Goal: Task Accomplishment & Management: Use online tool/utility

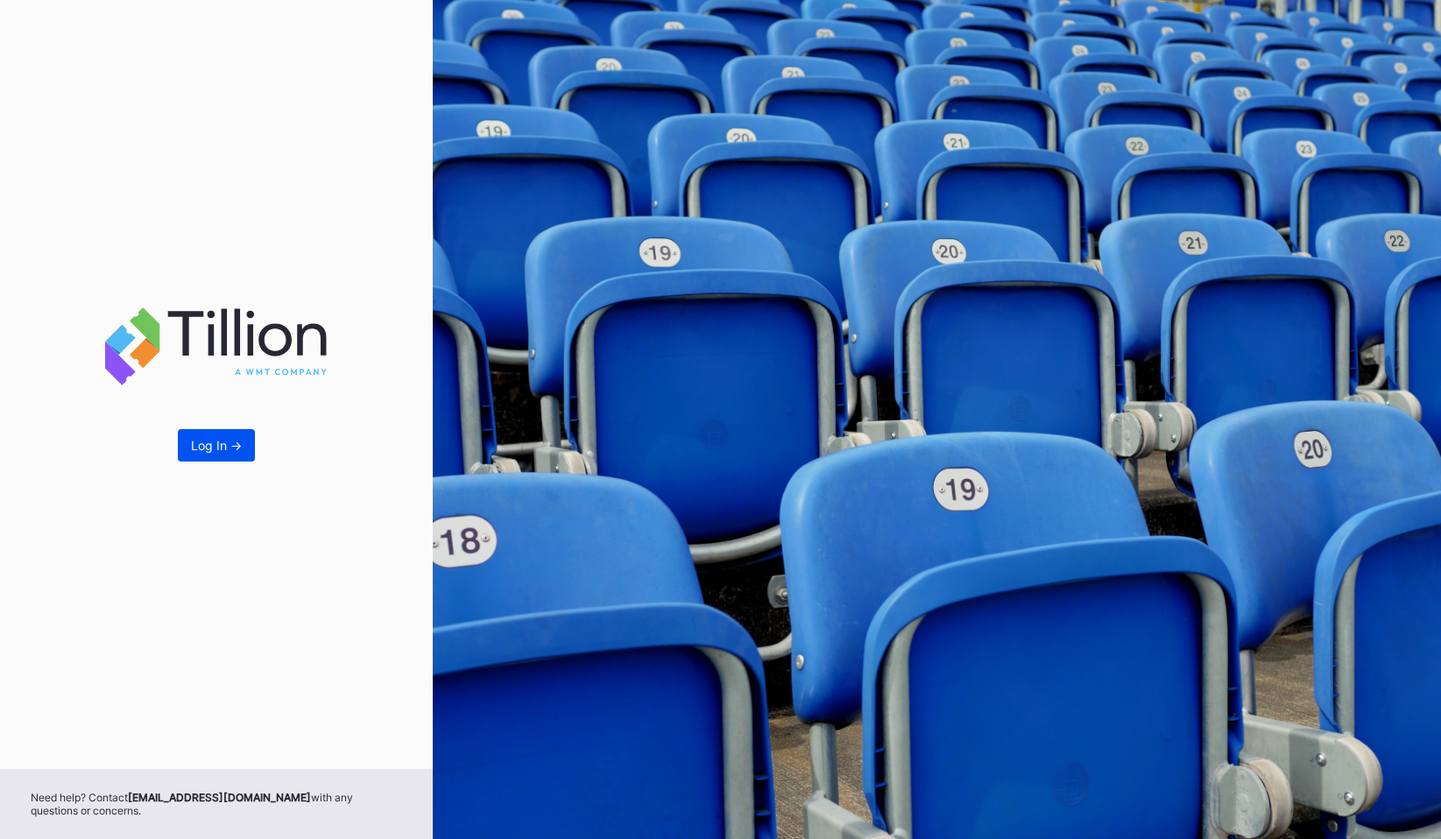
click at [222, 440] on div "Log In ->" at bounding box center [216, 445] width 51 height 15
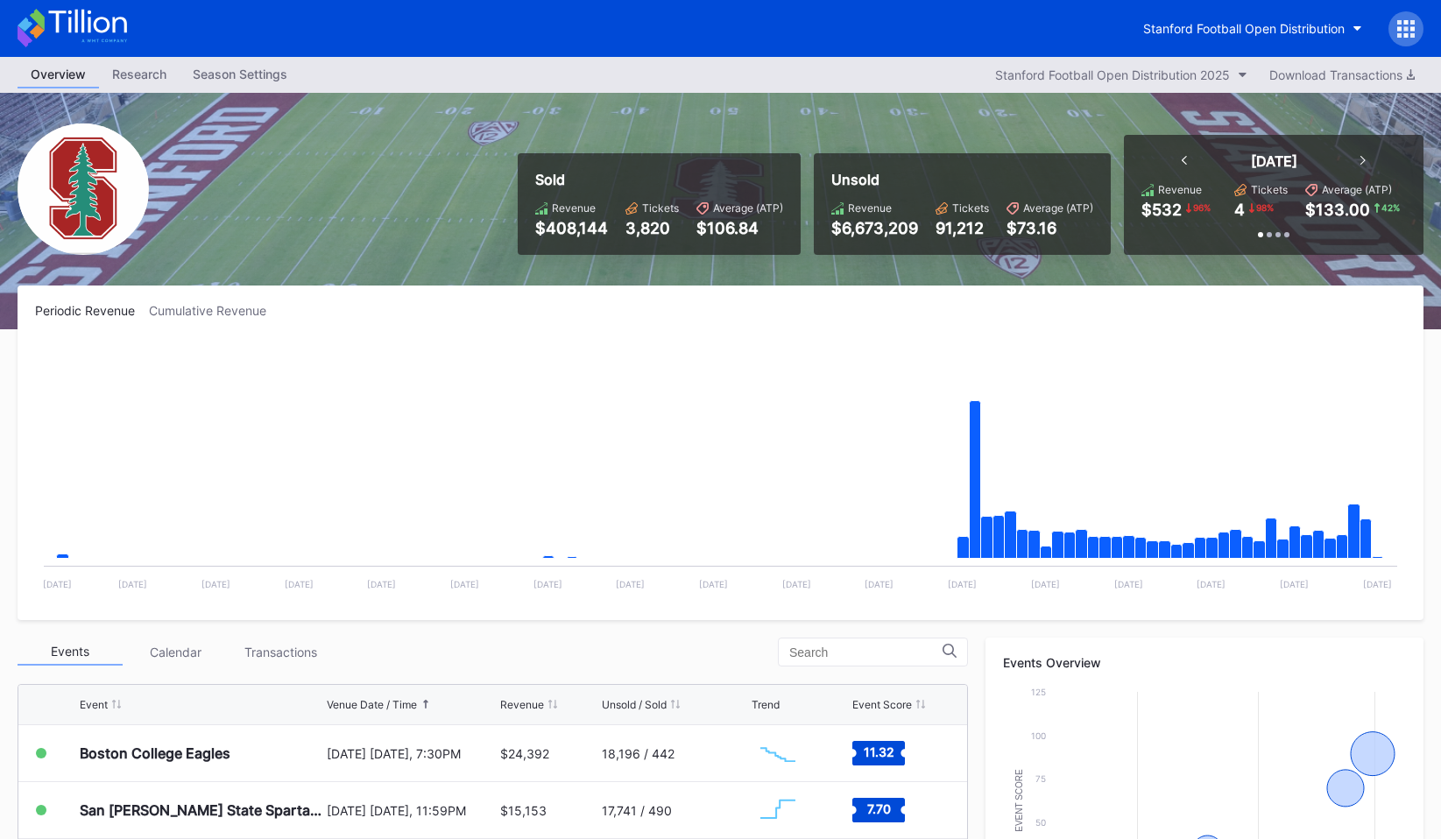
click at [1403, 39] on div at bounding box center [1405, 28] width 35 height 35
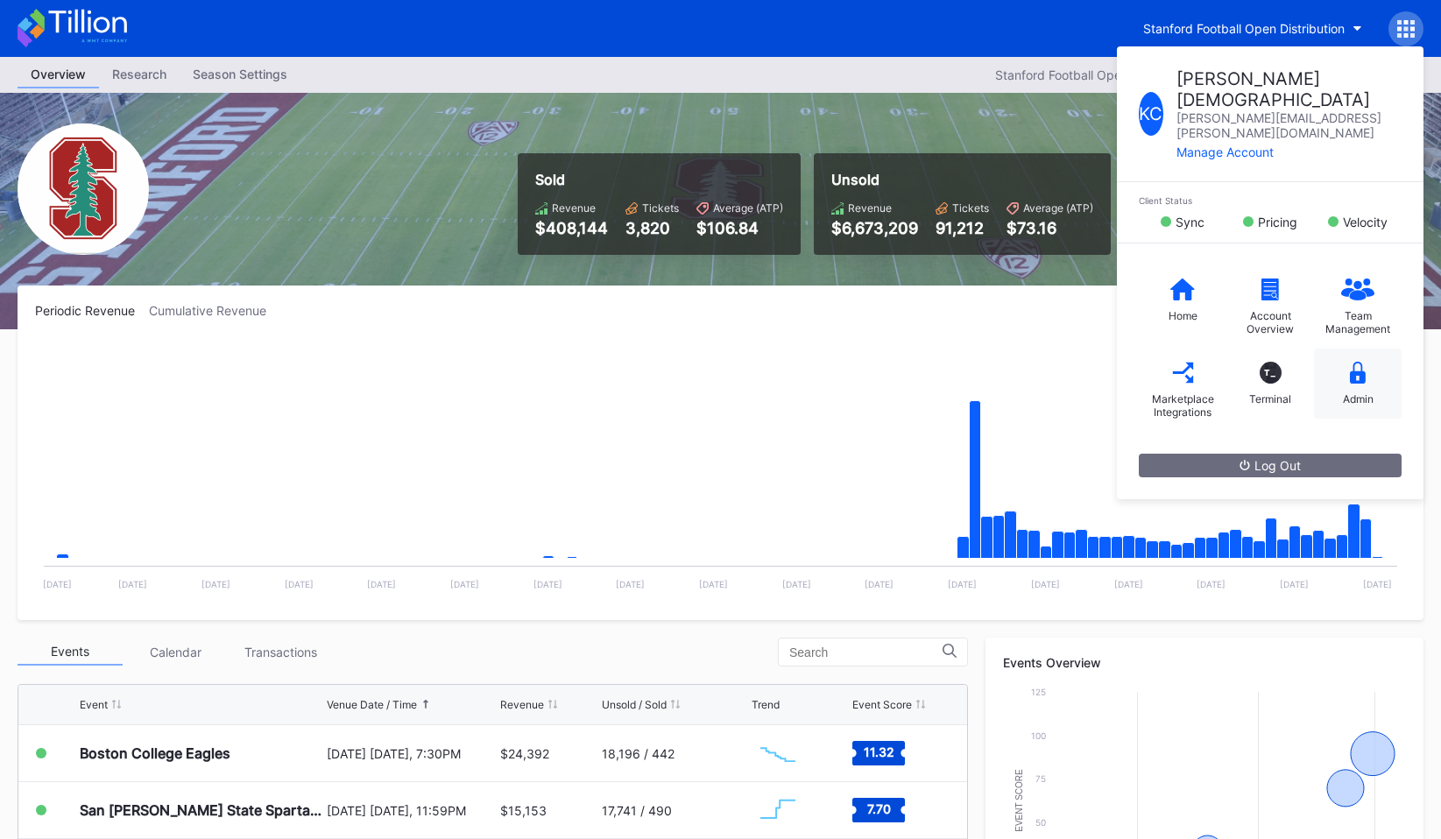
click at [1370, 349] on div "Admin" at bounding box center [1358, 384] width 88 height 70
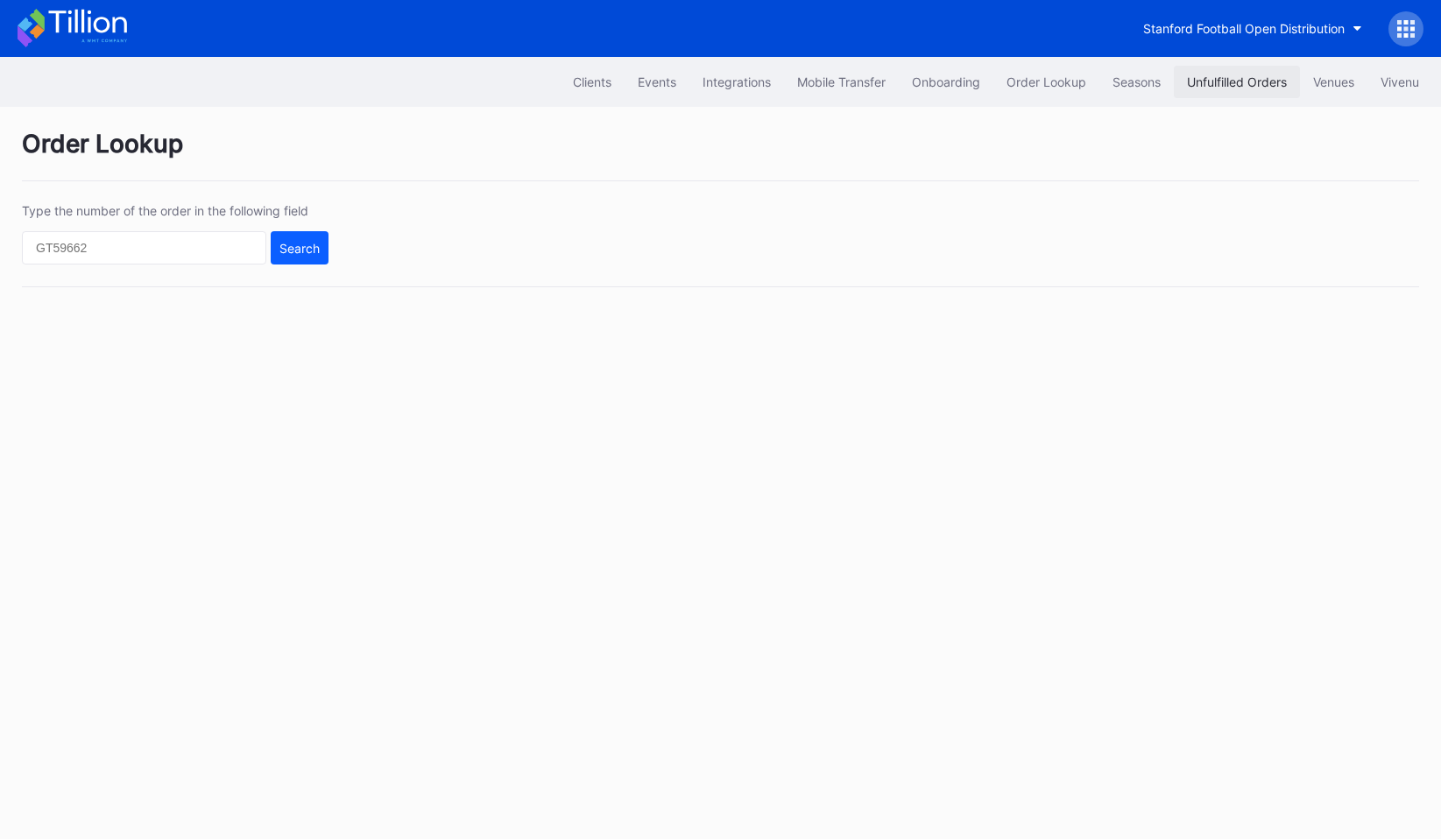
click at [1245, 87] on div "Unfulfilled Orders" at bounding box center [1237, 81] width 100 height 15
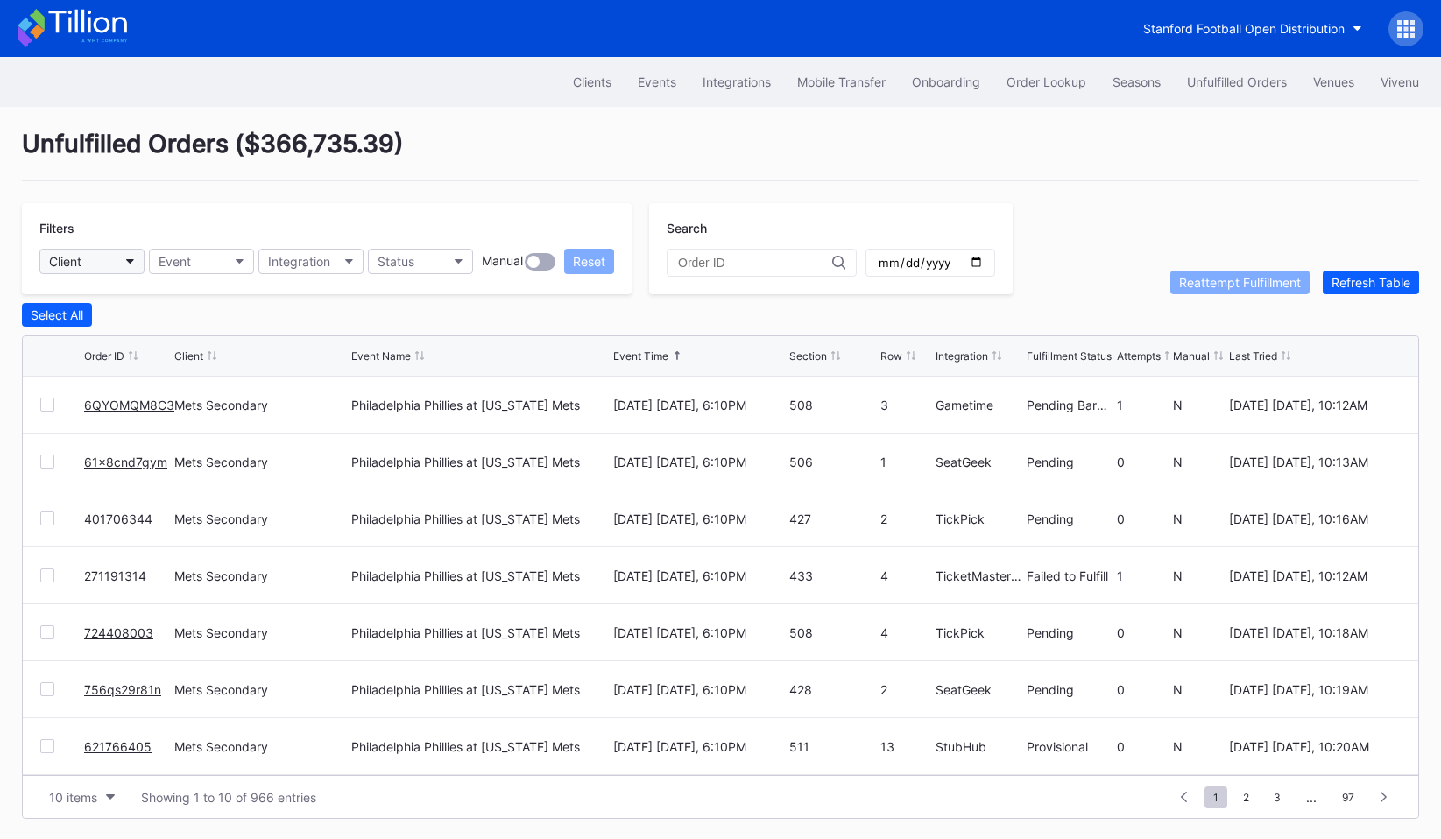
click at [86, 258] on button "Client" at bounding box center [91, 261] width 105 height 25
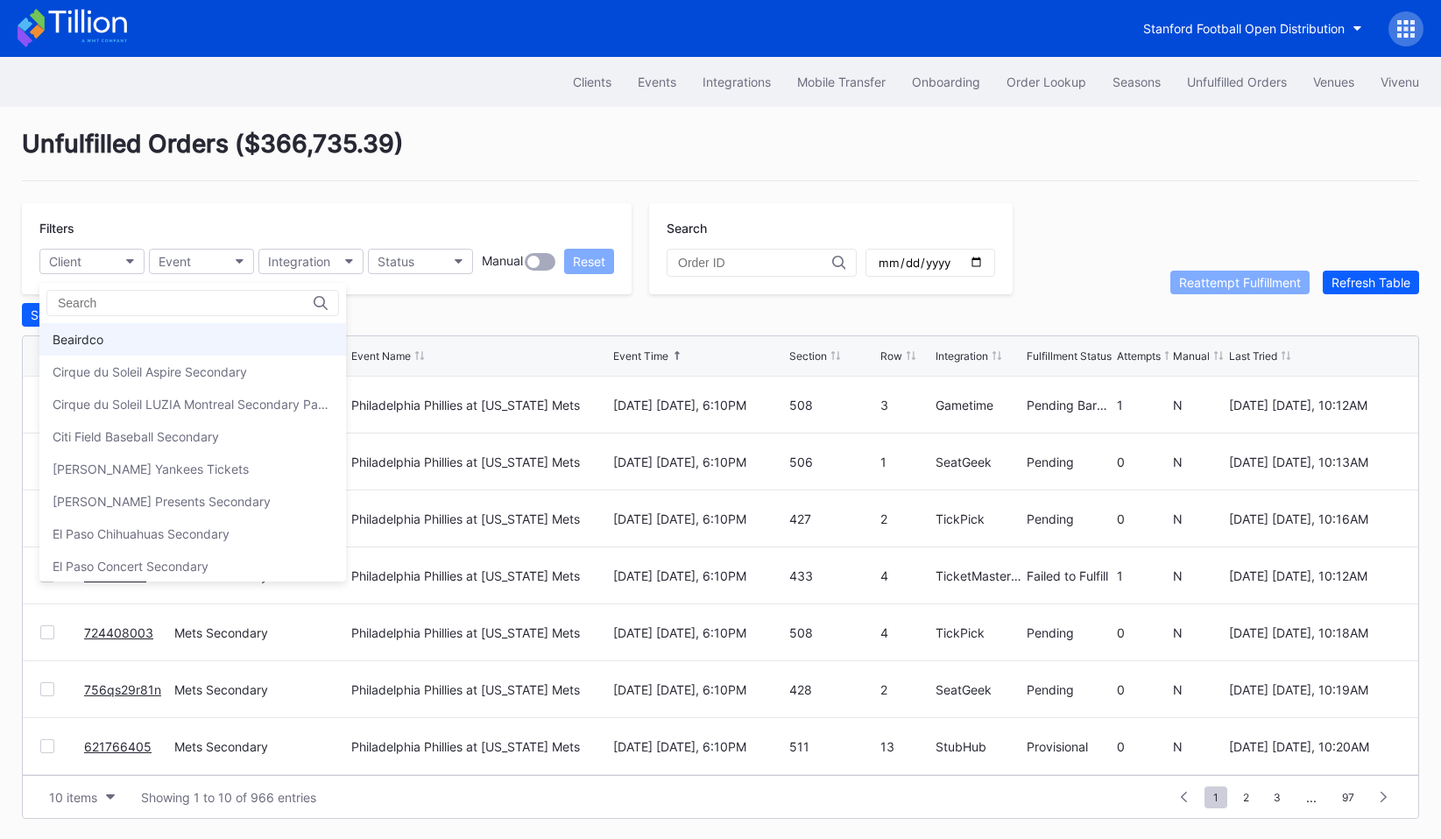
click at [115, 325] on div "Beairdco" at bounding box center [192, 339] width 307 height 32
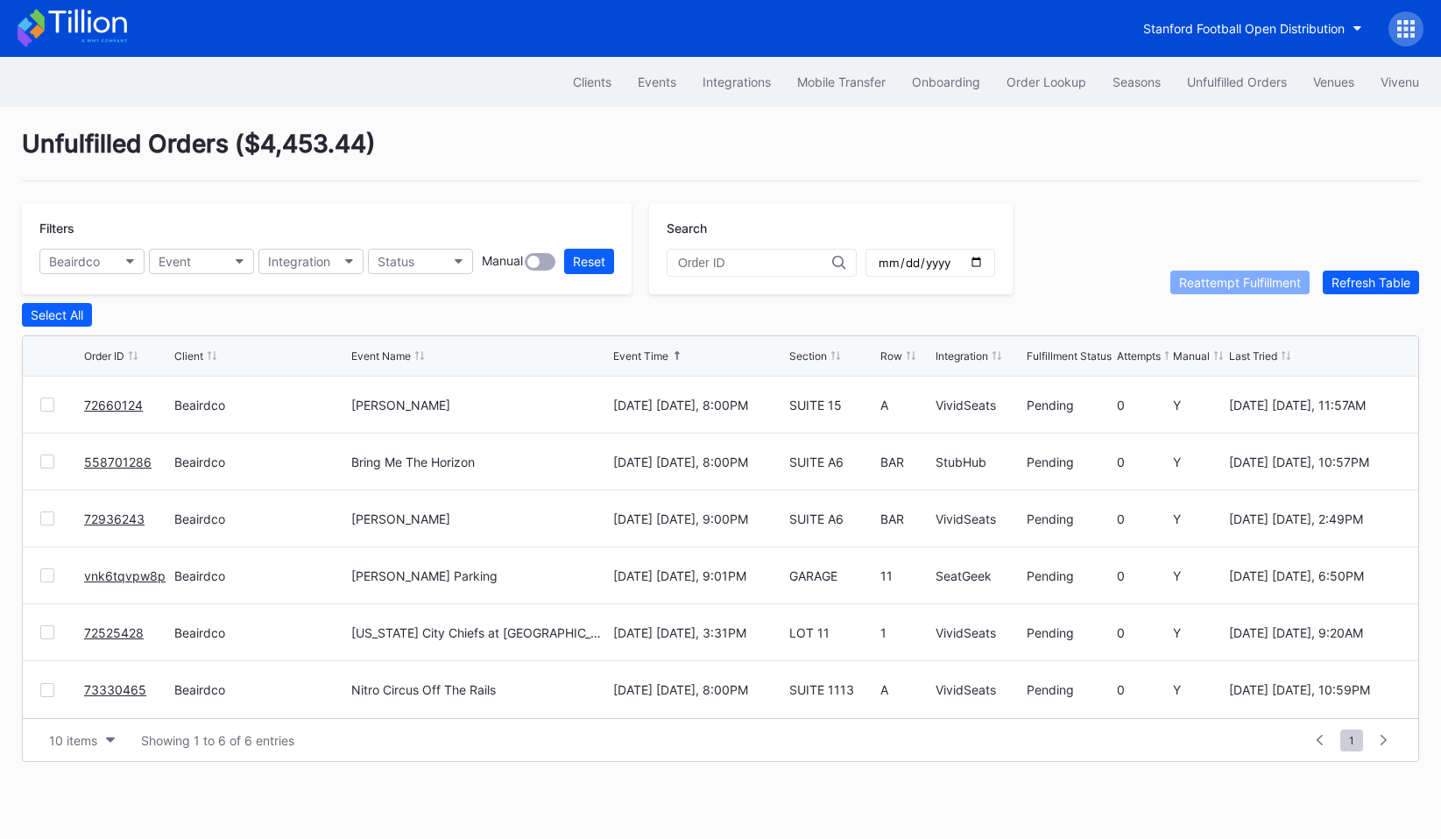
click at [98, 274] on div "Filters Beairdco Event Integration Status Manual Reset" at bounding box center [327, 248] width 610 height 91
click at [98, 269] on button "Beairdco" at bounding box center [91, 261] width 105 height 25
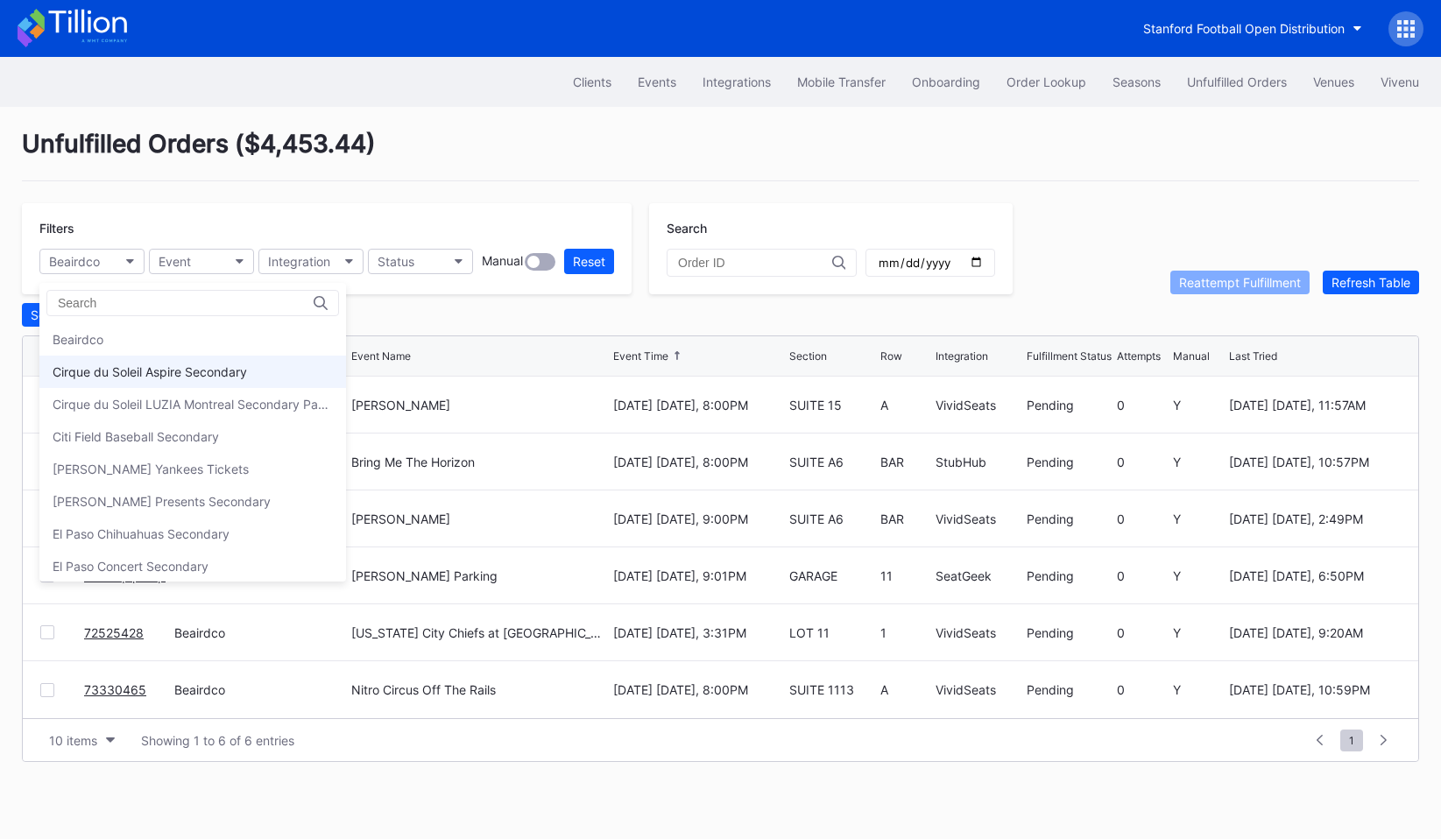
click at [90, 363] on div "Cirque du Soleil Aspire Secondary" at bounding box center [192, 372] width 307 height 32
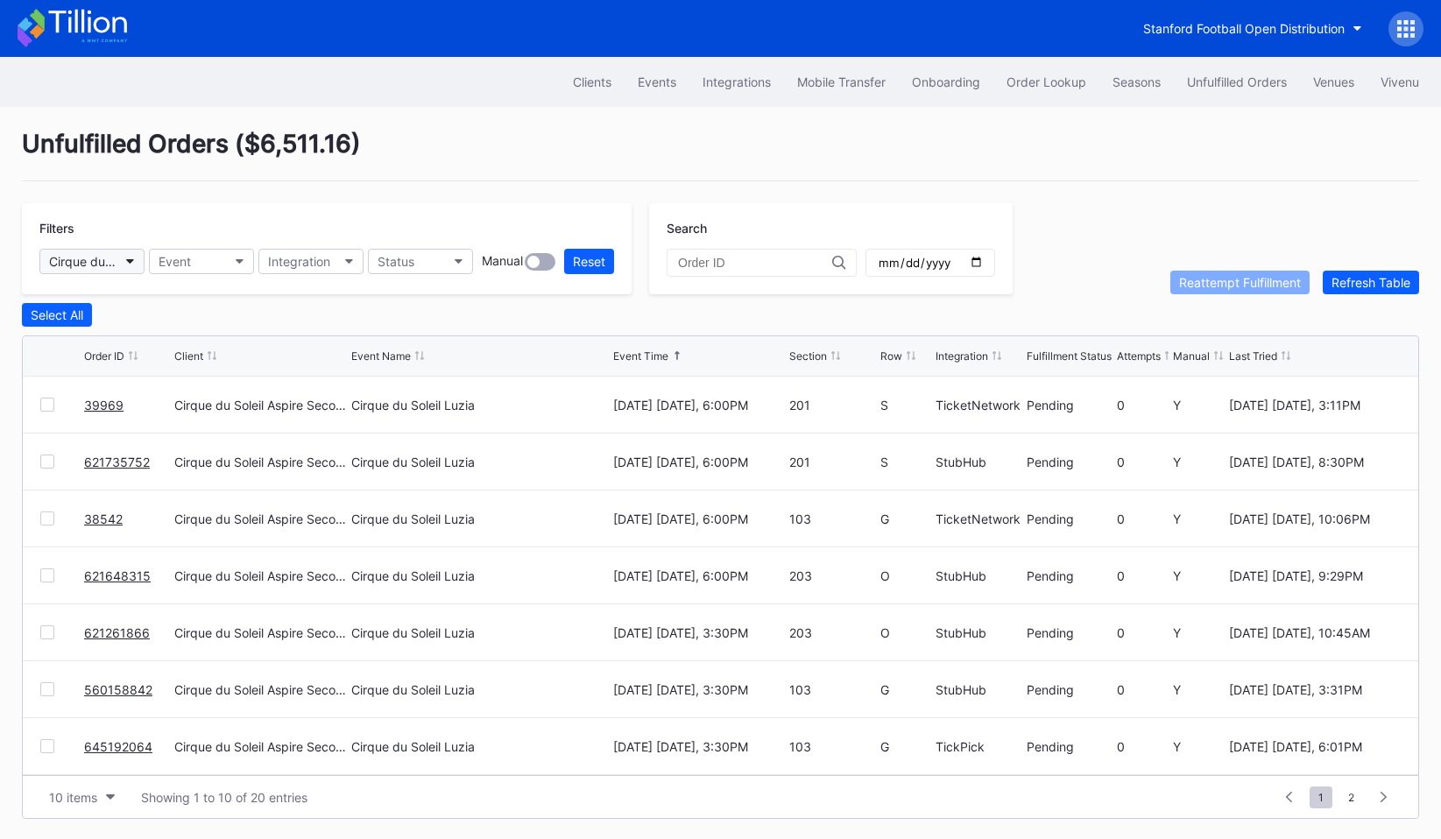
click at [131, 256] on button "Cirque du Soleil Aspire Secondary" at bounding box center [91, 261] width 105 height 25
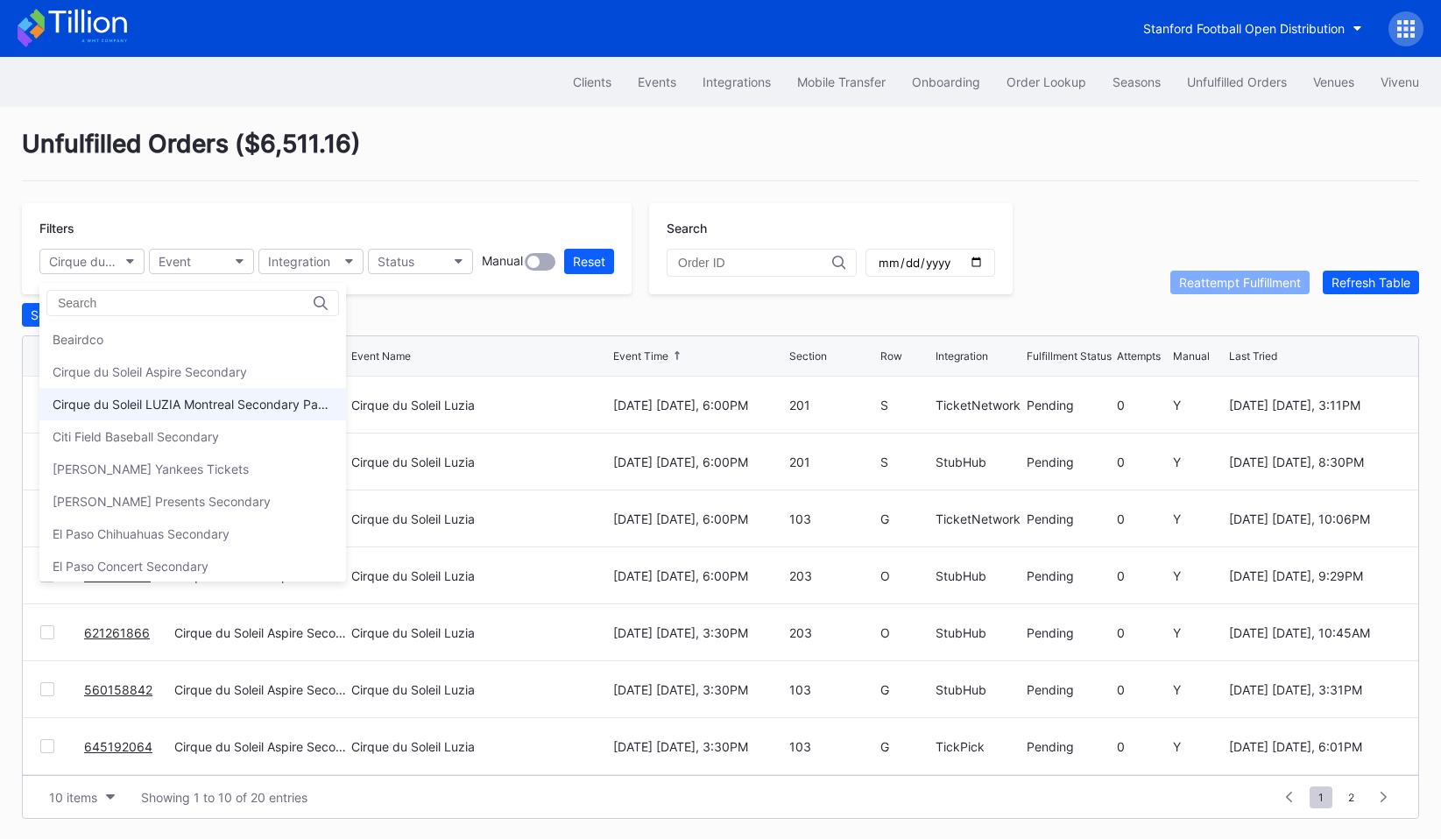
click at [132, 405] on div "Cirque du Soleil LUZIA Montreal Secondary Payment Tickets" at bounding box center [193, 404] width 280 height 15
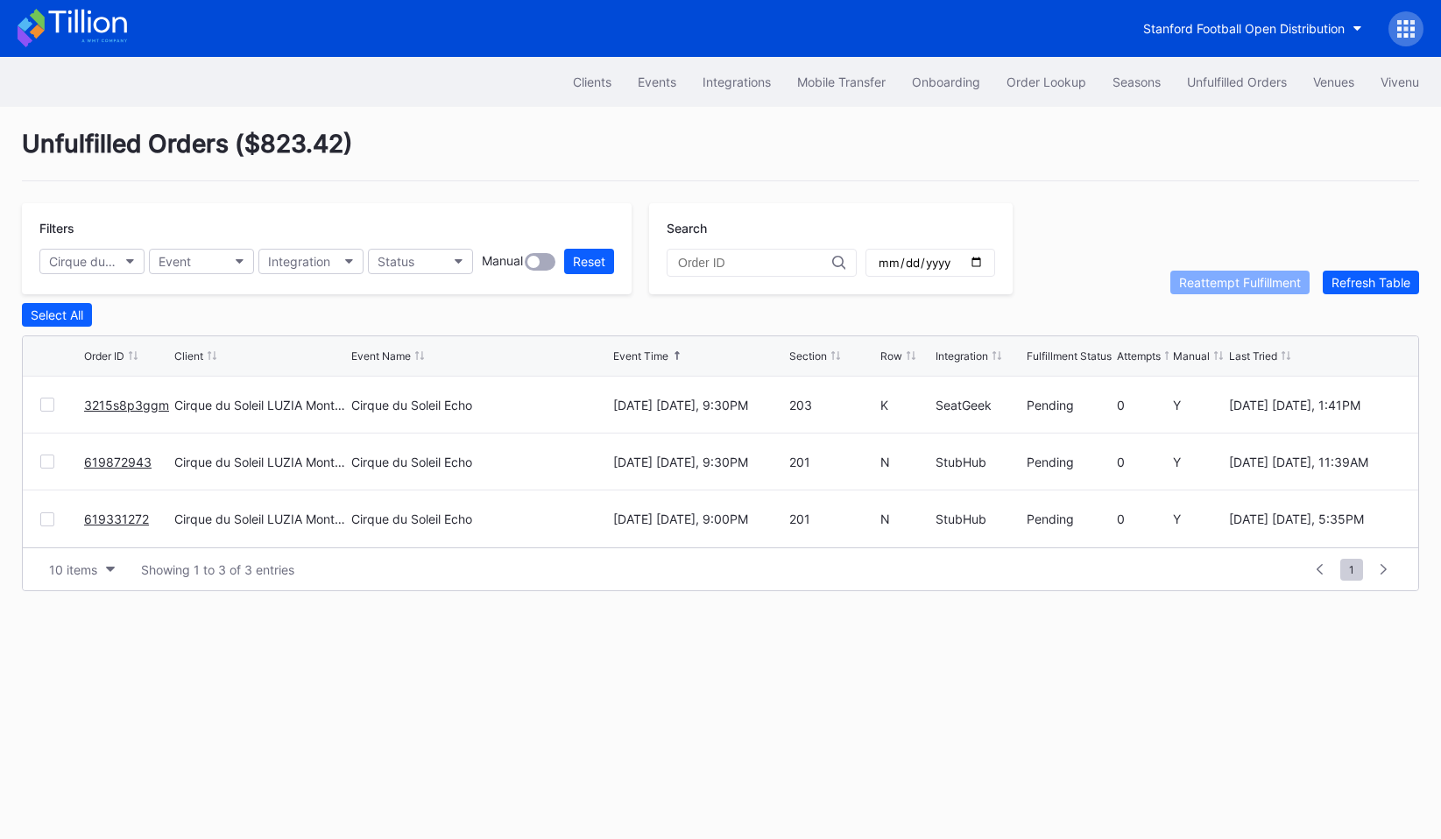
click at [149, 279] on div "Filters Cirque du Soleil LUZIA Montreal Secondary Payment Tickets Event Integra…" at bounding box center [327, 248] width 610 height 91
click at [144, 265] on button "Cirque du Soleil LUZIA Montreal Secondary Payment Tickets" at bounding box center [91, 261] width 105 height 25
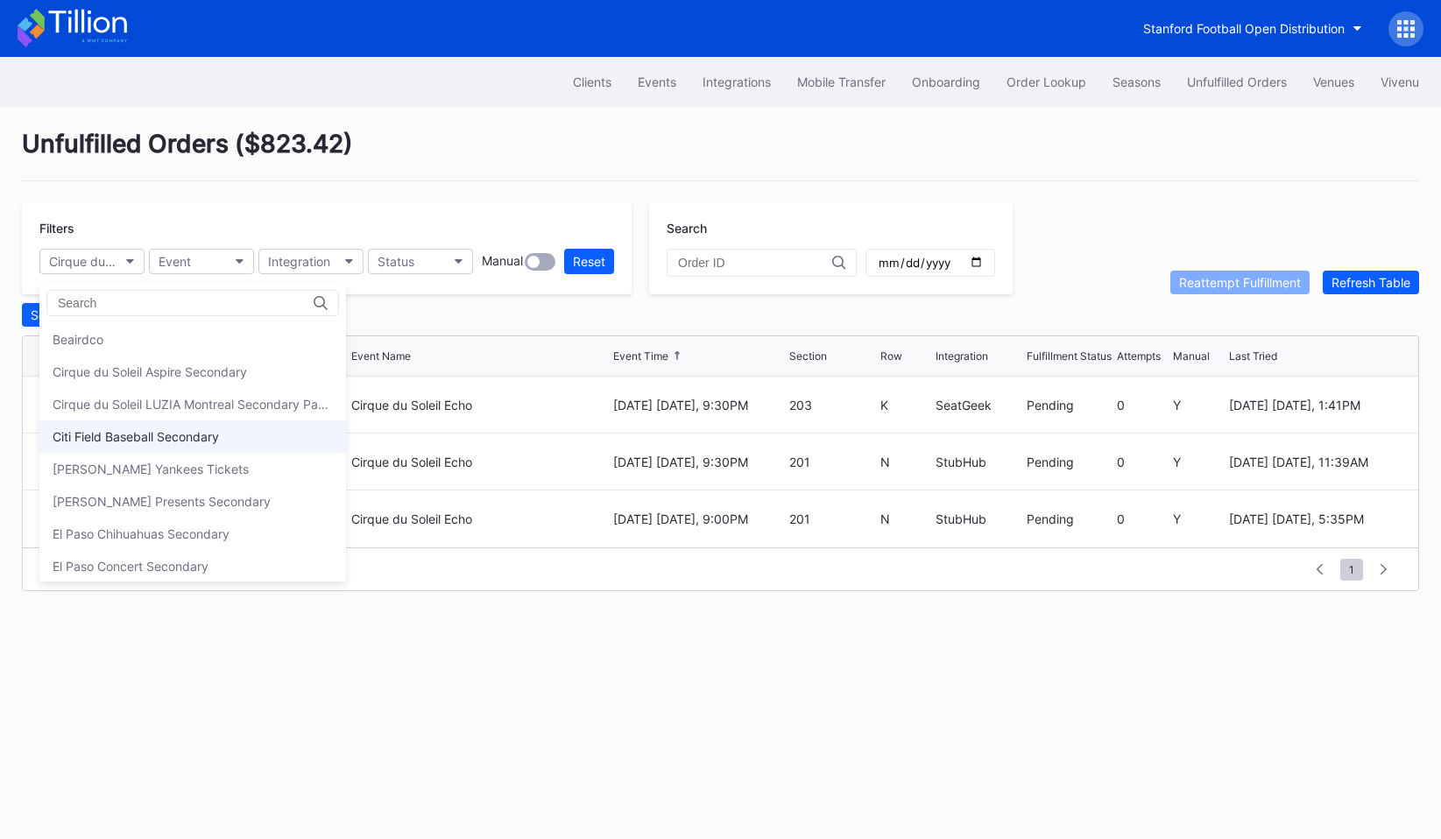
click at [138, 427] on div "Citi Field Baseball Secondary" at bounding box center [192, 436] width 307 height 32
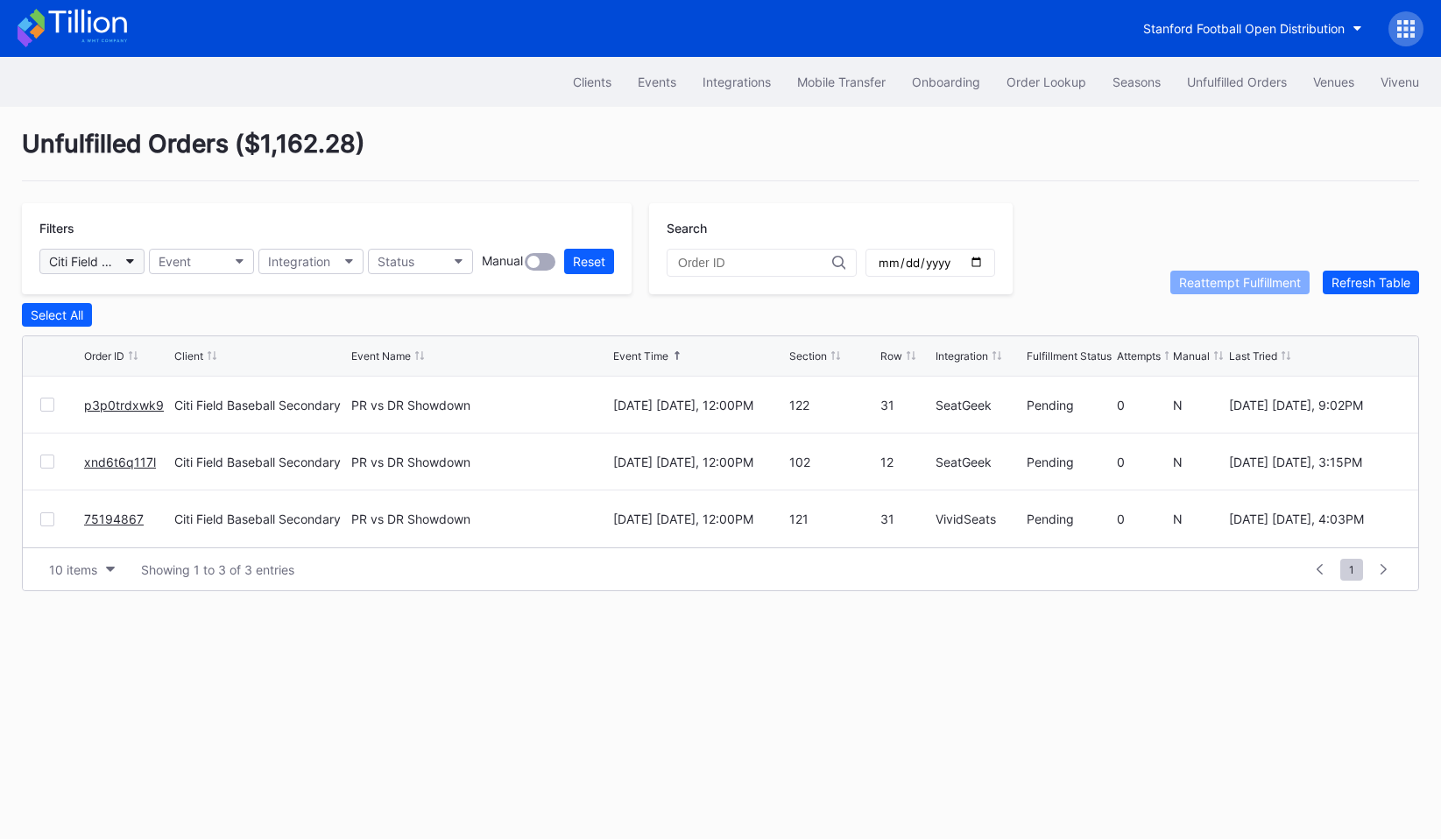
click at [123, 268] on button "Citi Field Baseball Secondary" at bounding box center [91, 261] width 105 height 25
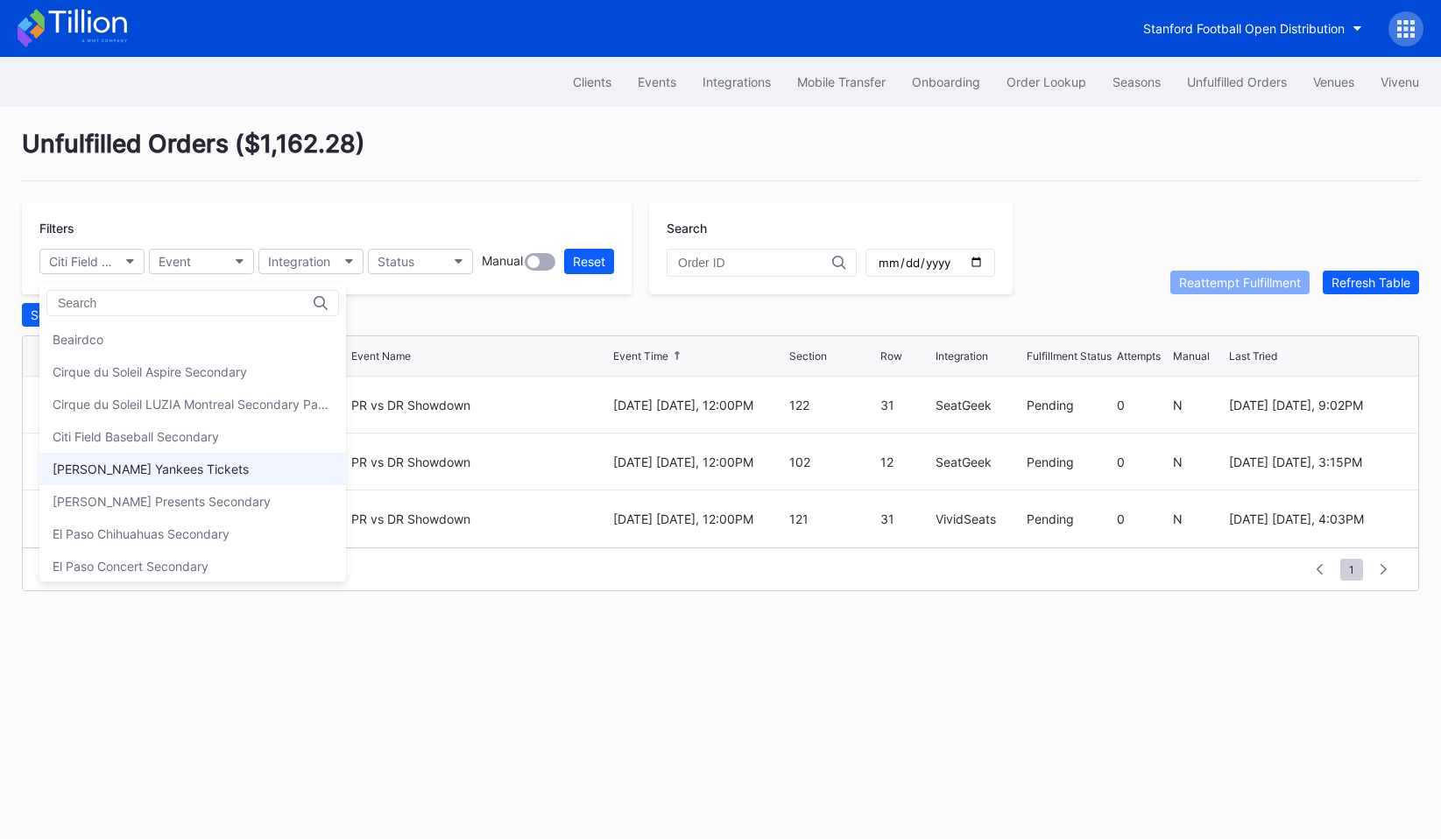
click at [145, 463] on div "[PERSON_NAME] Yankees Tickets" at bounding box center [151, 469] width 196 height 15
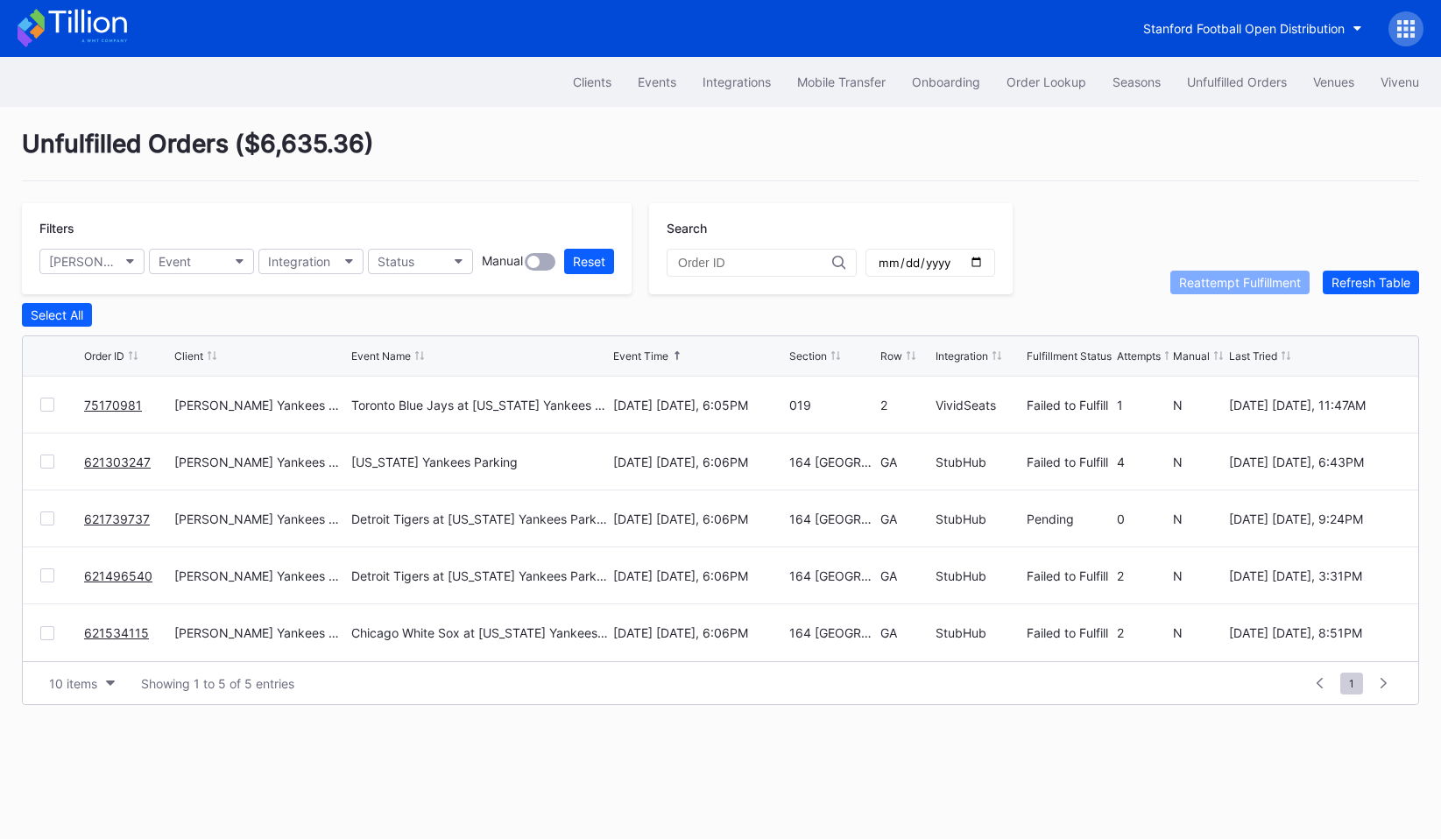
click at [126, 238] on div "Filters [PERSON_NAME] Yankees Tickets Event Integration Status Manual Reset" at bounding box center [327, 248] width 610 height 91
click at [126, 254] on button "[PERSON_NAME] Yankees Tickets" at bounding box center [91, 261] width 105 height 25
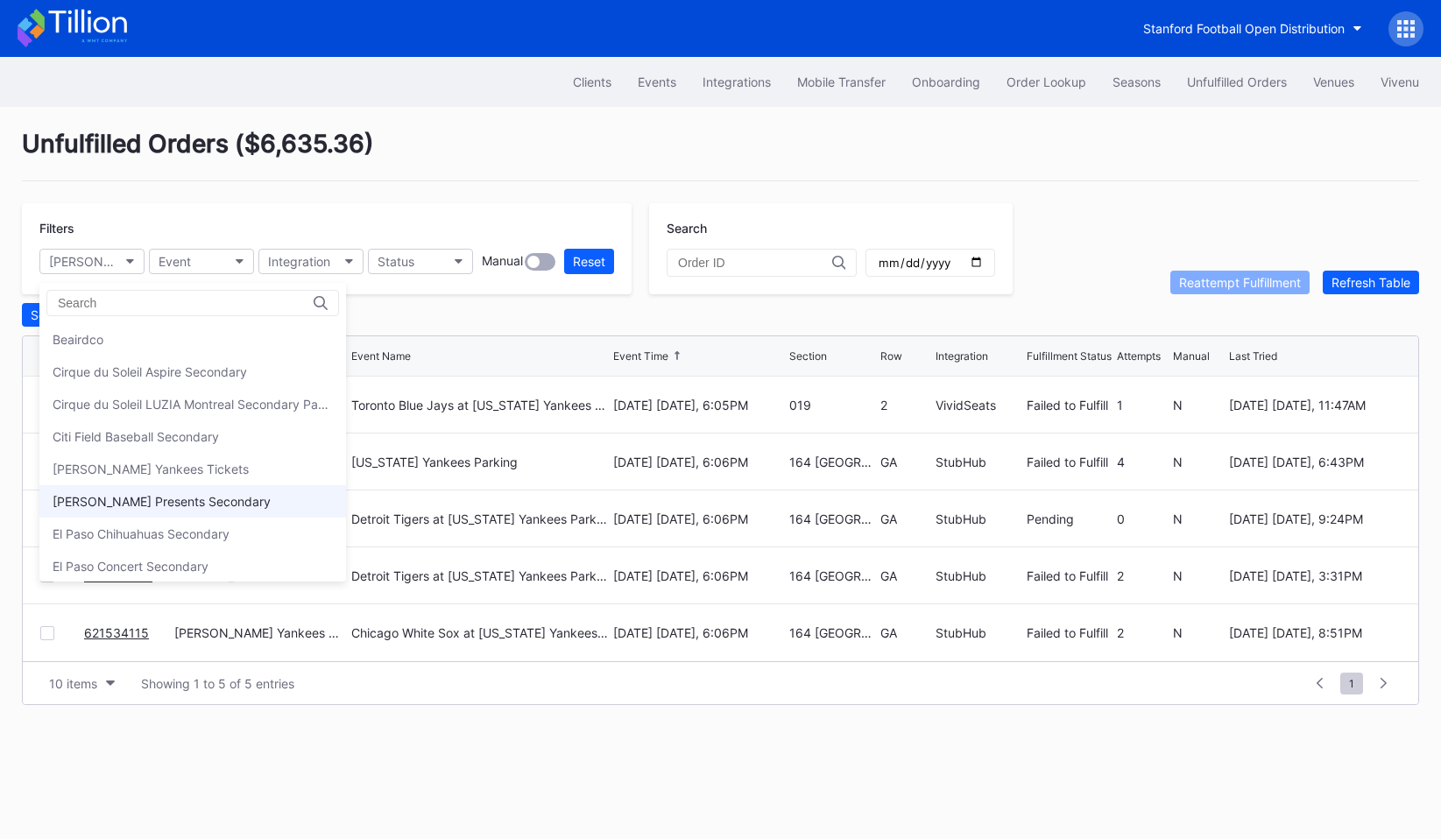
click at [138, 497] on div "[PERSON_NAME] Presents Secondary" at bounding box center [162, 501] width 218 height 15
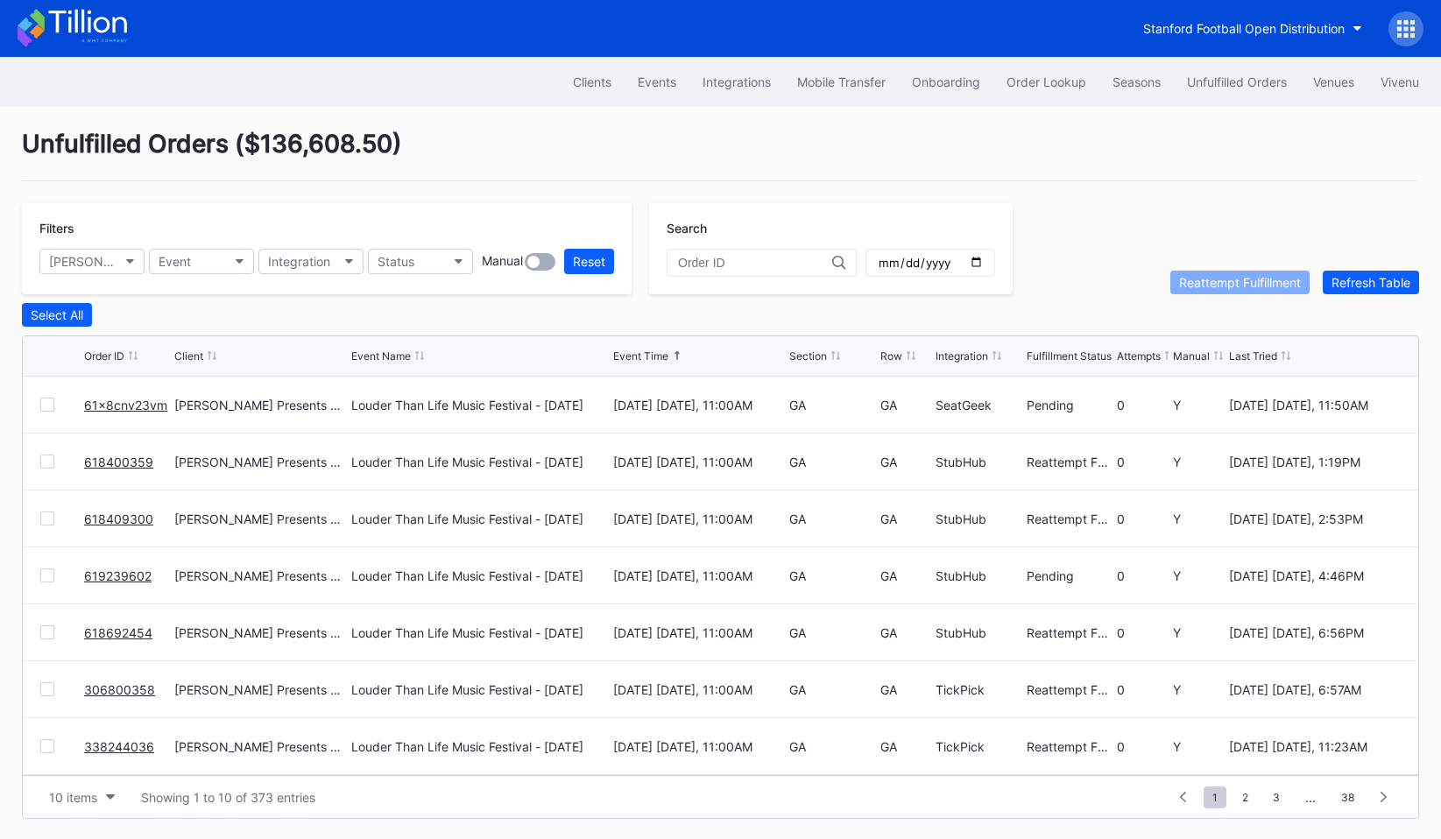
click at [112, 287] on div "Filters [PERSON_NAME] Presents Secondary Event Integration Status Manual Reset" at bounding box center [327, 248] width 610 height 91
click at [112, 251] on button "[PERSON_NAME] Presents Secondary" at bounding box center [91, 261] width 105 height 25
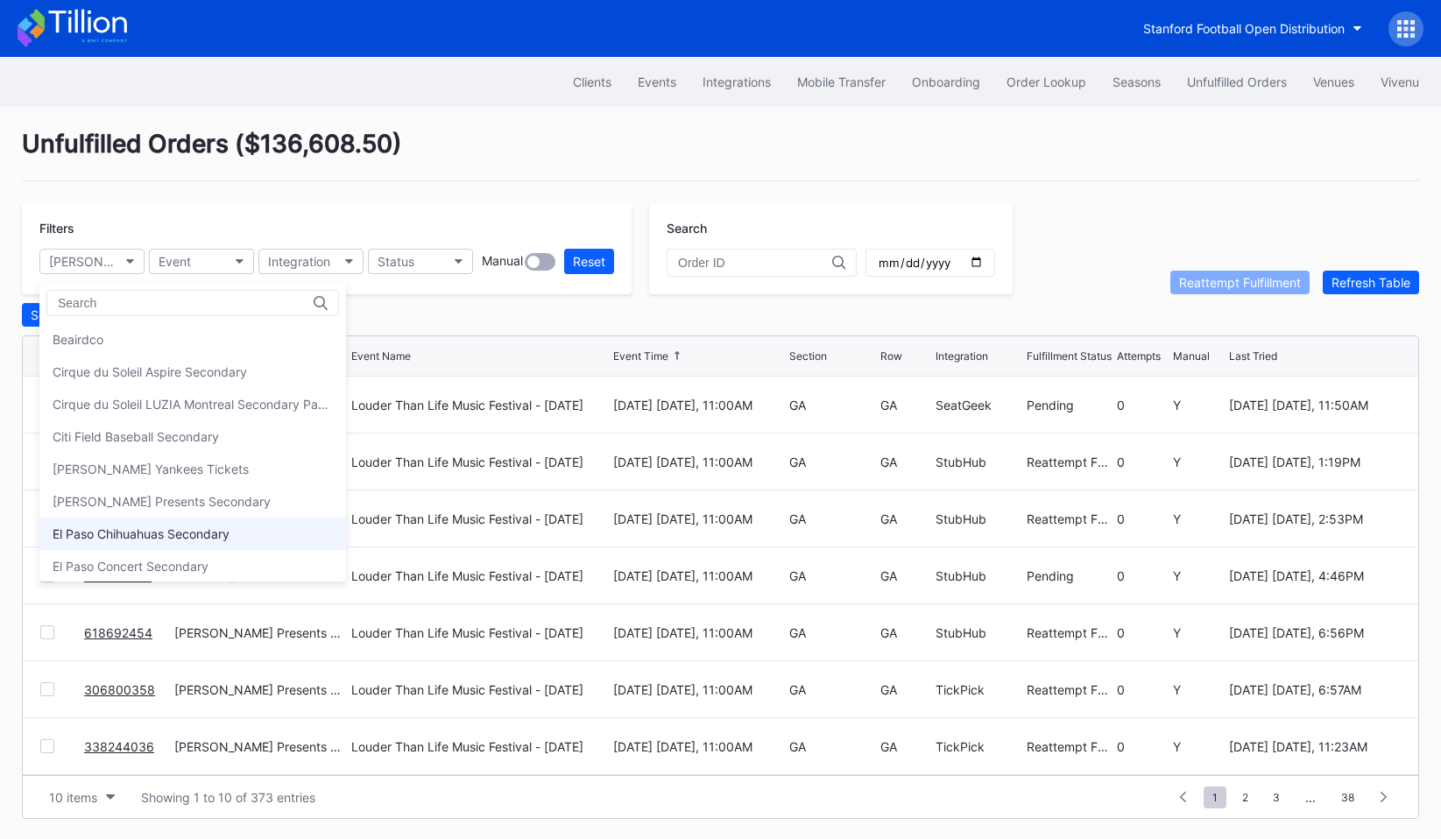
click at [140, 519] on div "El Paso Chihuahuas Secondary" at bounding box center [192, 534] width 307 height 32
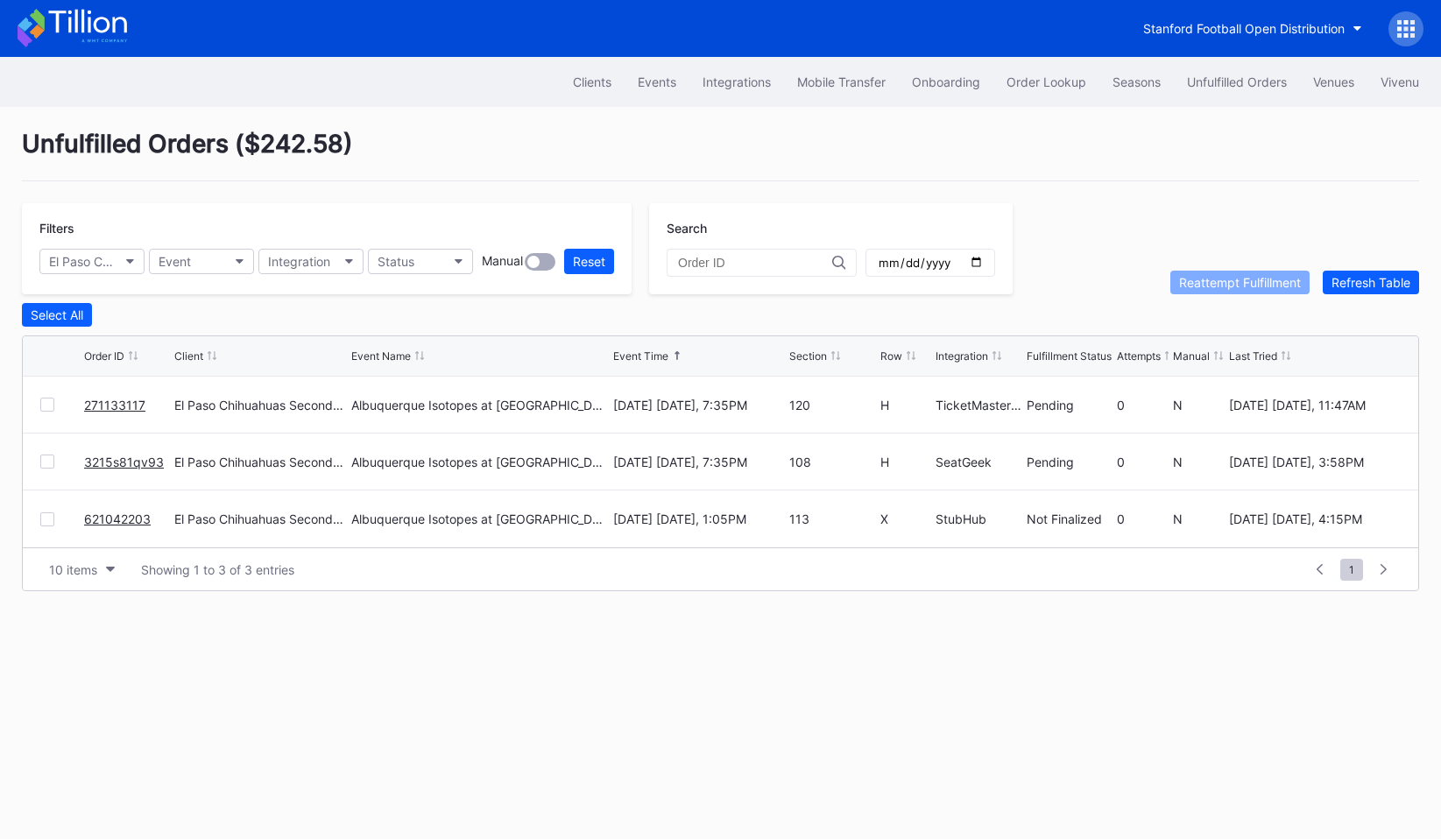
click at [116, 292] on div "Filters El Paso Chihuahuas Secondary Event Integration Status Manual Reset" at bounding box center [327, 248] width 610 height 91
click at [119, 261] on button "El Paso Chihuahuas Secondary" at bounding box center [91, 261] width 105 height 25
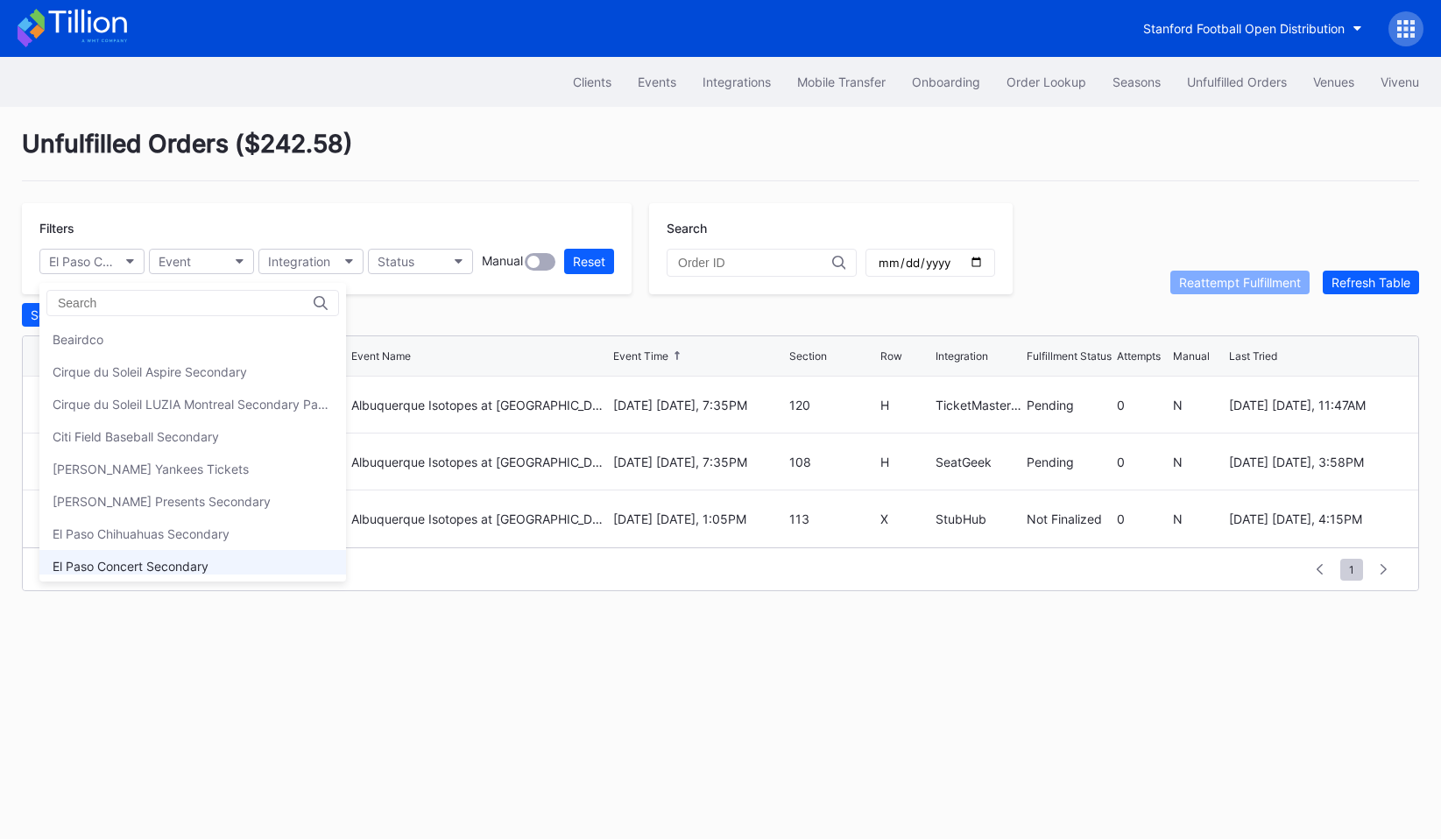
click at [131, 550] on div "El Paso Concert Secondary" at bounding box center [192, 566] width 307 height 32
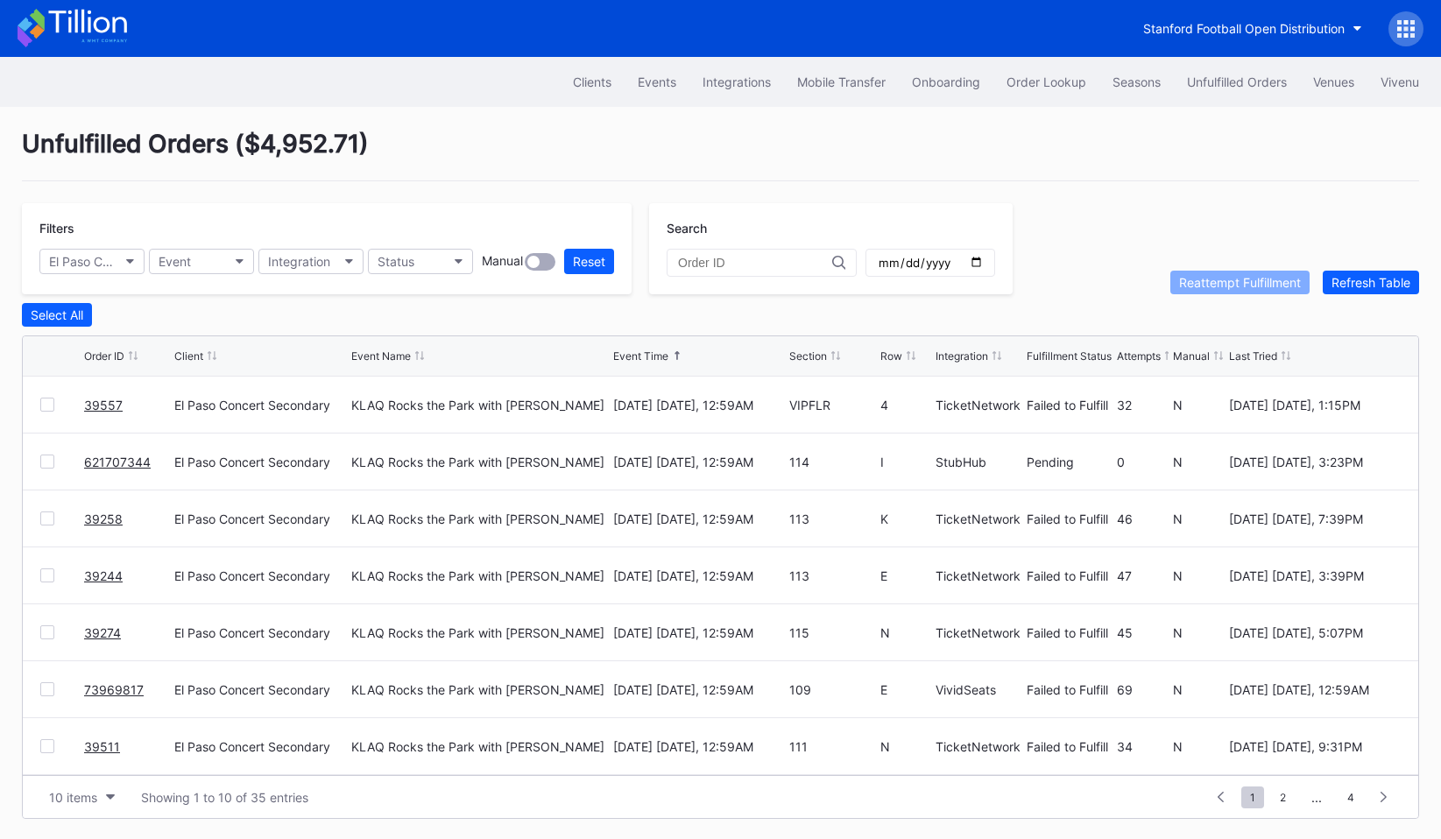
click at [115, 245] on div "Filters El Paso Concert Secondary Event Integration Status Manual Reset" at bounding box center [327, 248] width 610 height 91
click at [115, 251] on button "El Paso Concert Secondary" at bounding box center [91, 261] width 105 height 25
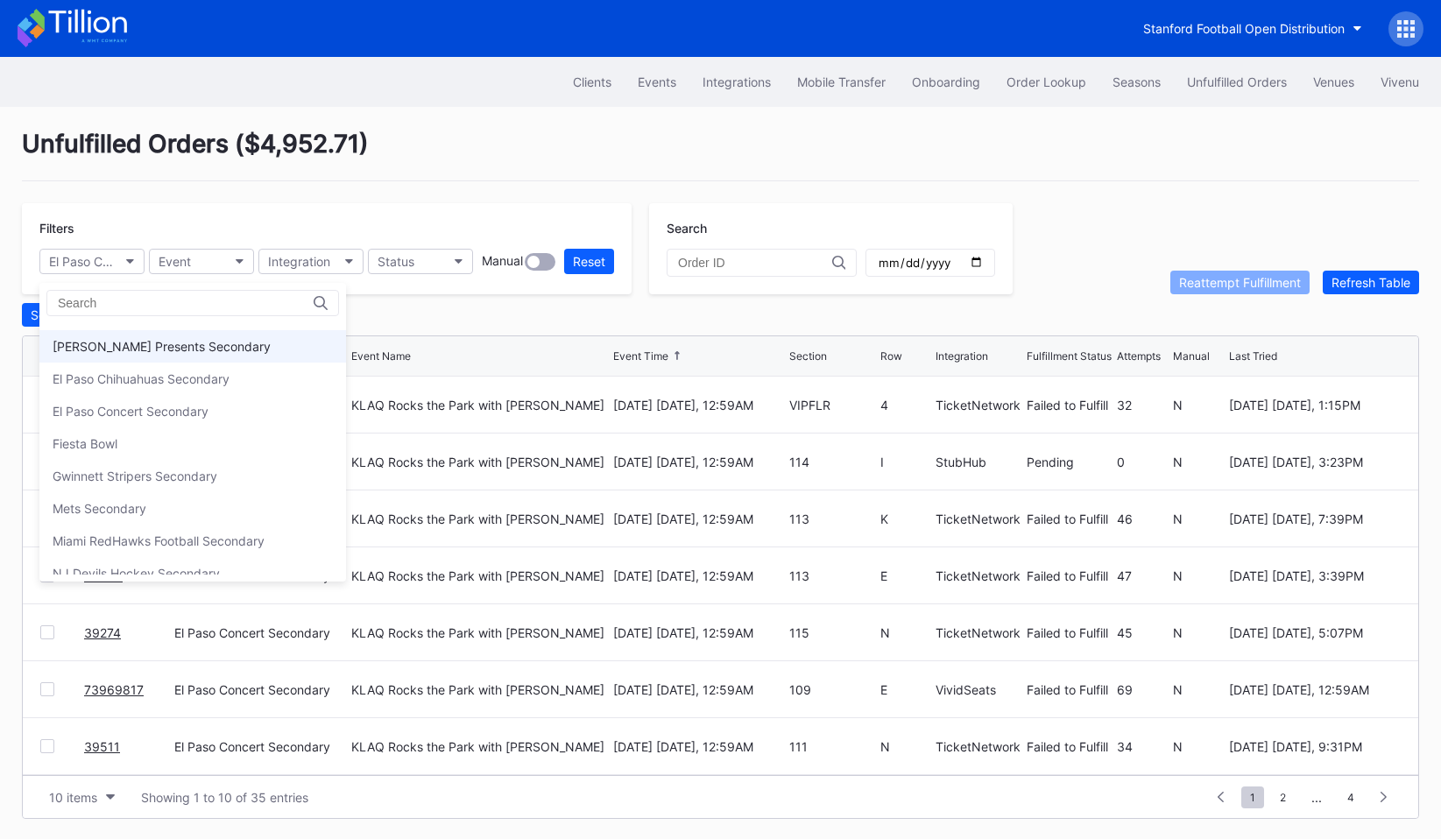
scroll to position [164, 0]
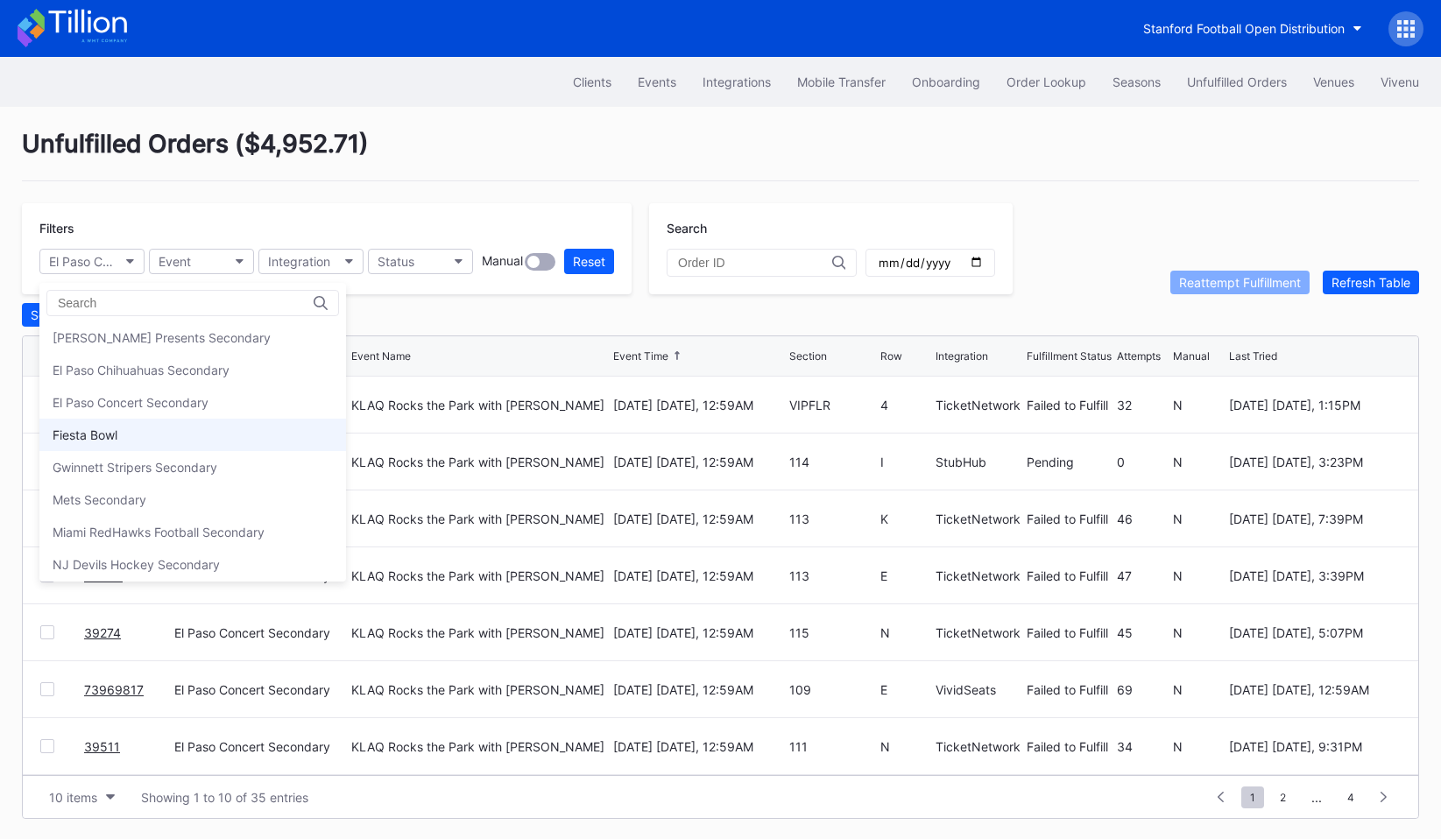
click at [121, 433] on div "Fiesta Bowl" at bounding box center [192, 435] width 307 height 32
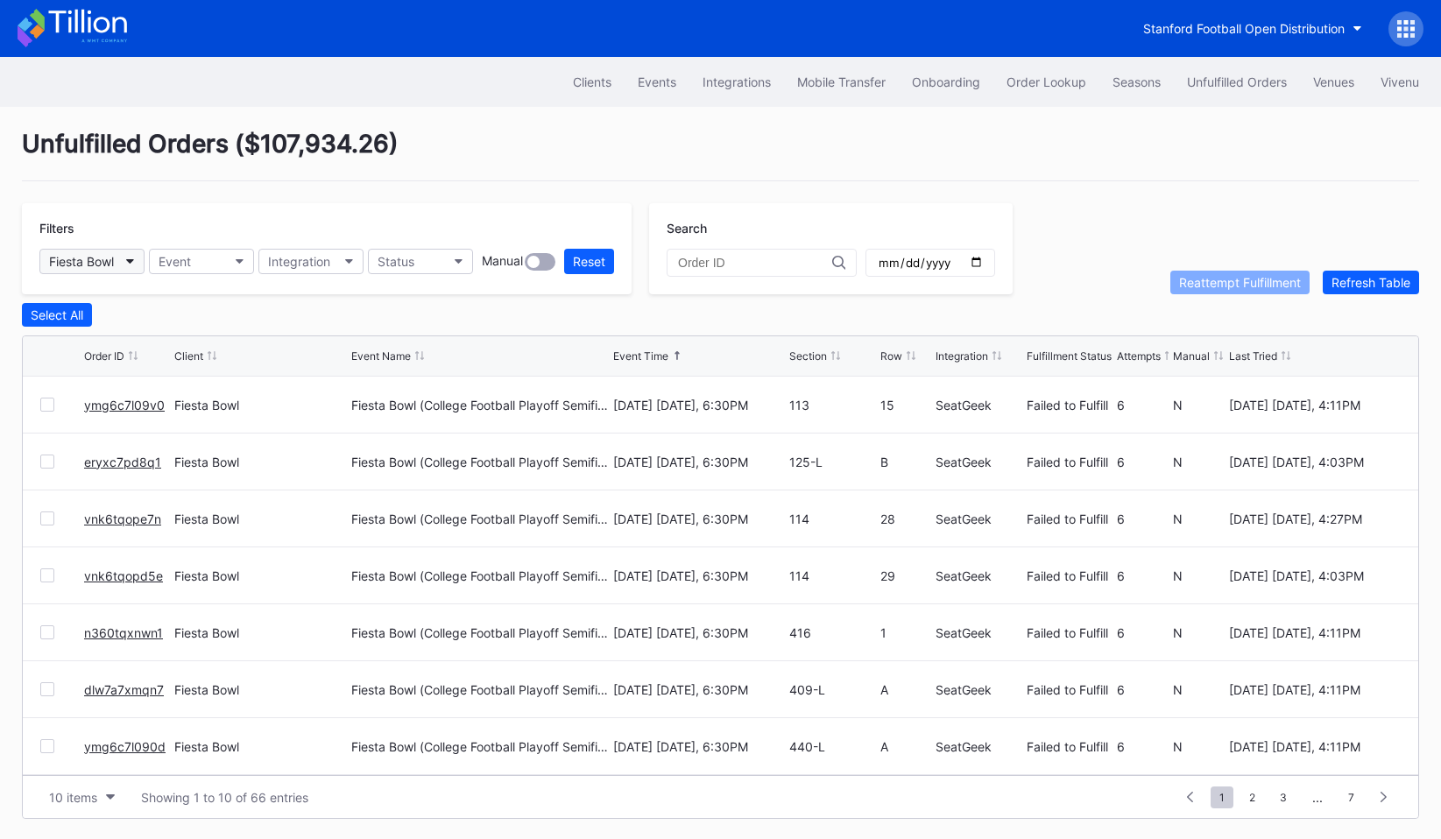
click at [114, 262] on div "Fiesta Bowl" at bounding box center [81, 261] width 65 height 15
click at [97, 252] on button "Fiesta Bowl" at bounding box center [91, 261] width 105 height 25
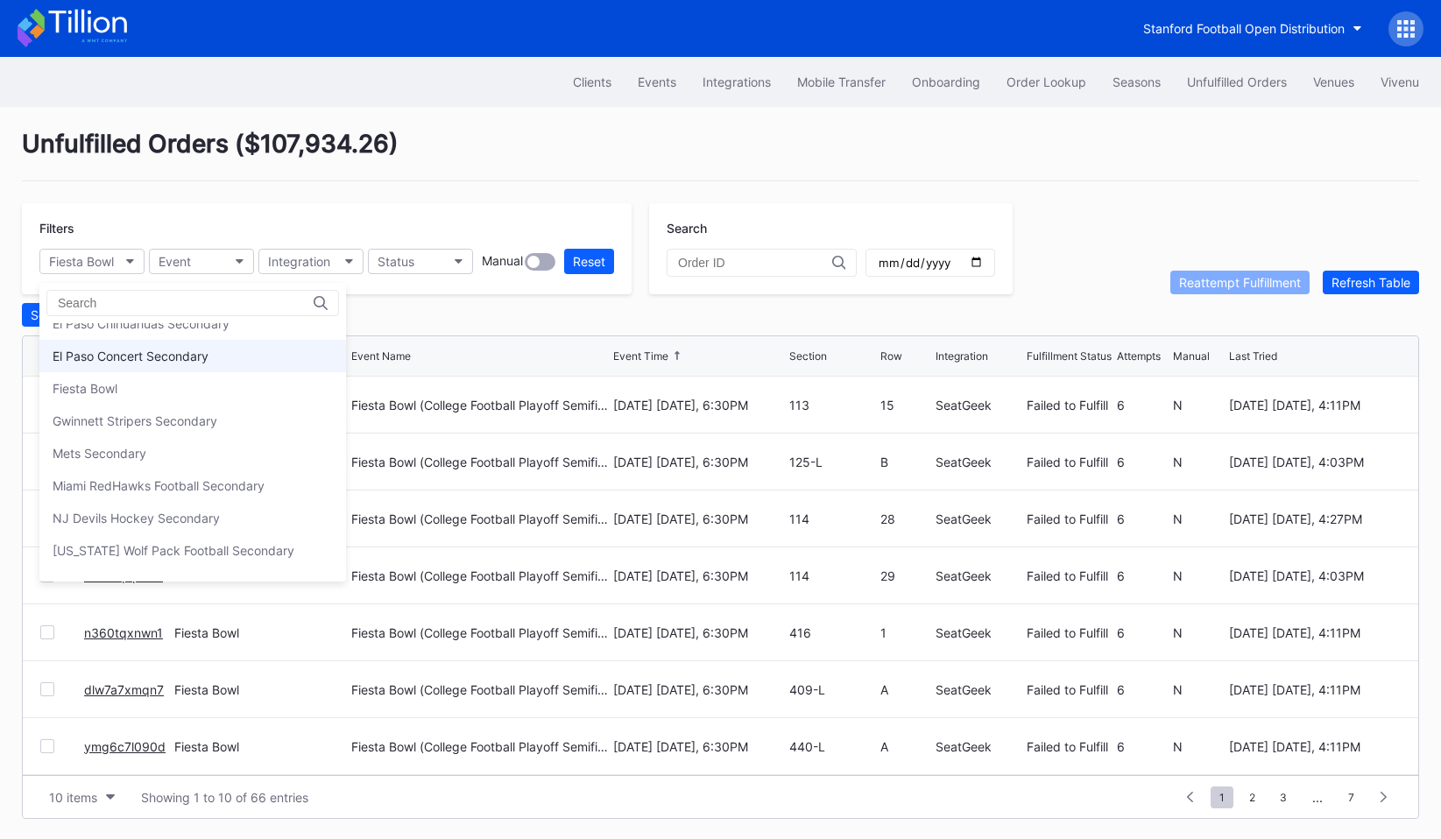
scroll to position [218, 0]
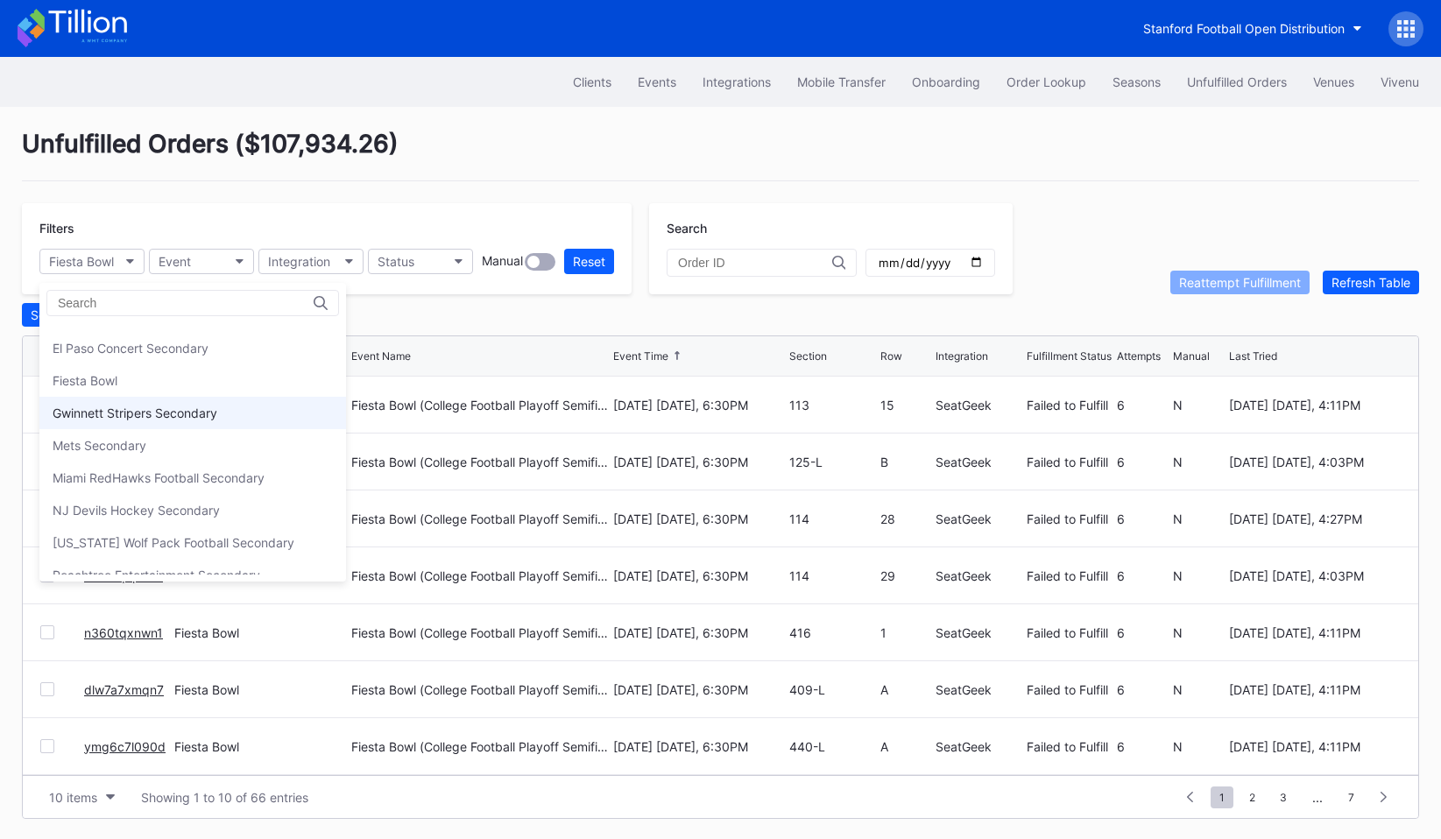
click at [196, 413] on div "Gwinnett Stripers Secondary" at bounding box center [135, 413] width 165 height 15
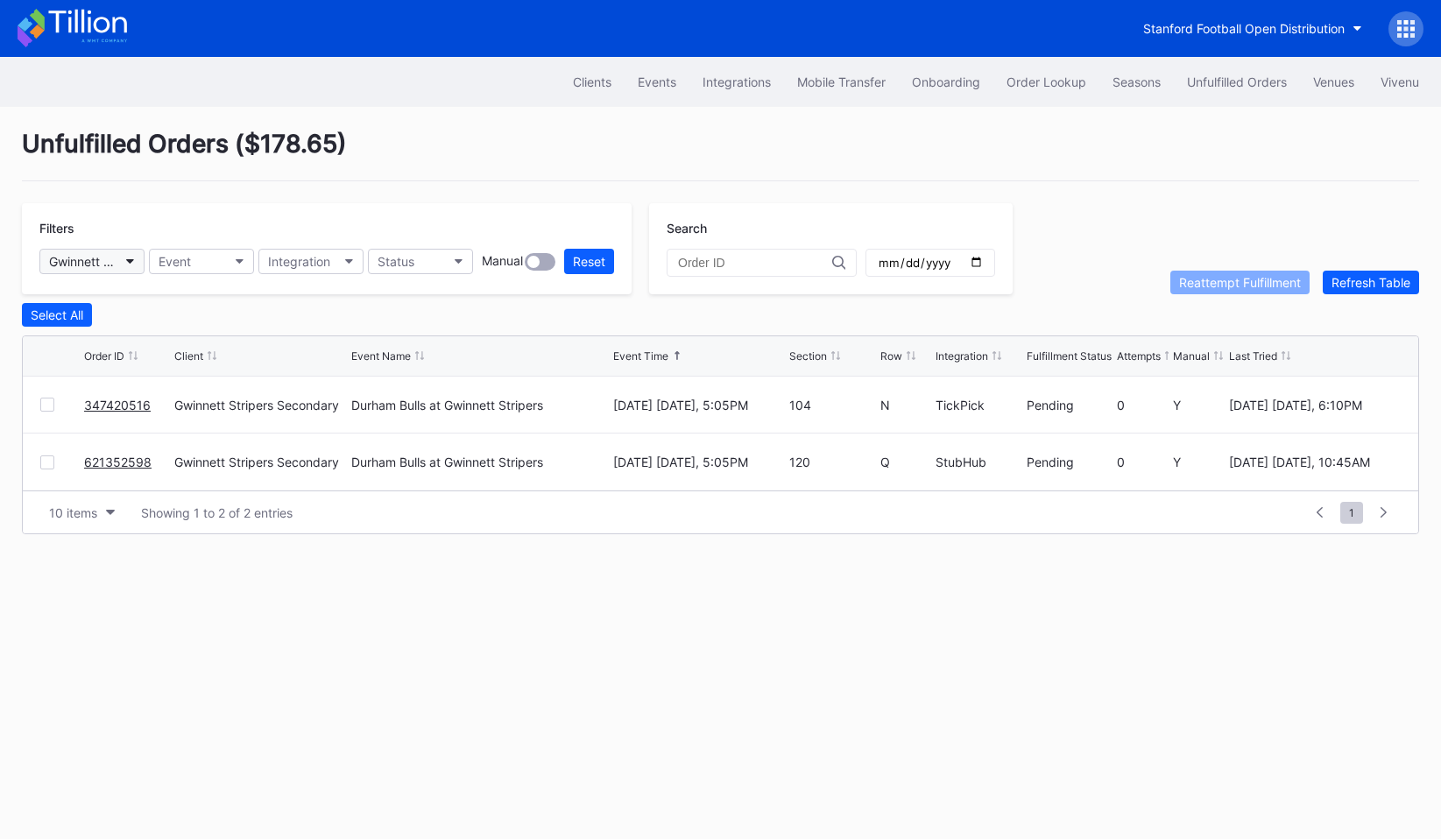
click at [131, 265] on button "Gwinnett Stripers Secondary" at bounding box center [91, 261] width 105 height 25
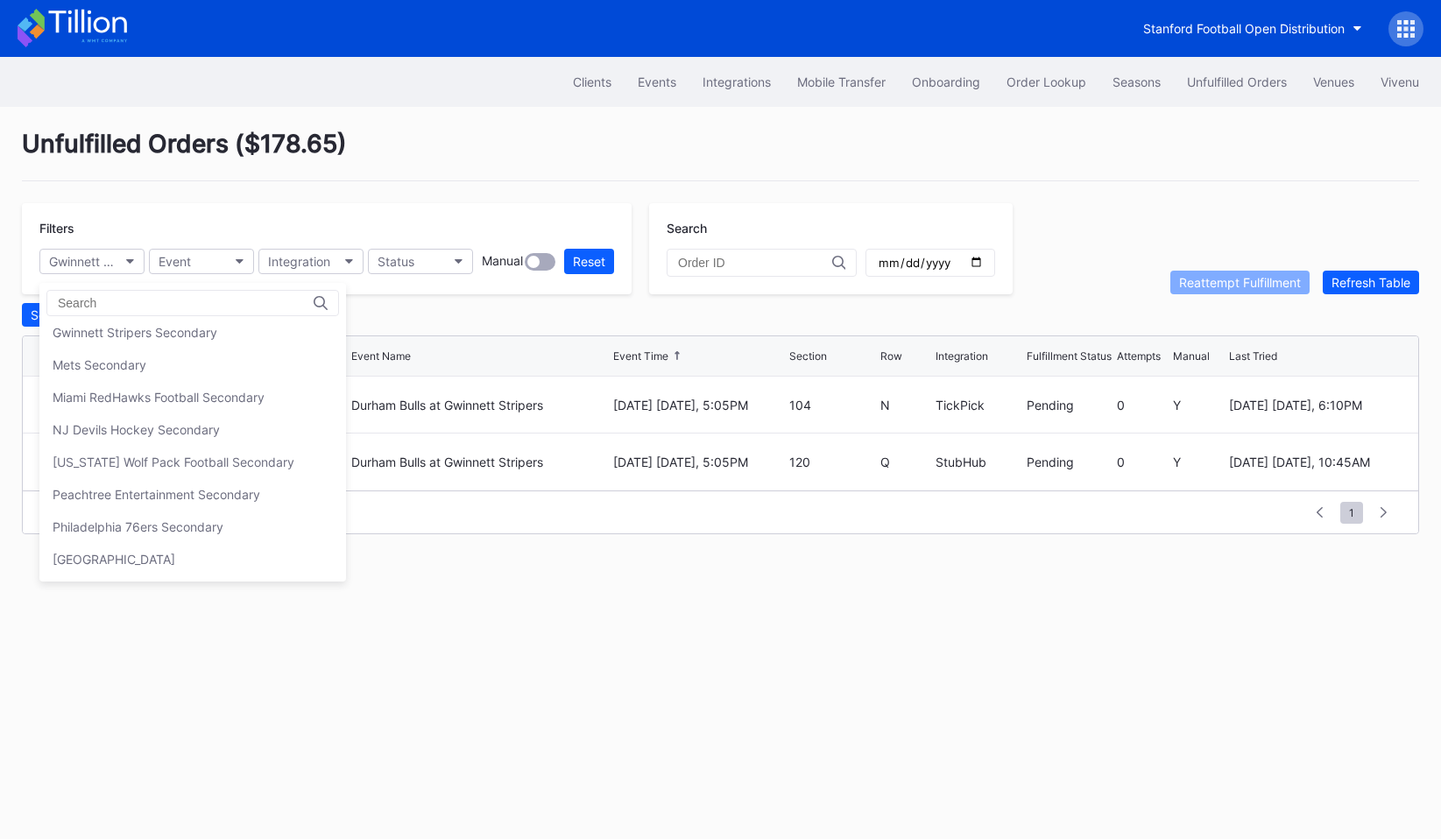
scroll to position [289, 0]
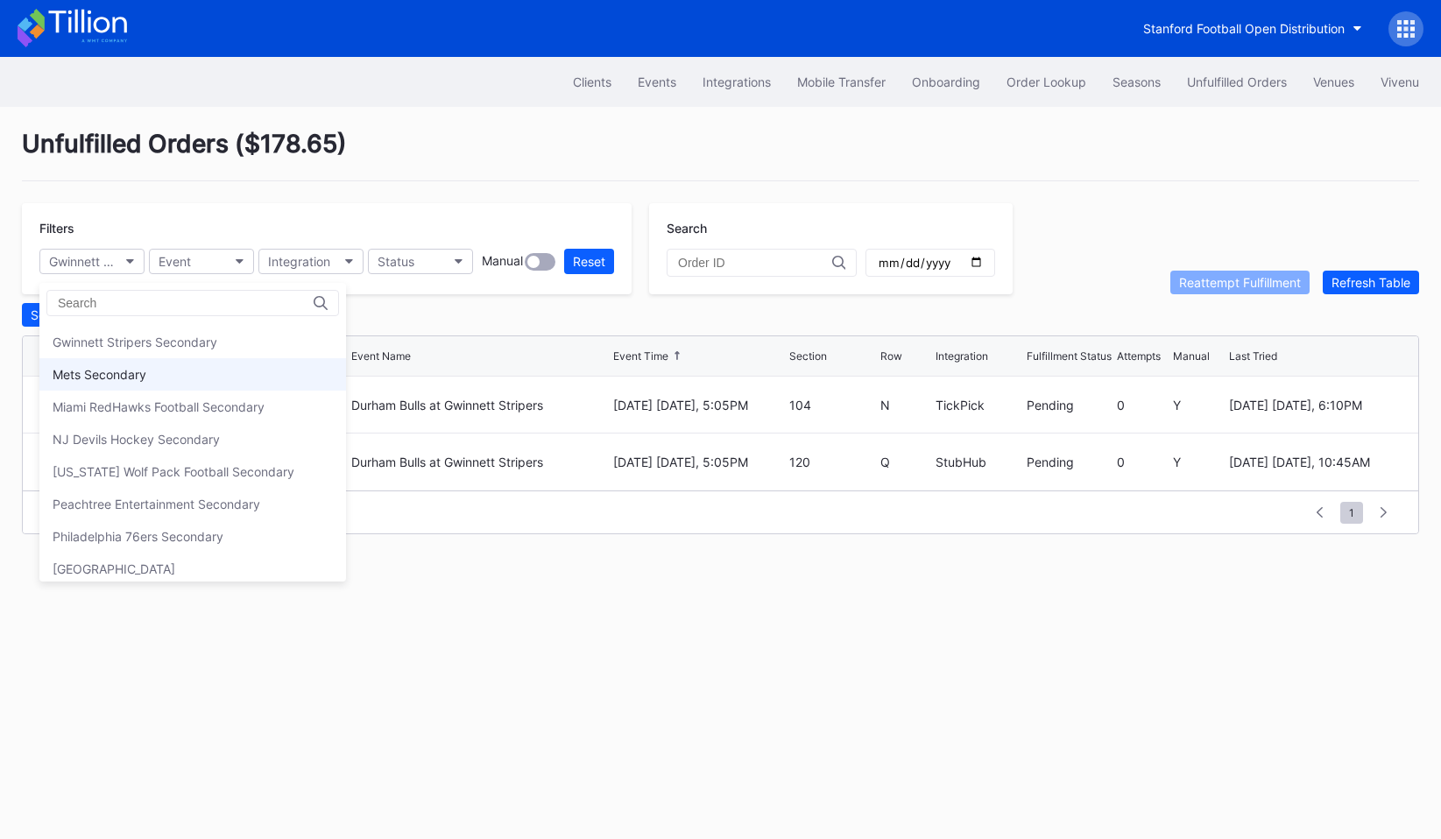
click at [196, 365] on div "Mets Secondary" at bounding box center [192, 374] width 307 height 32
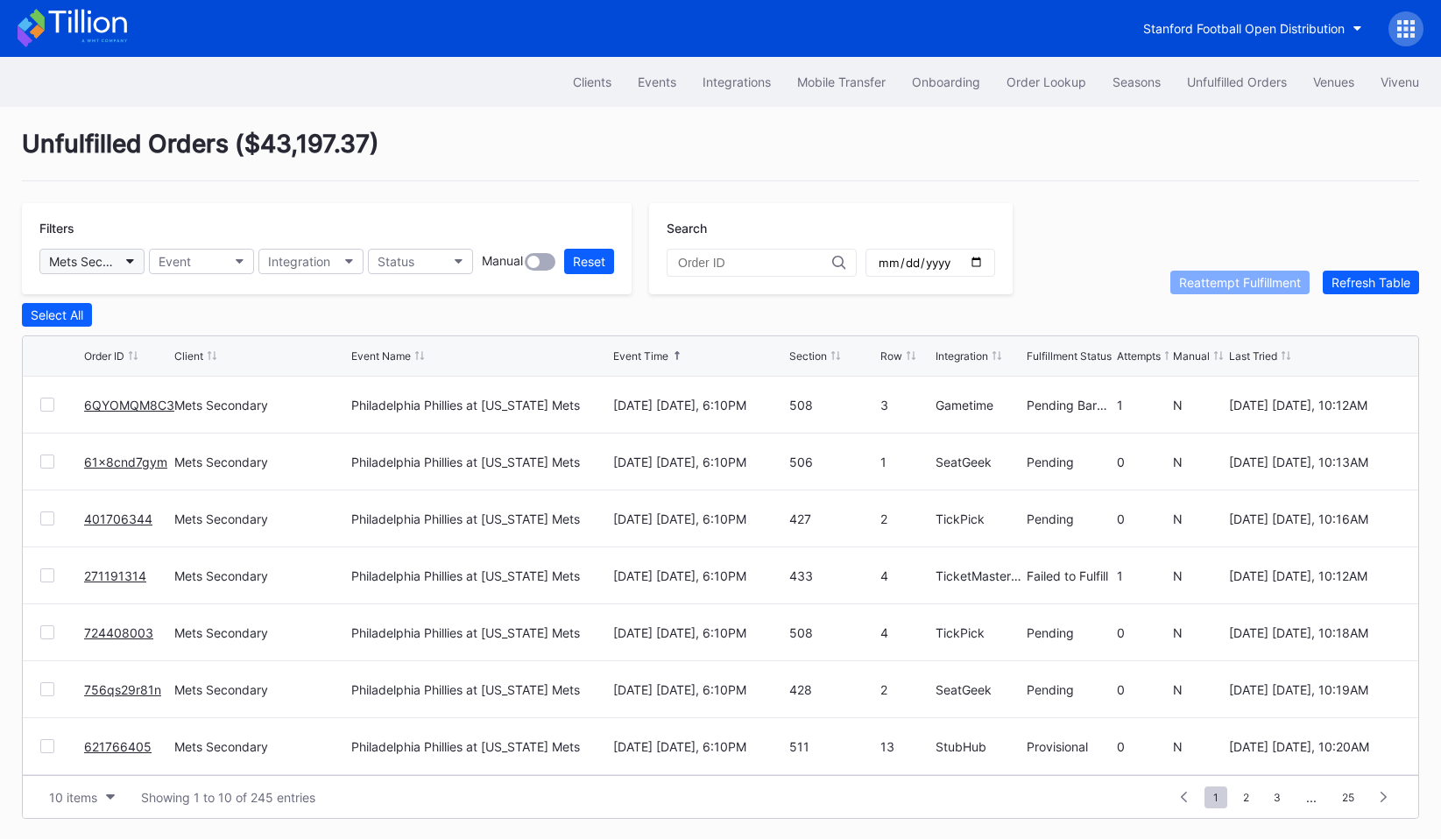
click at [98, 256] on div "Mets Secondary" at bounding box center [83, 261] width 68 height 15
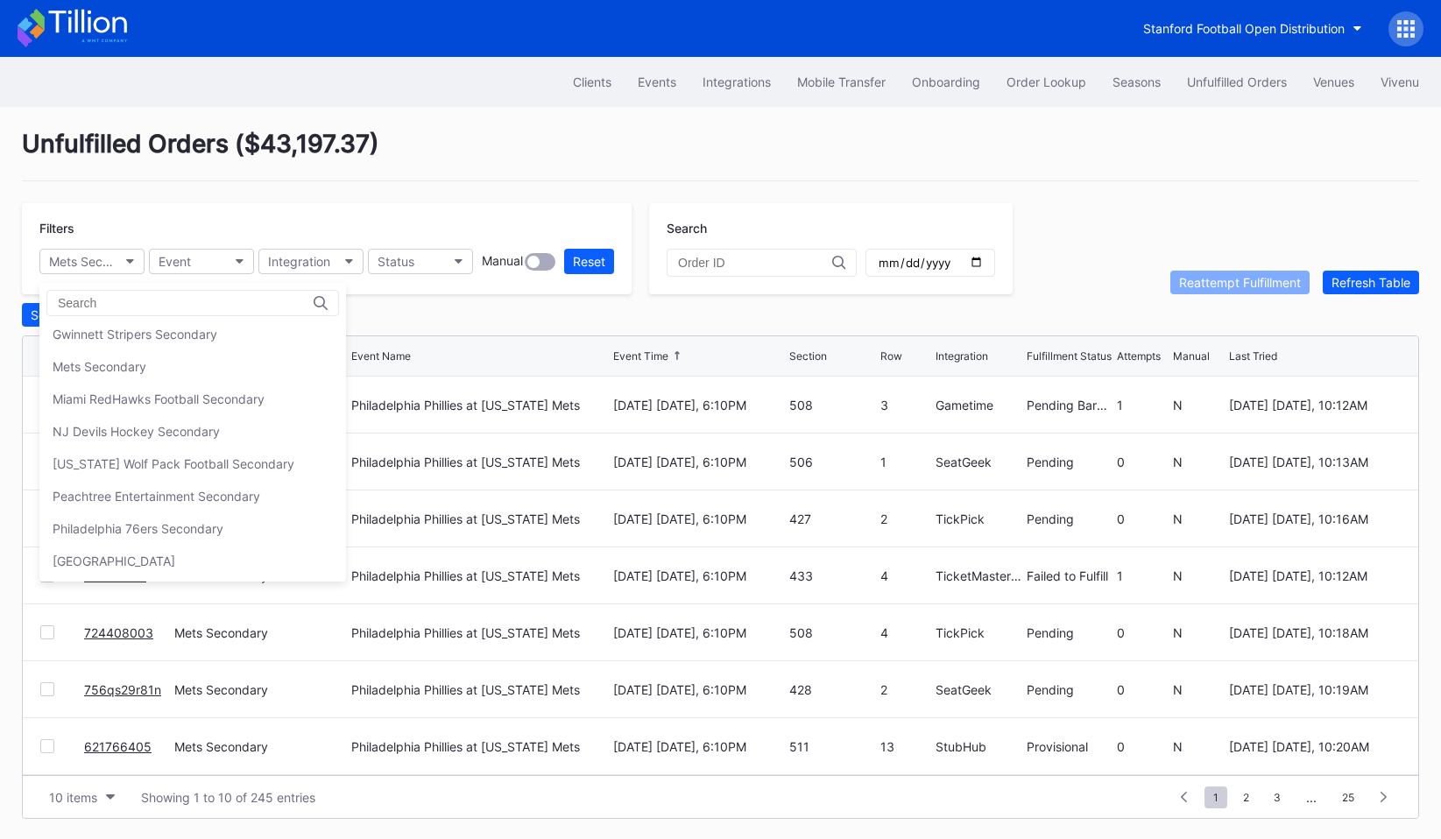
scroll to position [293, 0]
click at [140, 393] on div "Miami RedHawks Football Secondary" at bounding box center [192, 403] width 307 height 32
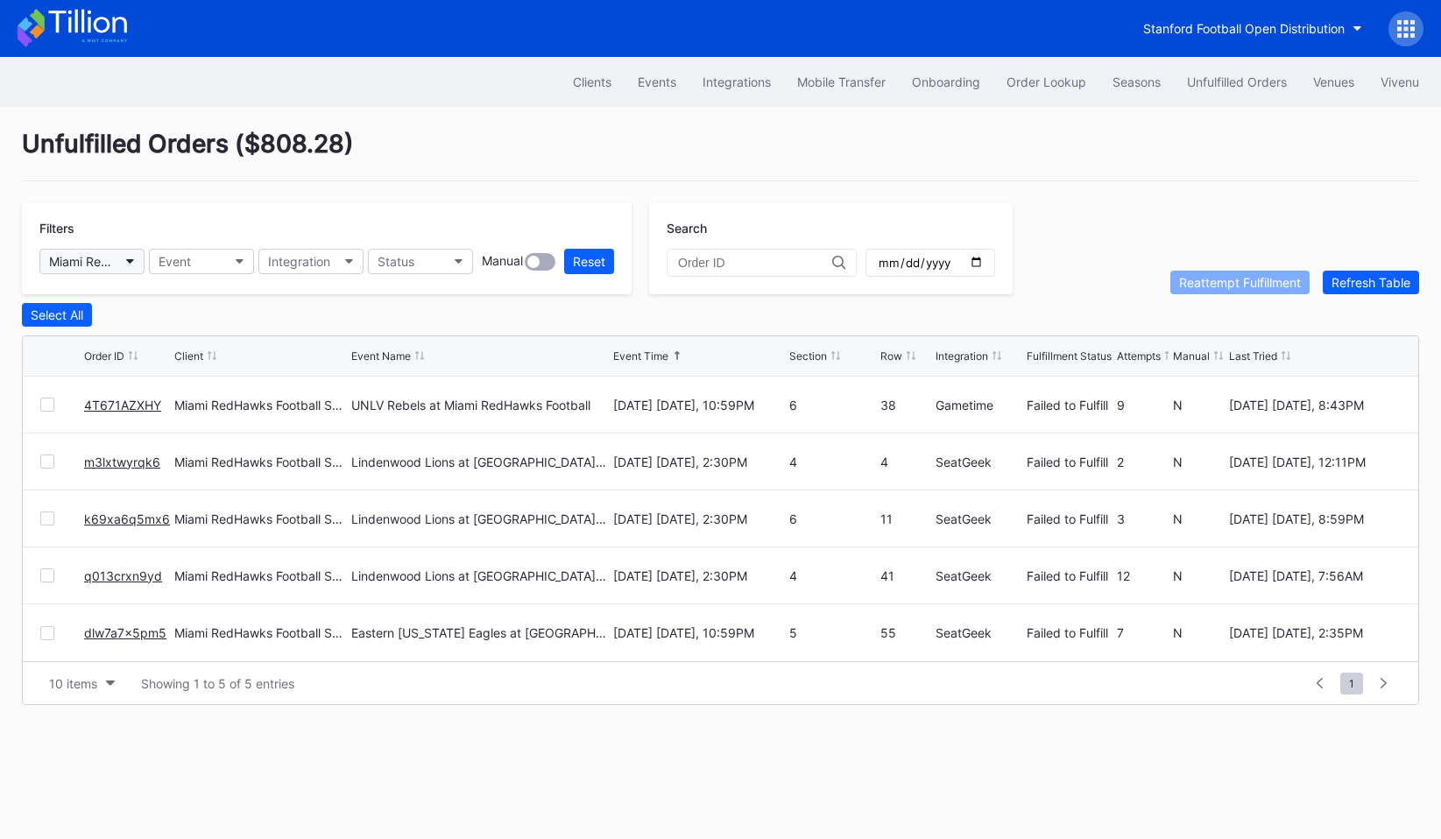
click at [113, 262] on div "Miami RedHawks Football Secondary" at bounding box center [83, 261] width 68 height 15
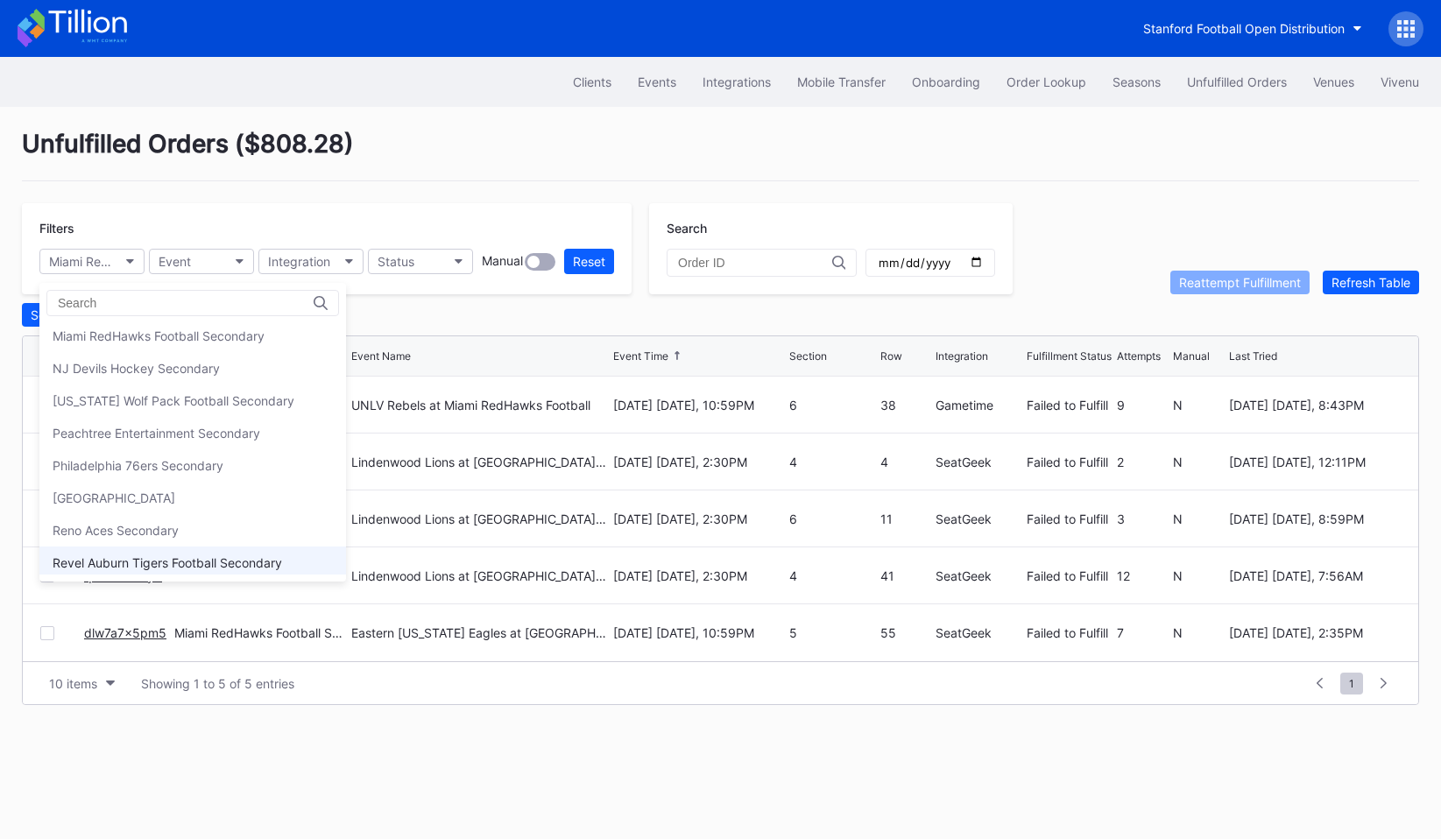
scroll to position [286, 0]
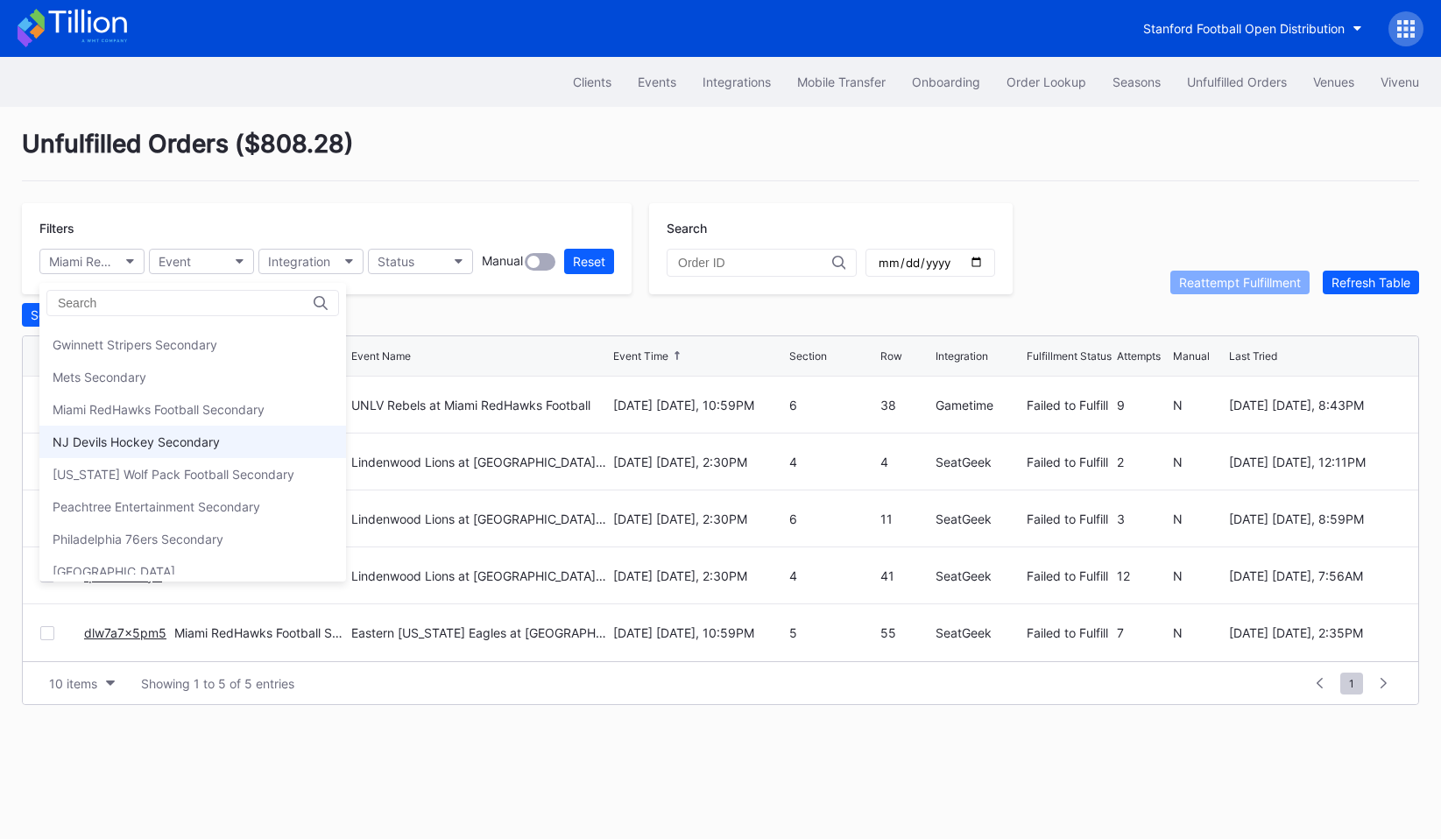
click at [207, 434] on div "NJ Devils Hockey Secondary" at bounding box center [136, 441] width 167 height 15
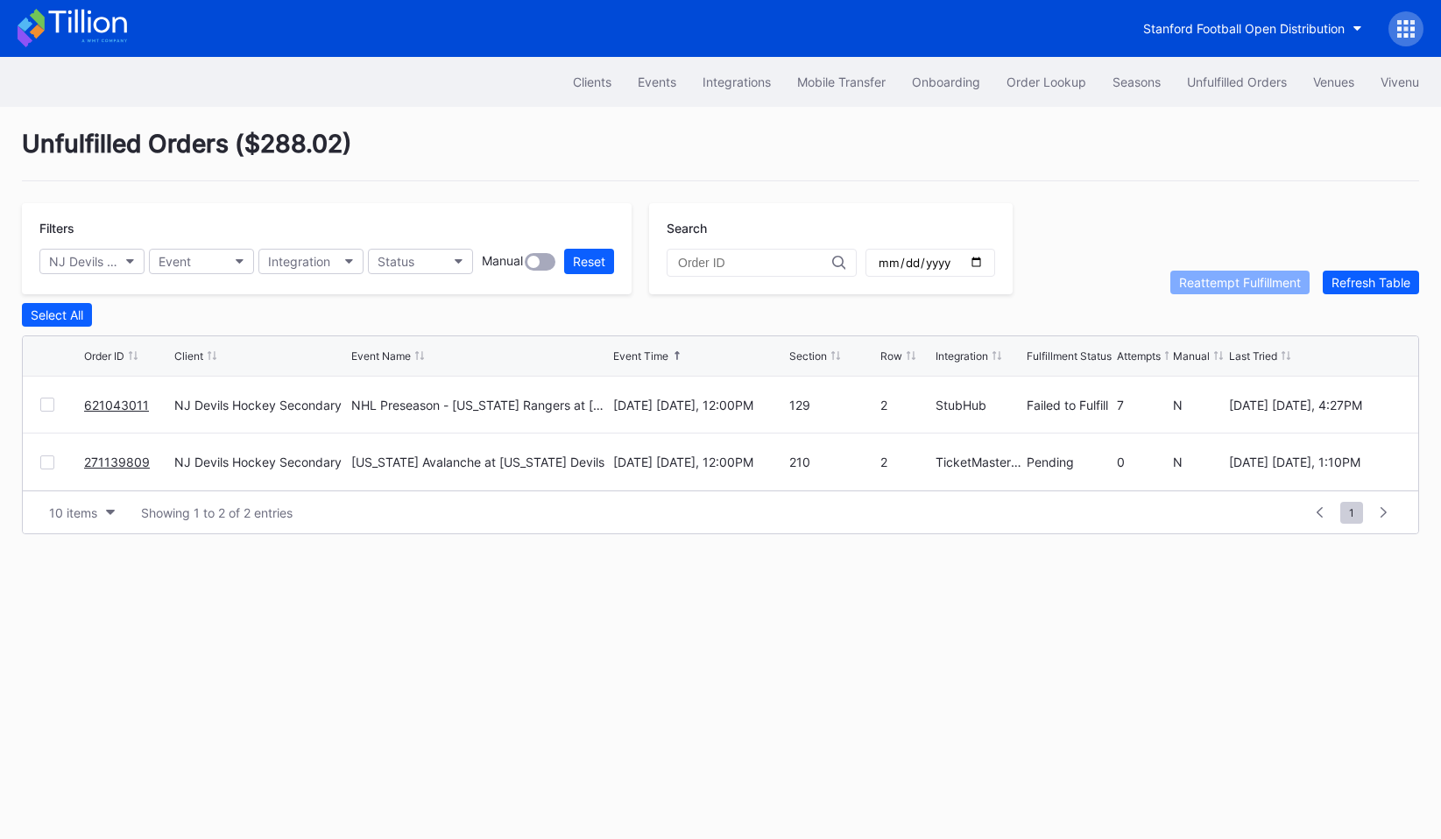
click at [128, 279] on div "Filters NJ Devils Hockey Secondary Event Integration Status Manual Reset" at bounding box center [327, 248] width 610 height 91
click at [130, 257] on button "NJ Devils Hockey Secondary" at bounding box center [91, 261] width 105 height 25
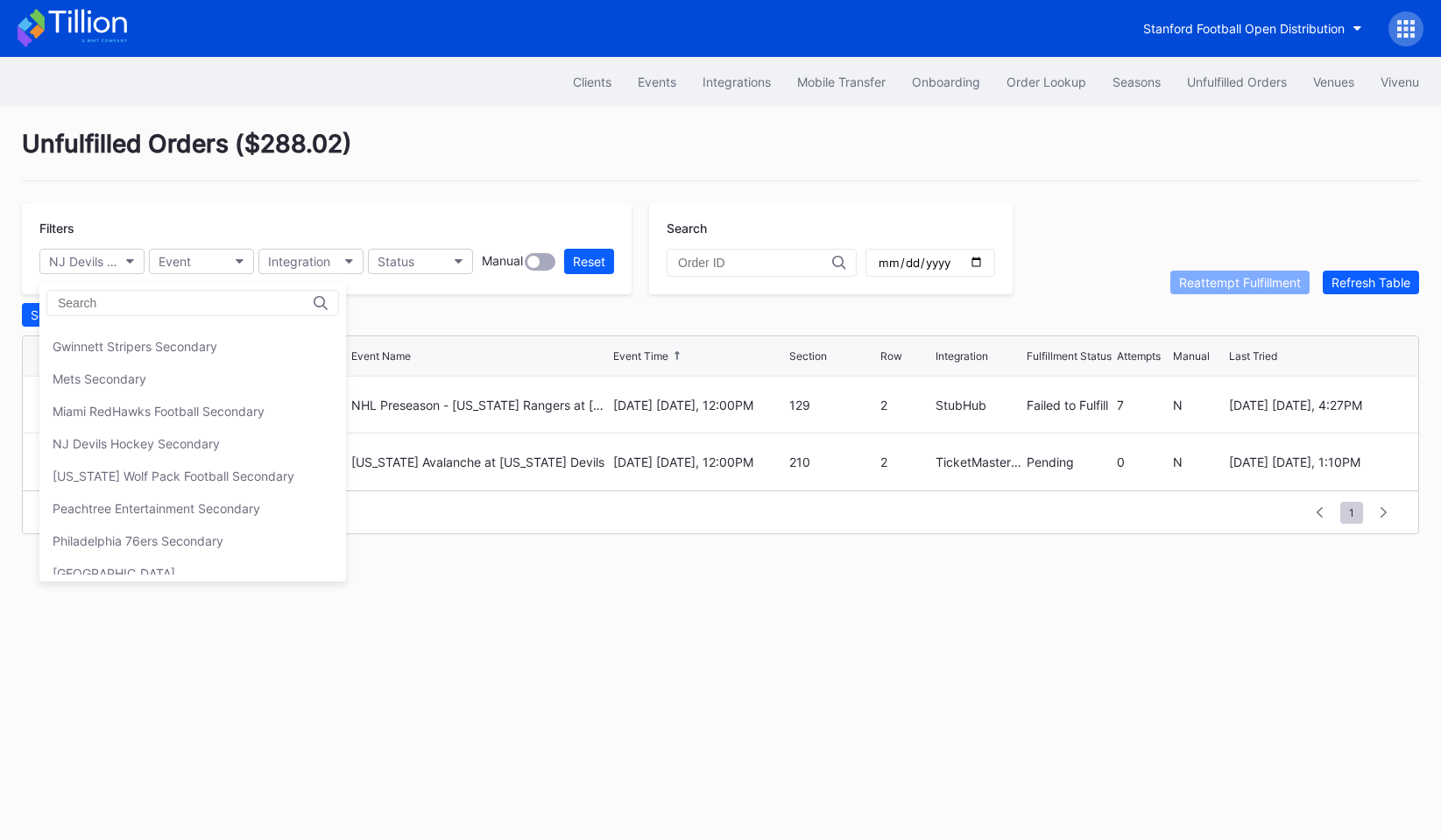
scroll to position [294, 0]
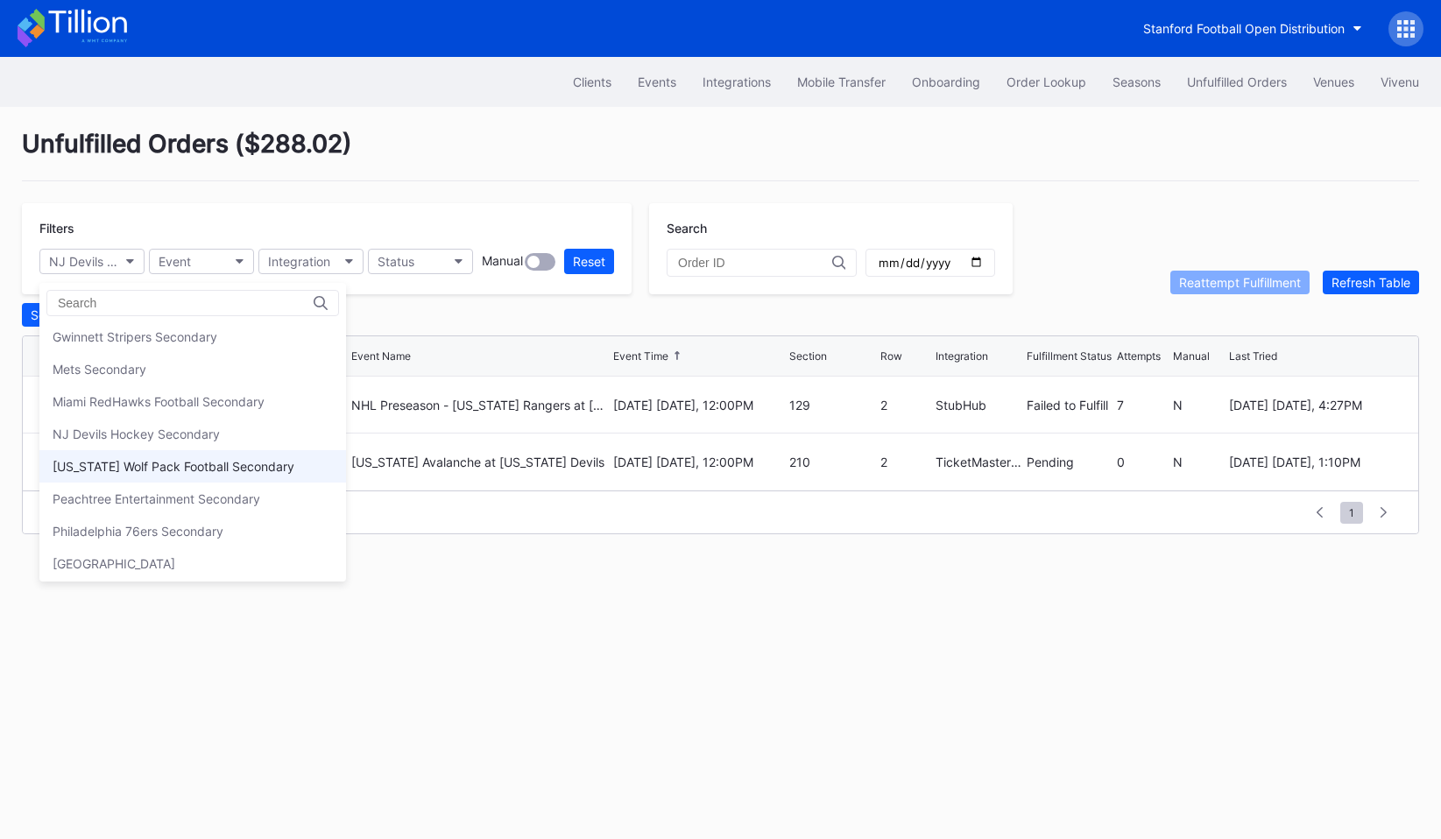
click at [182, 466] on div "[US_STATE] Wolf Pack Football Secondary" at bounding box center [174, 466] width 242 height 15
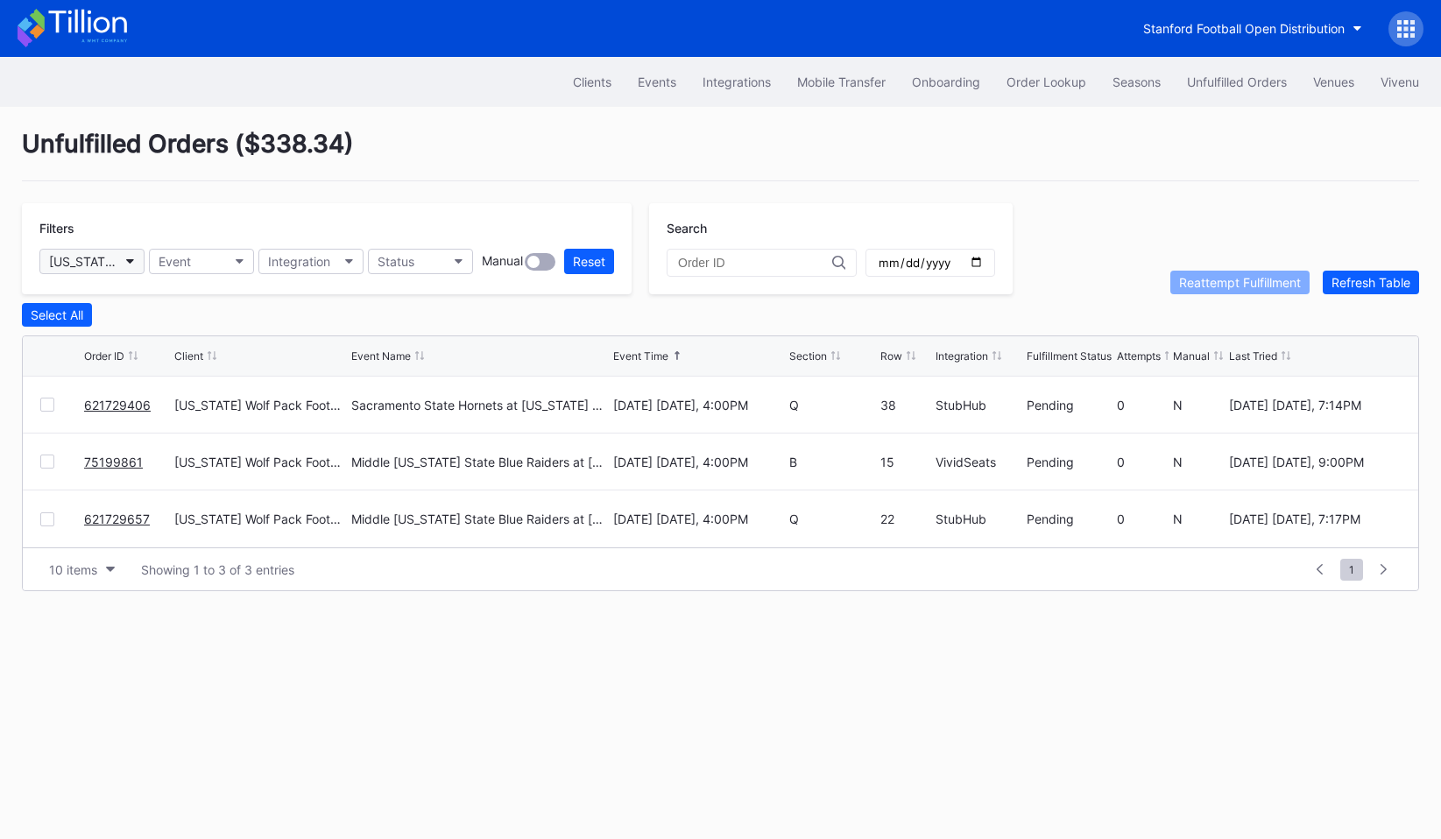
click at [122, 262] on button "[US_STATE] Wolf Pack Football Secondary" at bounding box center [91, 261] width 105 height 25
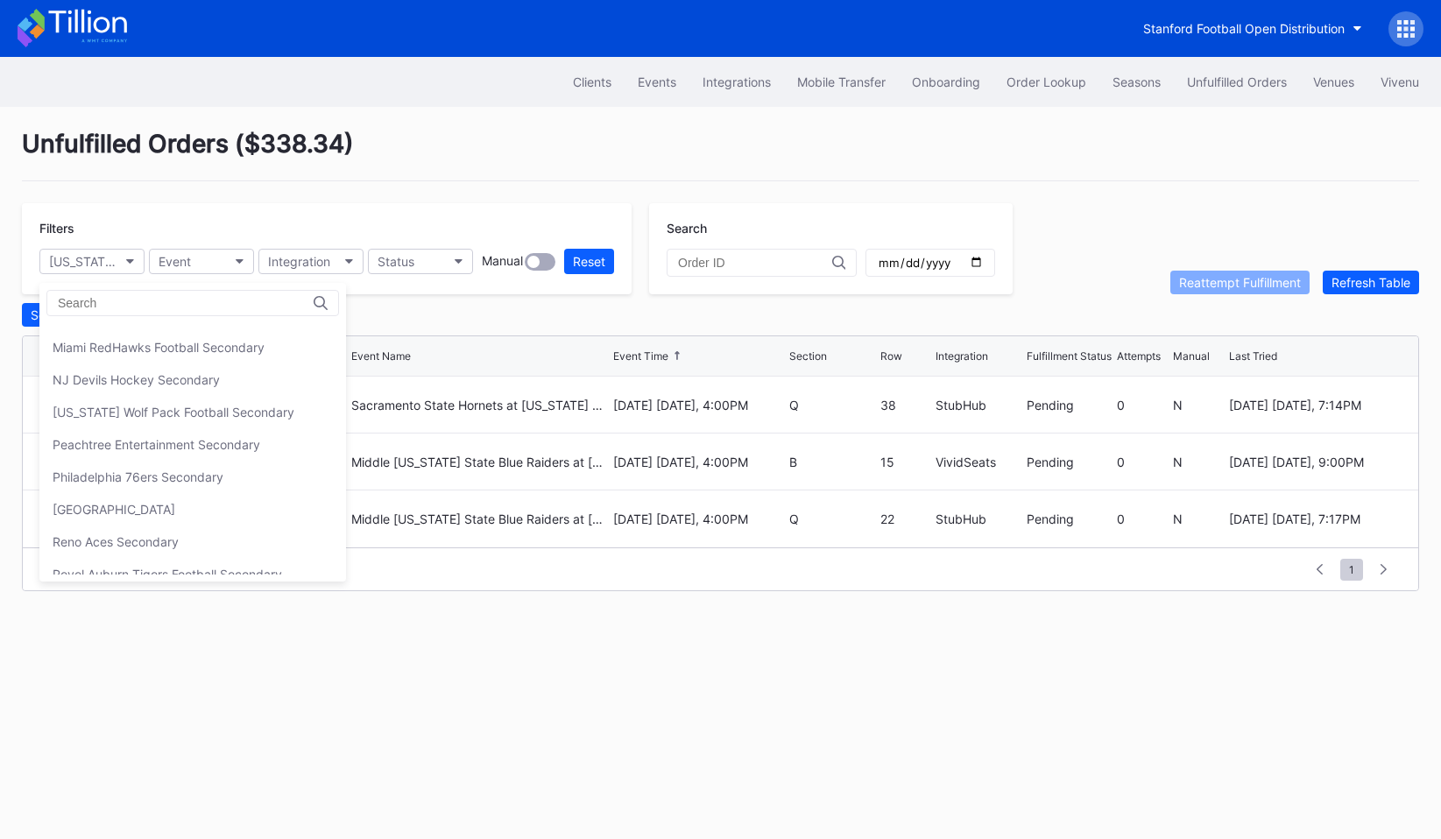
scroll to position [344, 0]
click at [167, 435] on div "Peachtree Entertainment Secondary" at bounding box center [192, 449] width 307 height 32
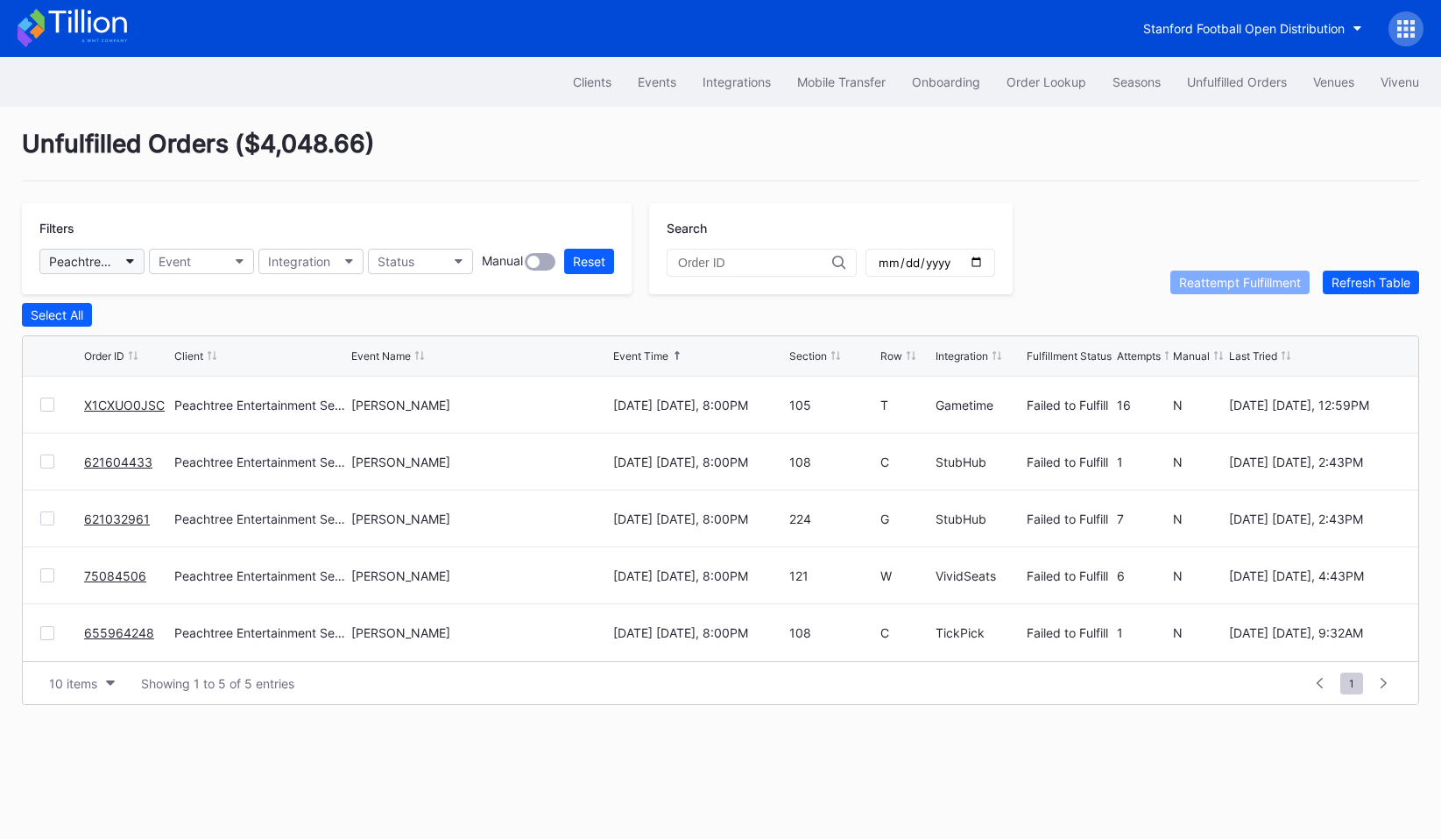
click at [113, 260] on div "Peachtree Entertainment Secondary" at bounding box center [83, 261] width 68 height 15
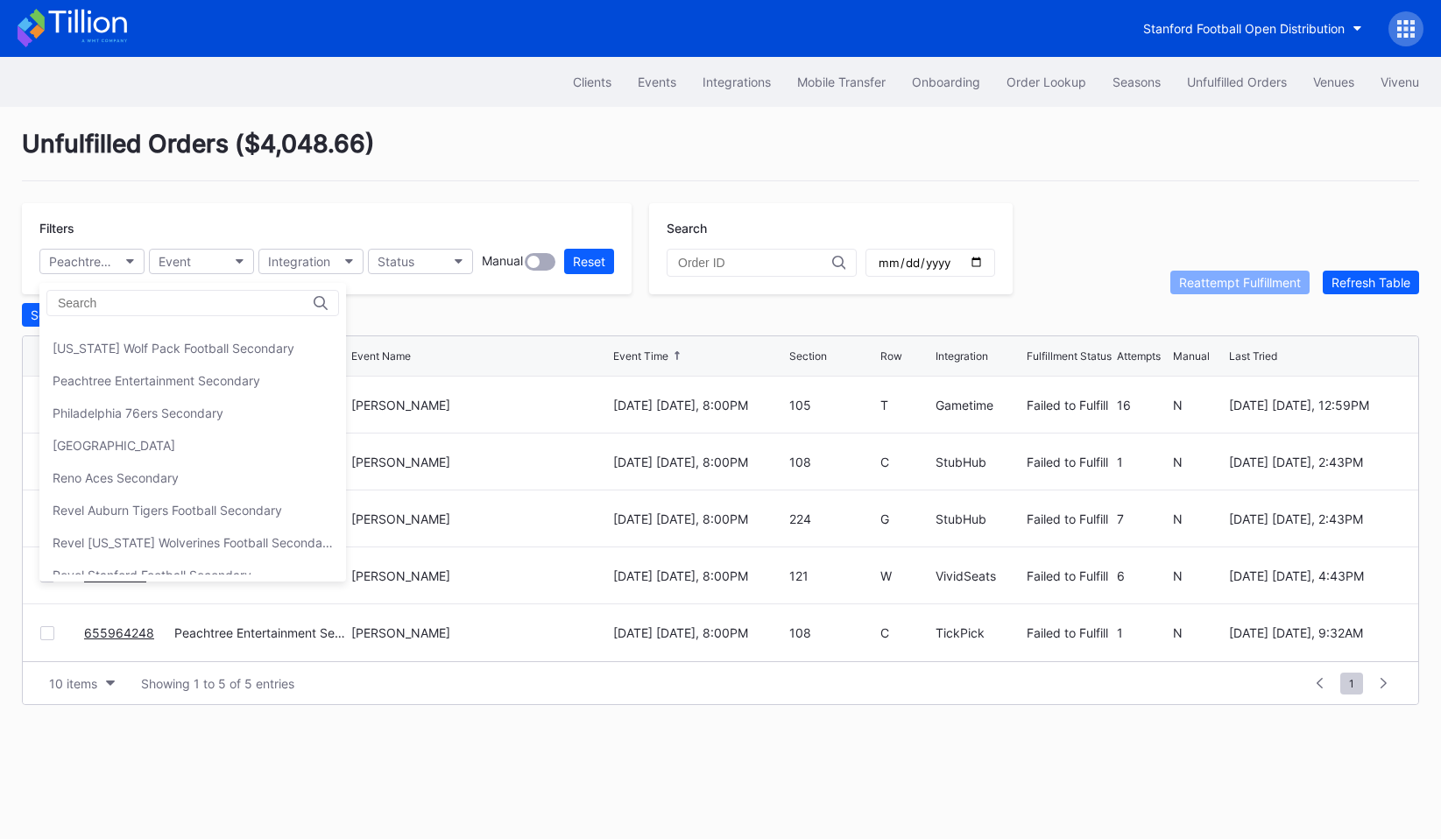
scroll to position [411, 0]
click at [161, 410] on div "Philadelphia 76ers Secondary" at bounding box center [138, 414] width 171 height 15
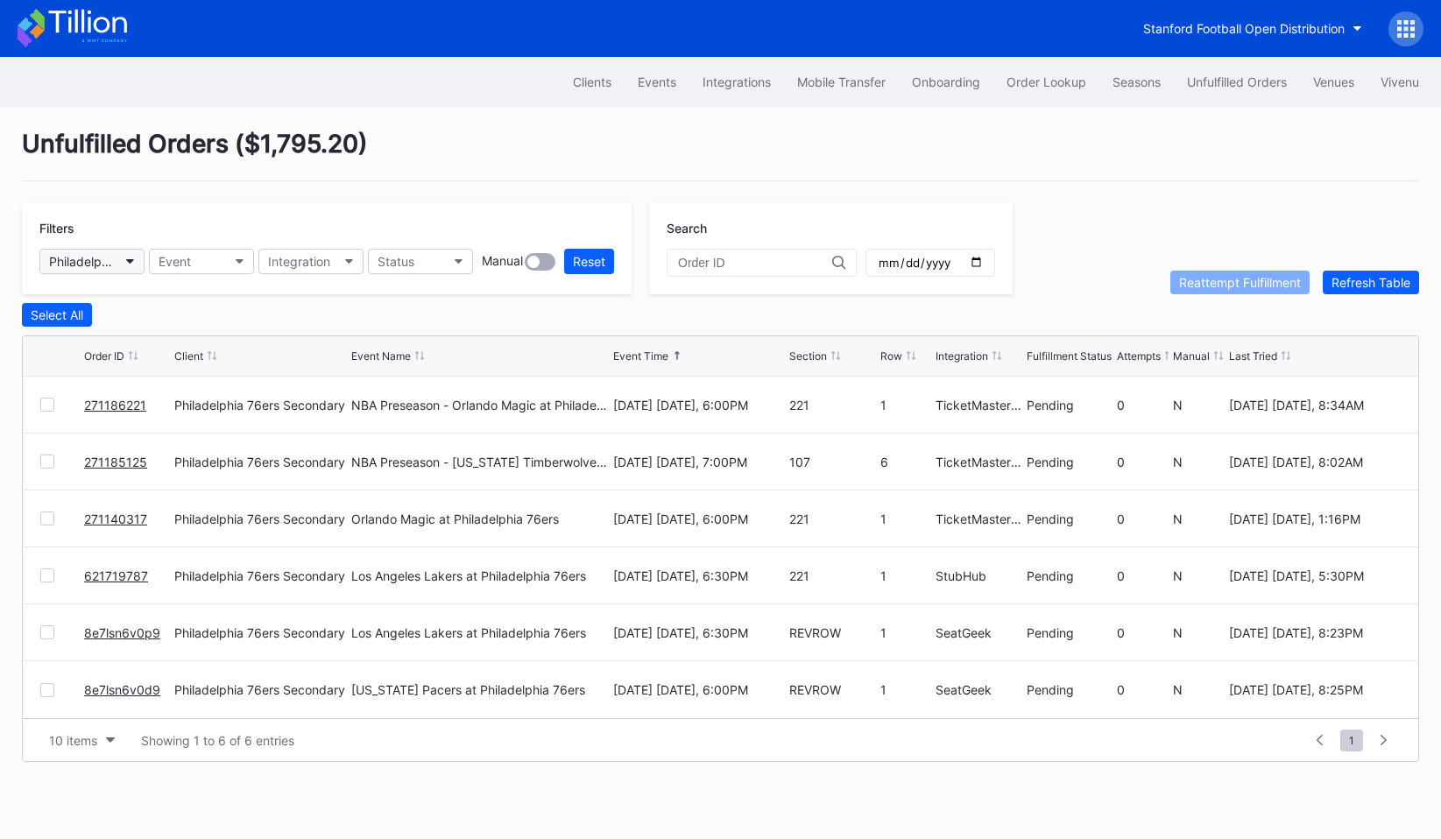
click at [115, 270] on button "Philadelphia 76ers Secondary" at bounding box center [91, 261] width 105 height 25
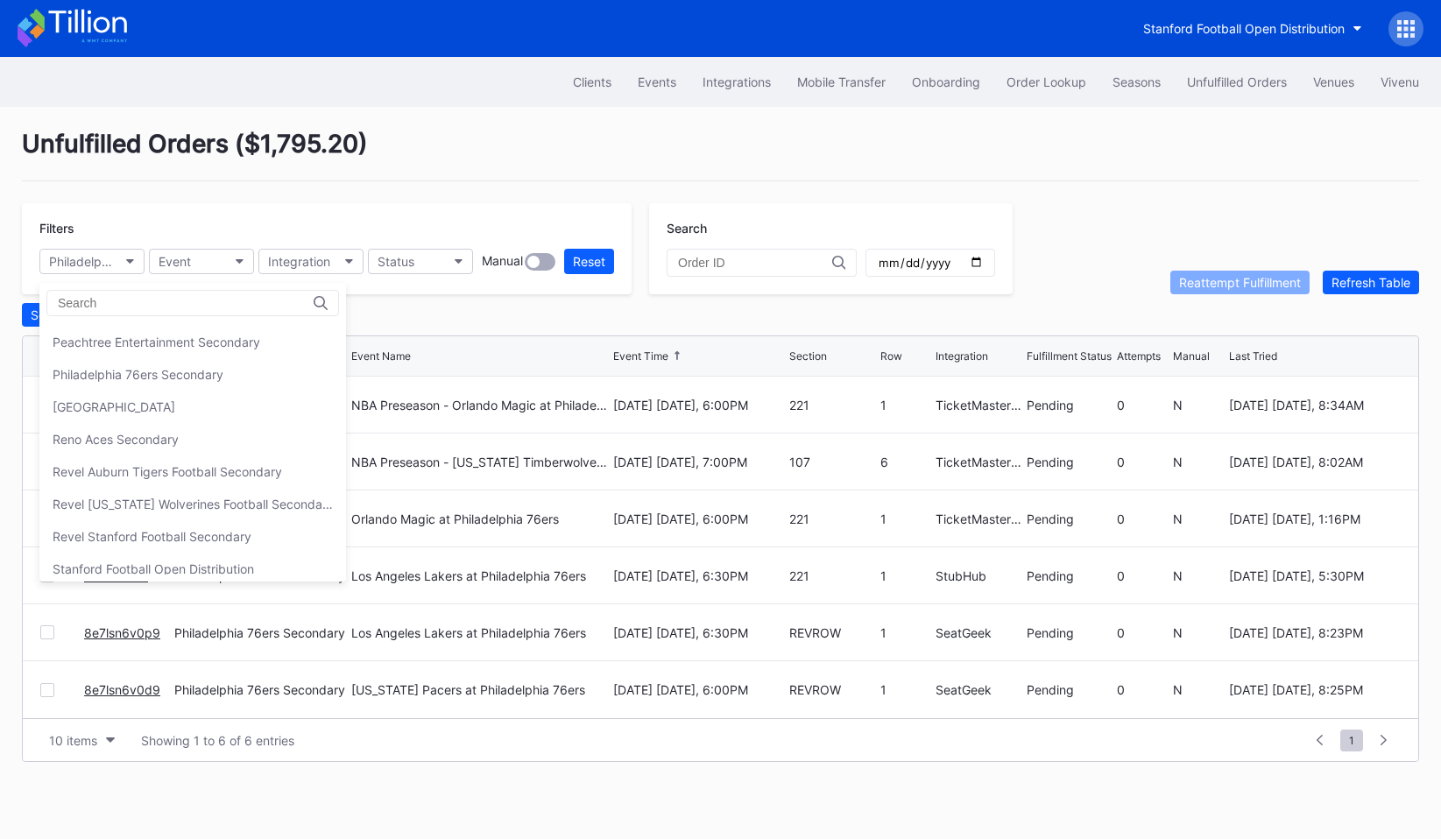
scroll to position [408, 0]
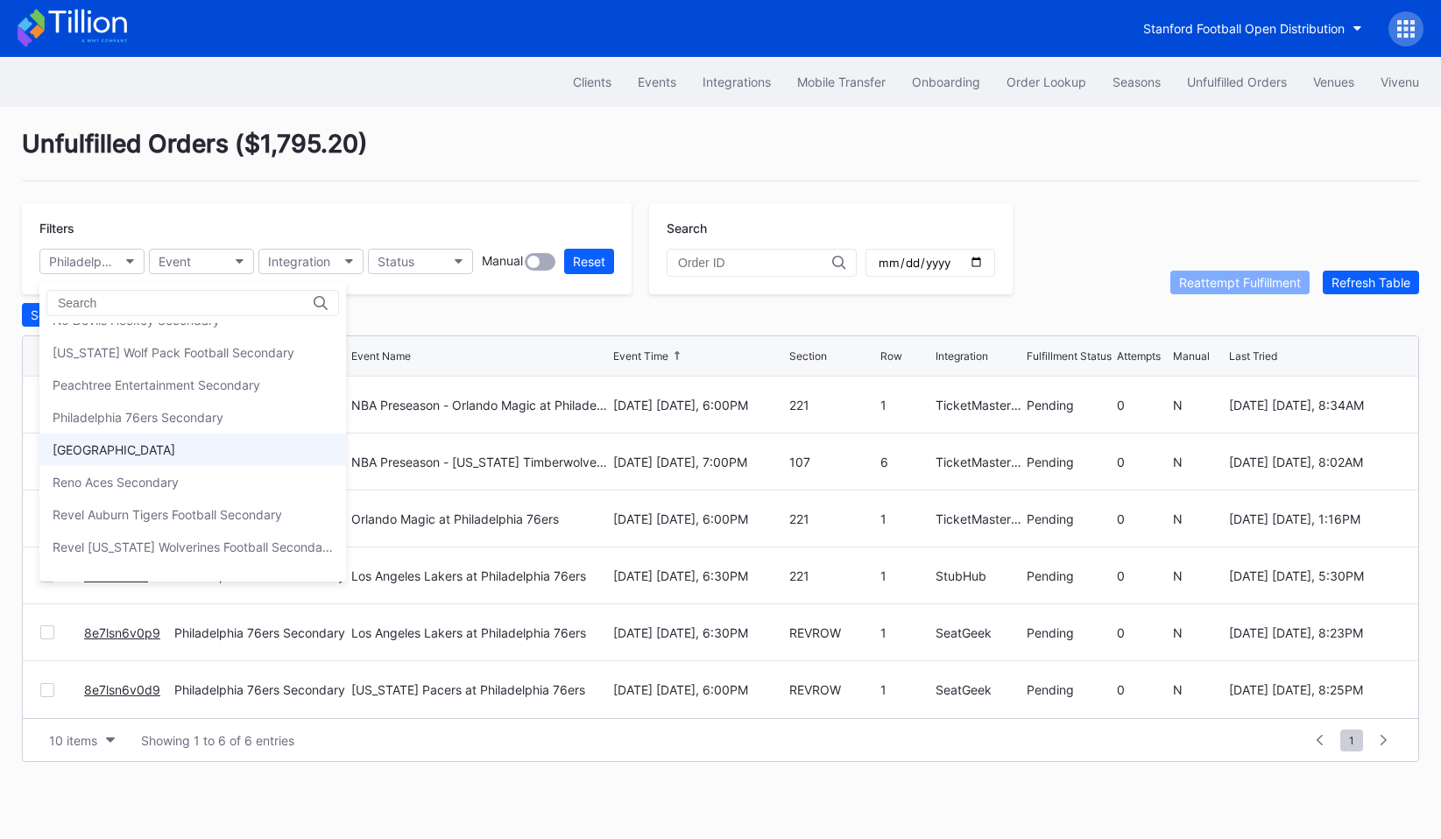
click at [150, 448] on div "[GEOGRAPHIC_DATA]" at bounding box center [114, 449] width 123 height 15
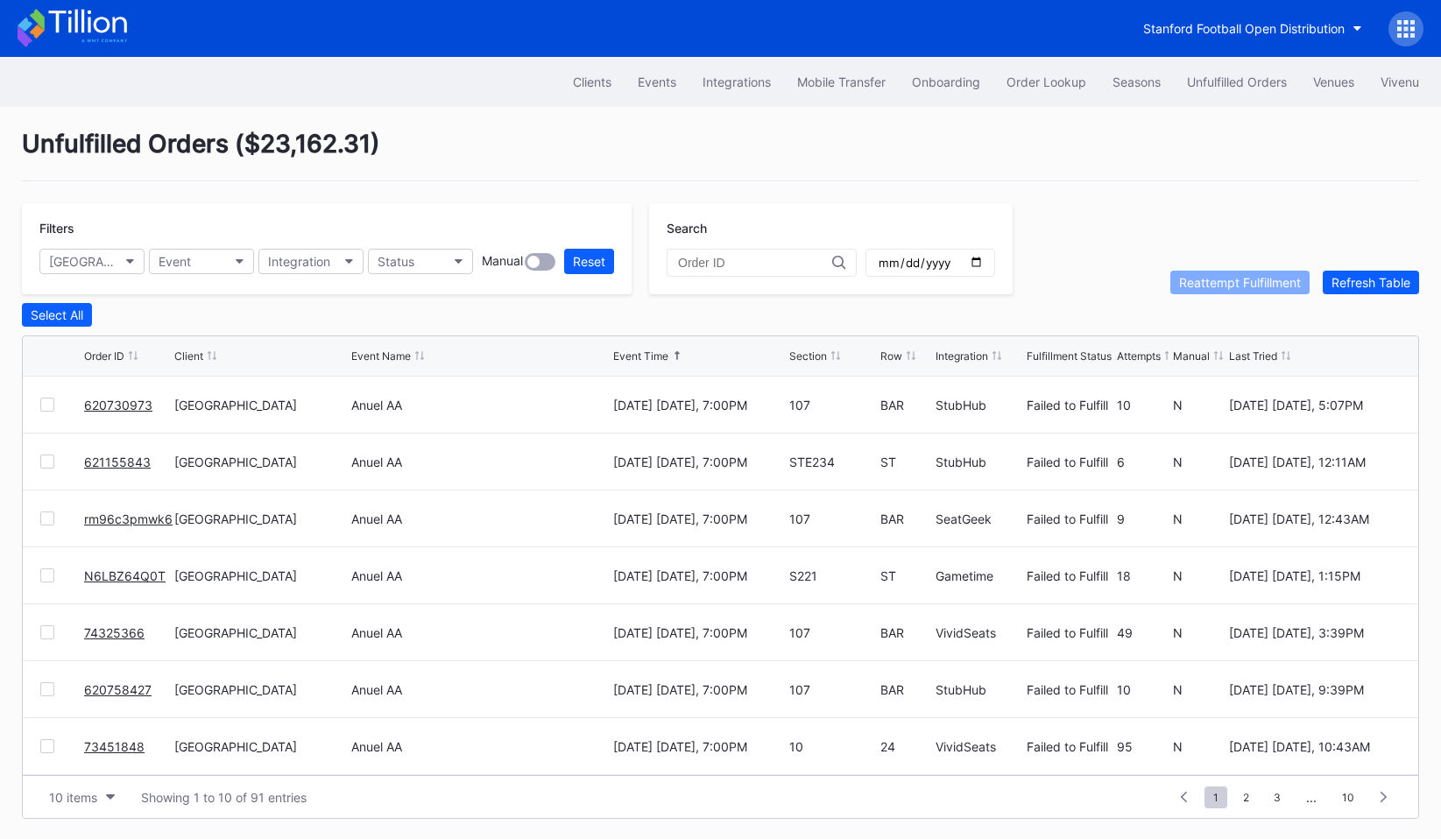
scroll to position [1, 0]
click at [107, 265] on div "[GEOGRAPHIC_DATA]" at bounding box center [83, 260] width 68 height 15
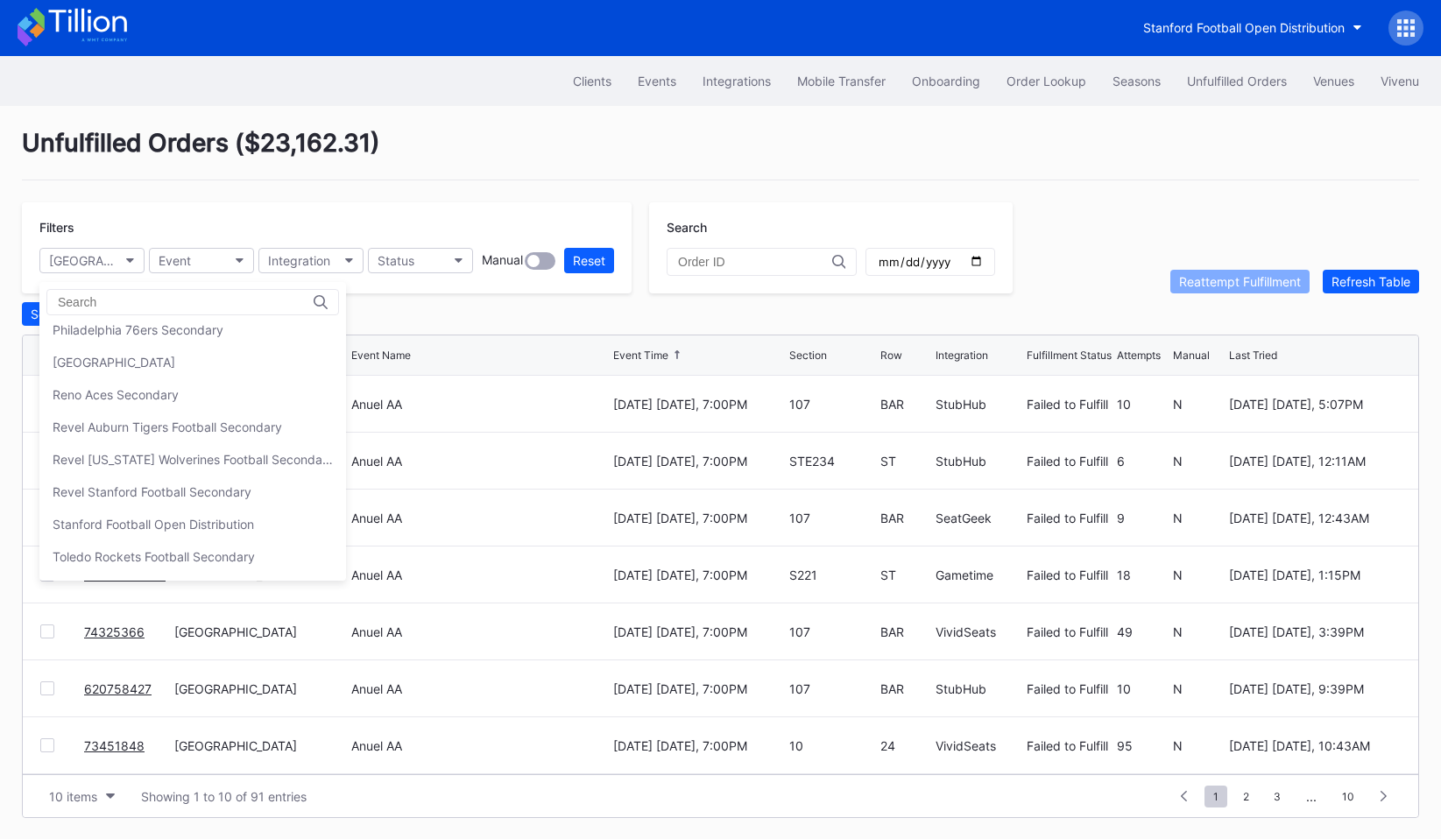
scroll to position [497, 0]
click at [150, 383] on div "Reno Aces Secondary" at bounding box center [192, 393] width 307 height 32
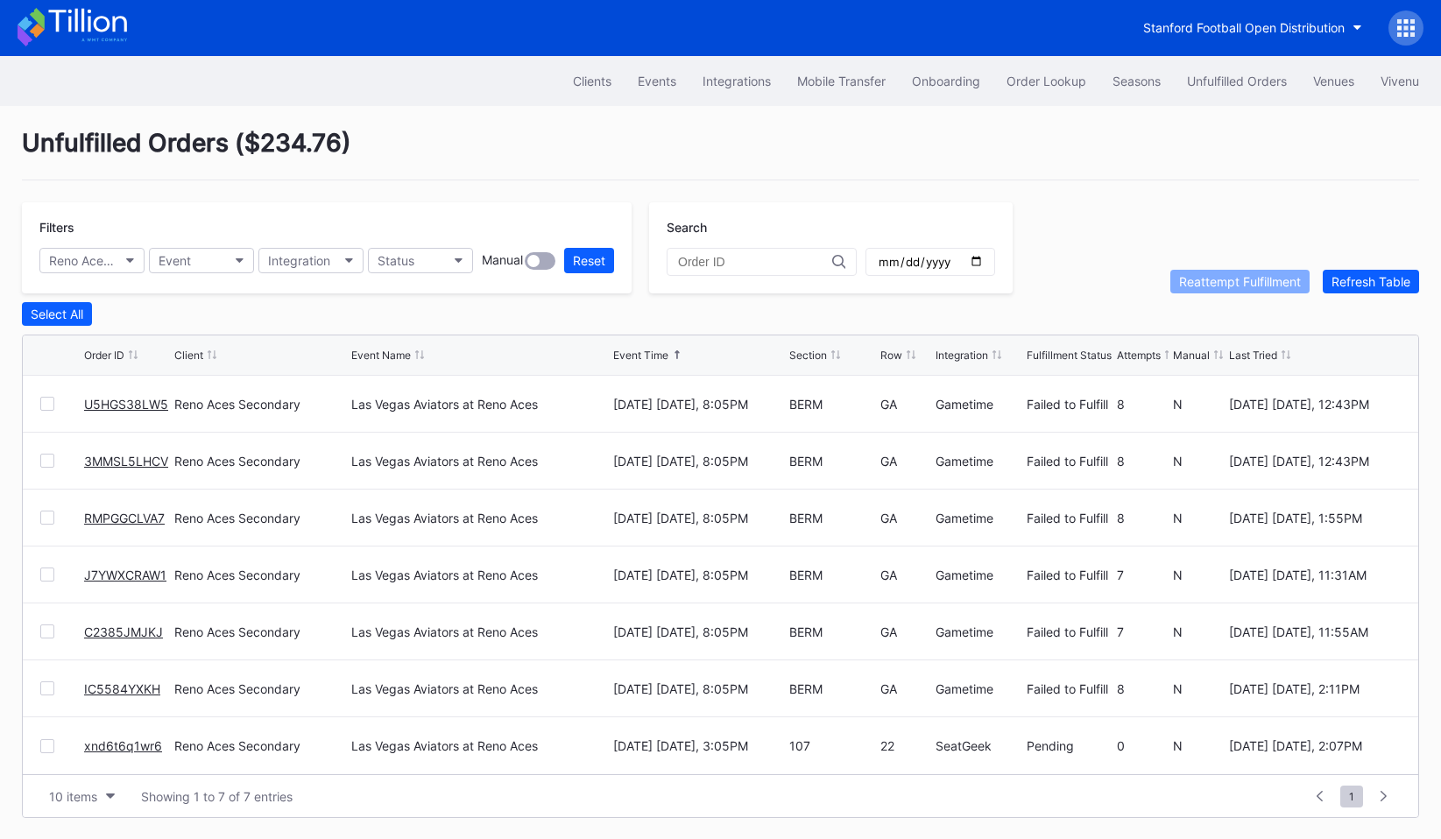
scroll to position [0, 0]
click at [76, 259] on div "Reno Aces Secondary" at bounding box center [83, 261] width 68 height 15
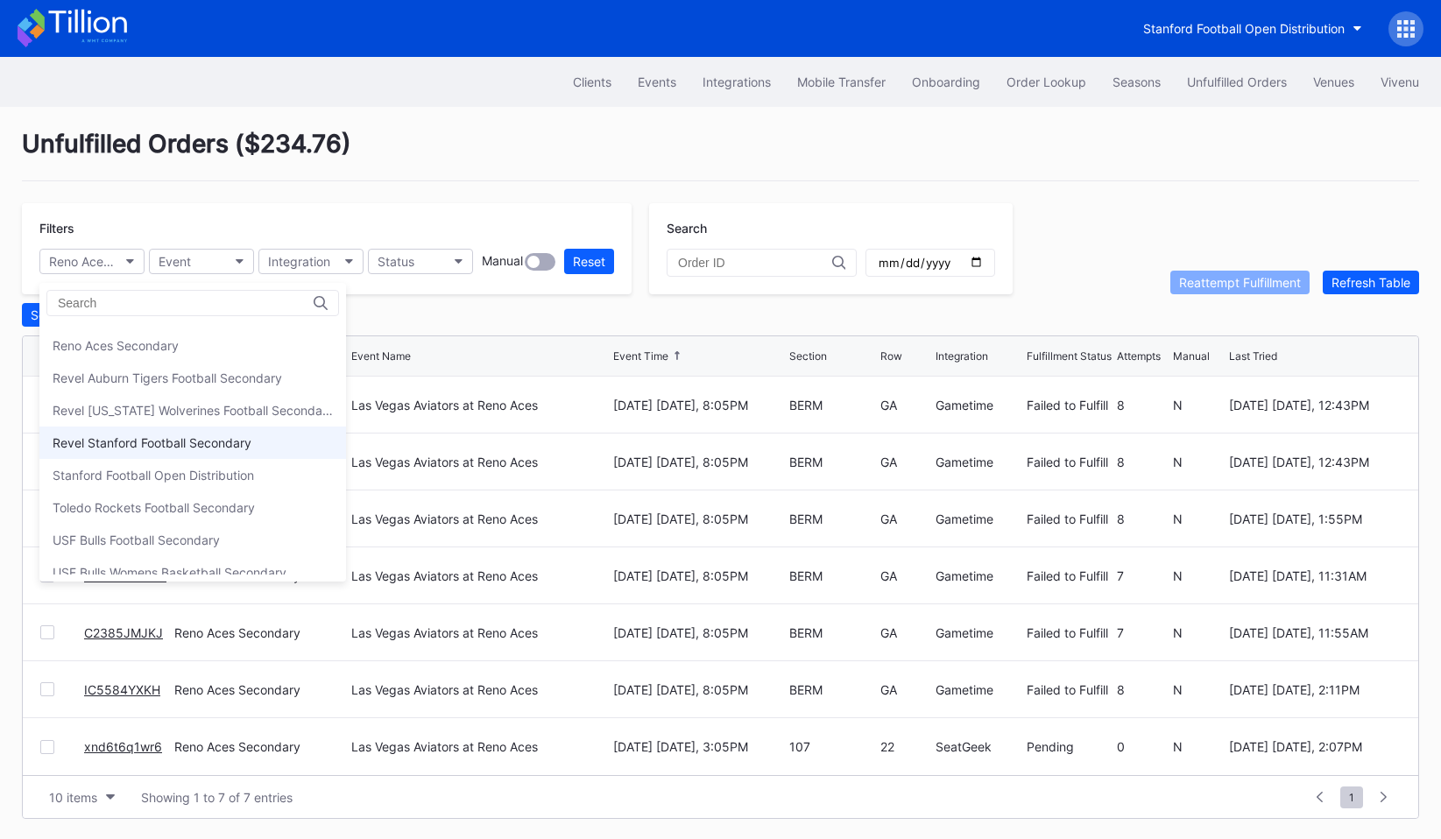
scroll to position [522, 0]
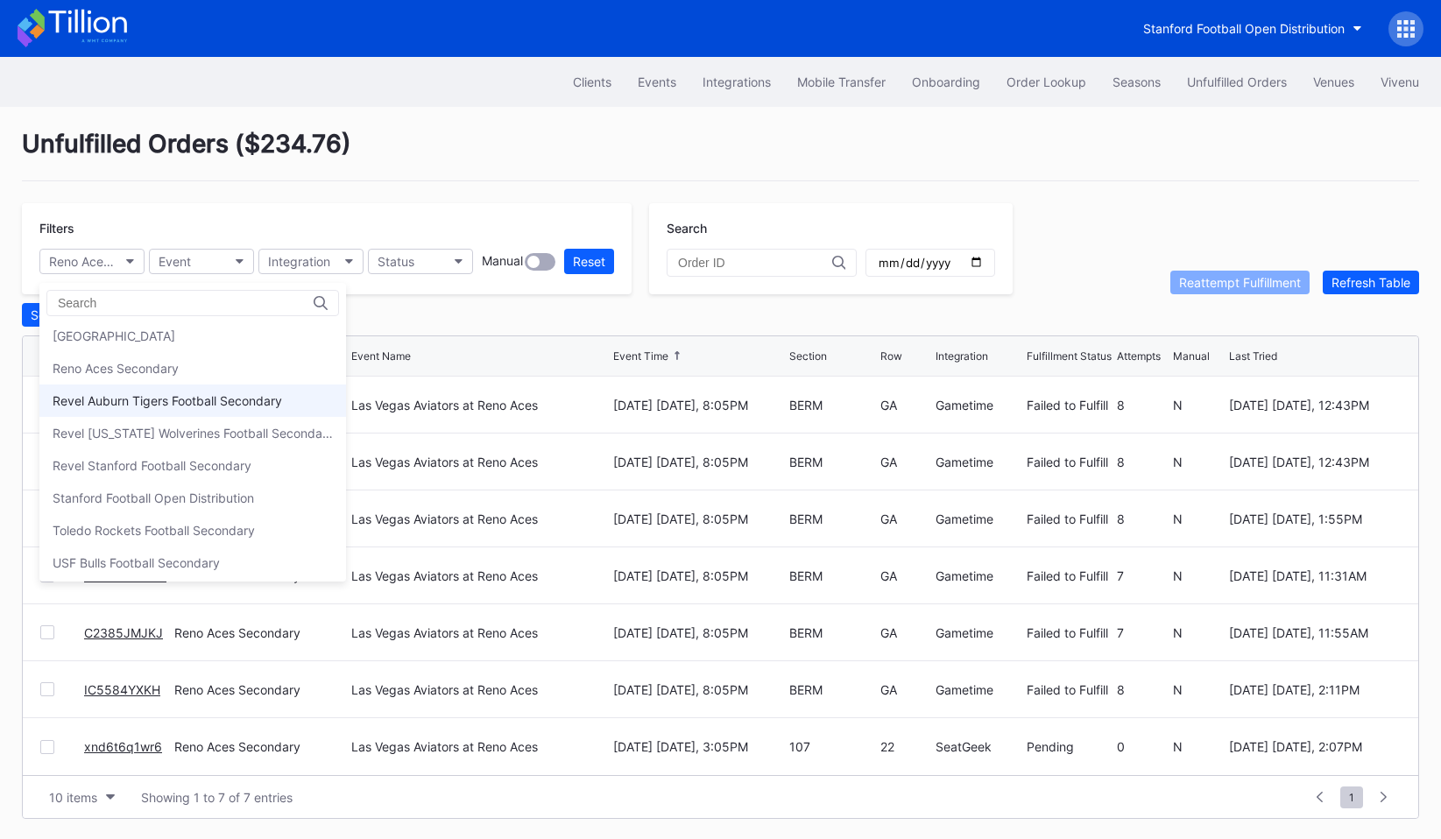
click at [159, 401] on div "Revel Auburn Tigers Football Secondary" at bounding box center [167, 400] width 229 height 15
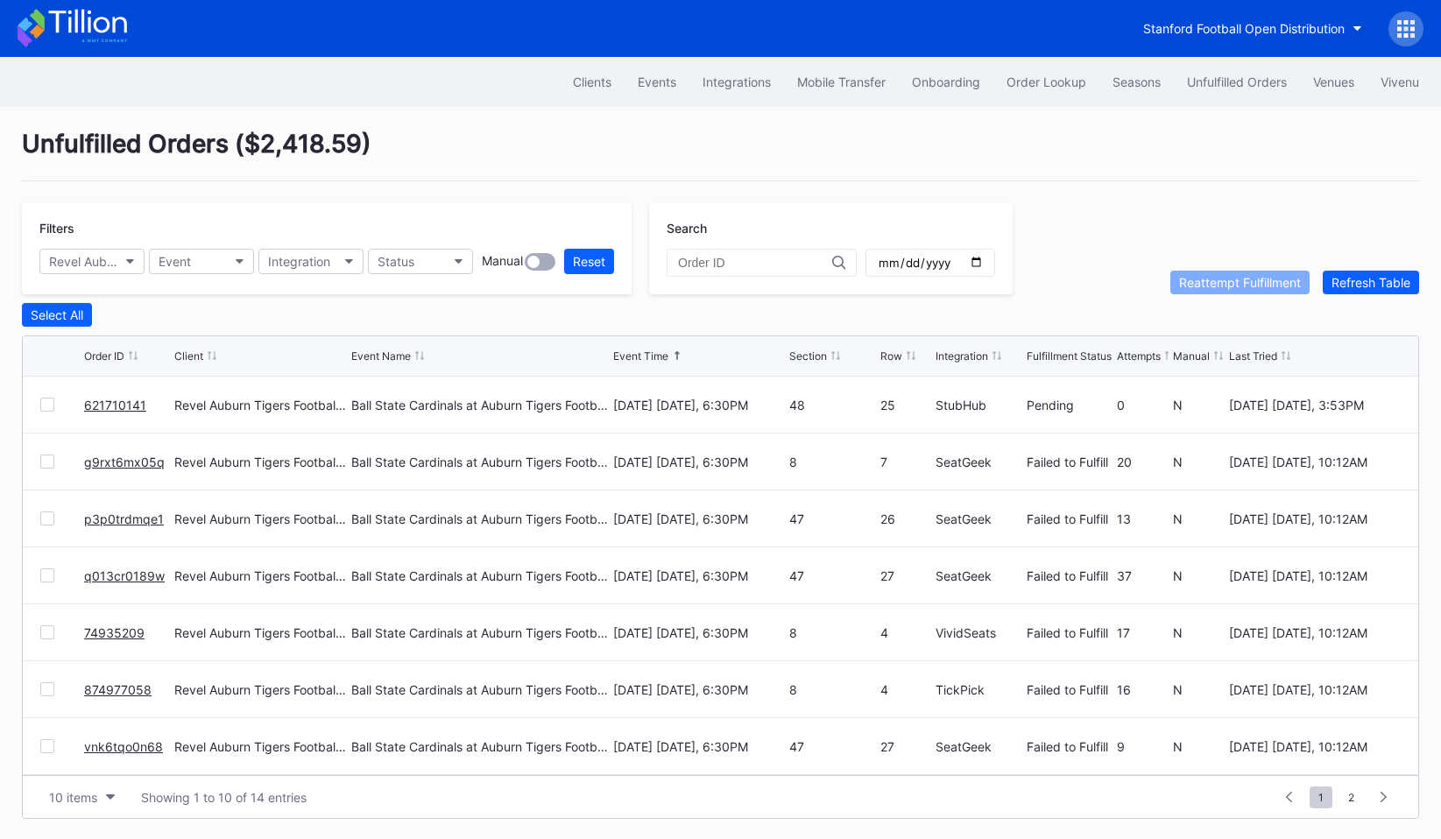
click at [117, 275] on div "Filters Revel Auburn Tigers Football Secondary Event Integration Status Manual …" at bounding box center [327, 248] width 610 height 91
click at [117, 269] on button "Revel Auburn Tigers Football Secondary" at bounding box center [91, 261] width 105 height 25
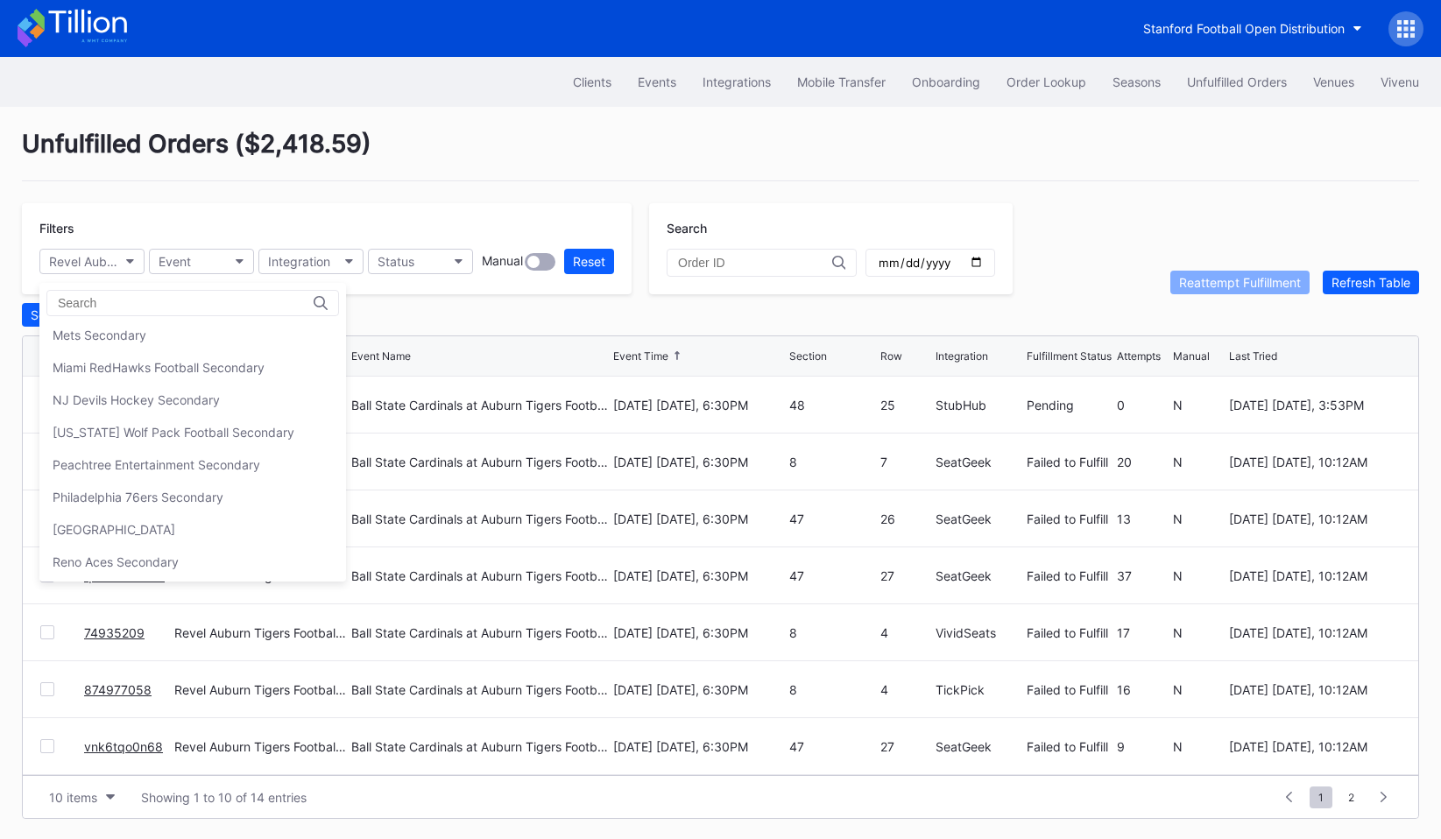
scroll to position [558, 0]
click at [173, 407] on div "Revel [US_STATE] Wolverines Football Secondary" at bounding box center [192, 397] width 307 height 32
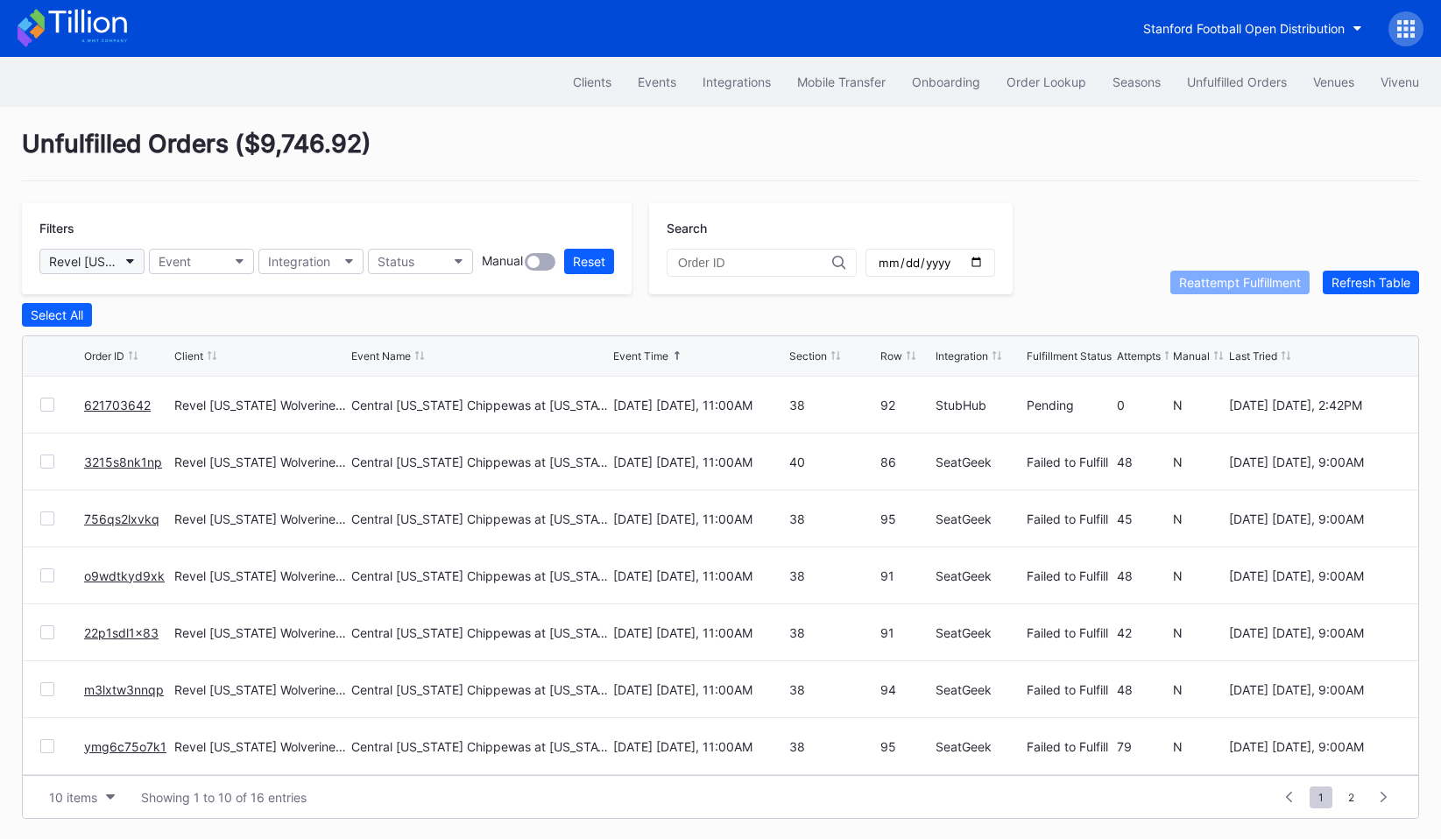
click at [88, 266] on div "Revel [US_STATE] Wolverines Football Secondary" at bounding box center [83, 261] width 68 height 15
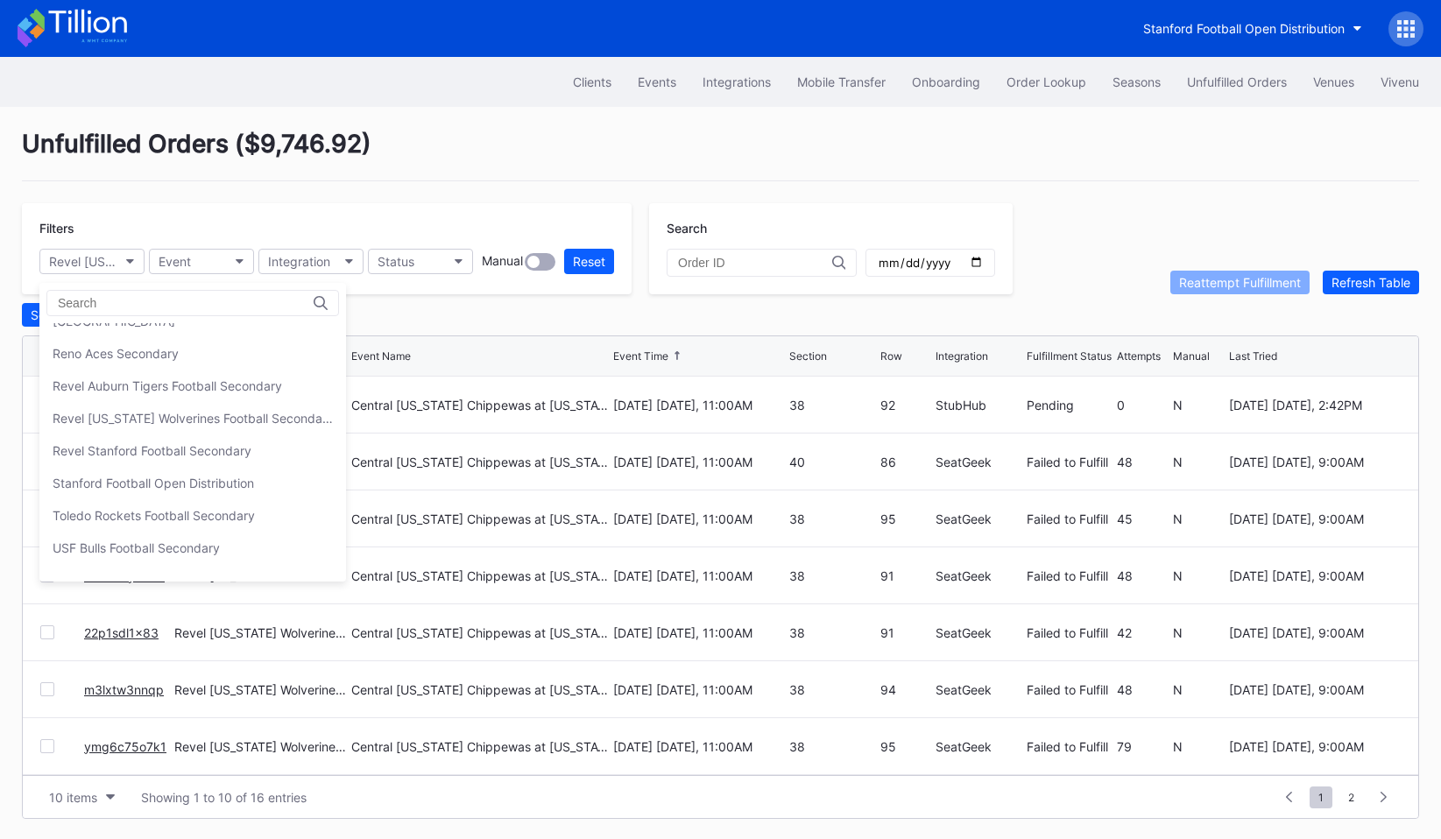
scroll to position [543, 0]
click at [157, 439] on div "Revel Stanford Football Secondary" at bounding box center [152, 444] width 199 height 15
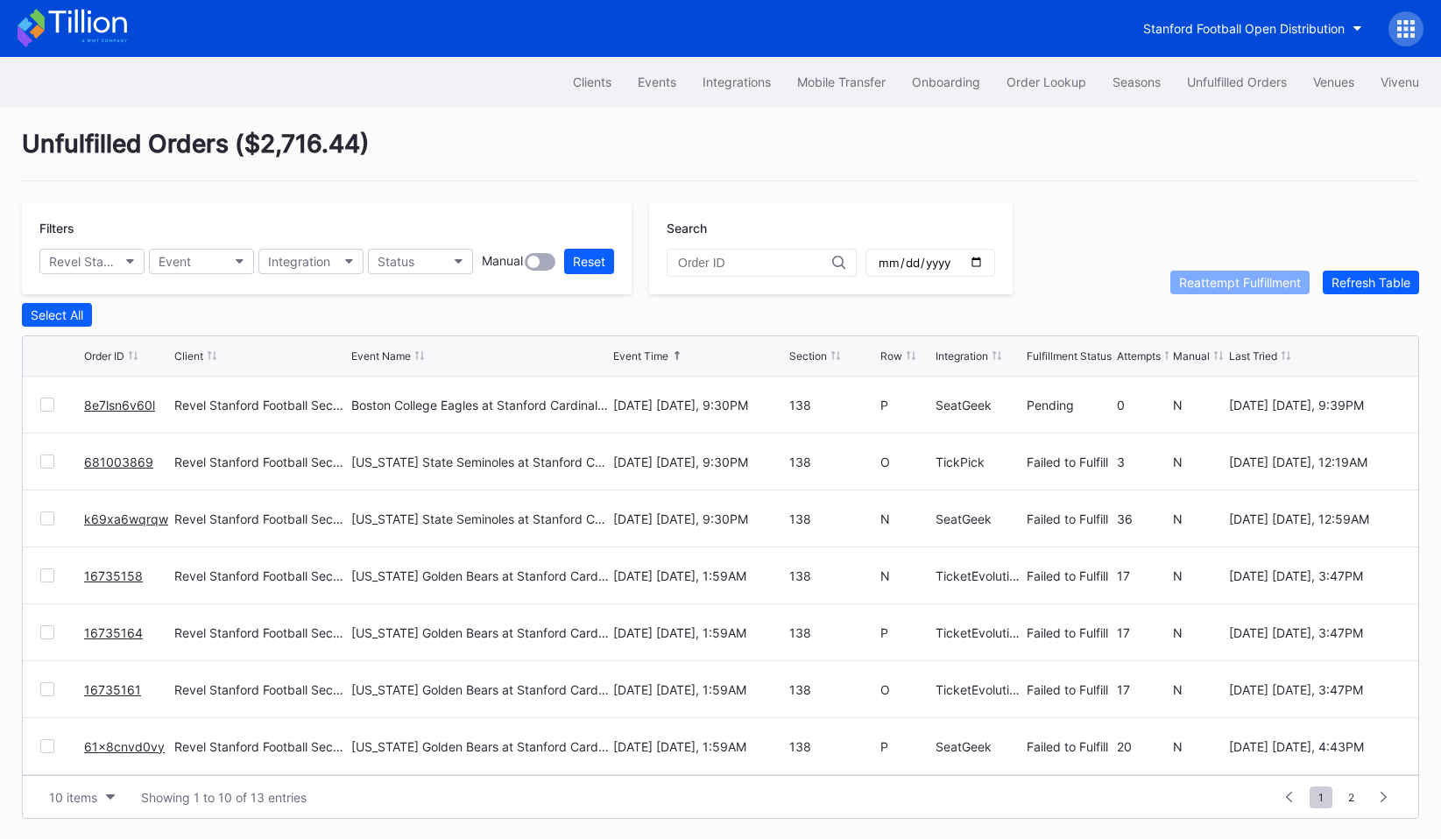
click at [130, 280] on div "Filters Revel Stanford Football Secondary Event Integration Status Manual Reset" at bounding box center [327, 248] width 610 height 91
click at [130, 265] on button "Revel Stanford Football Secondary" at bounding box center [91, 261] width 105 height 25
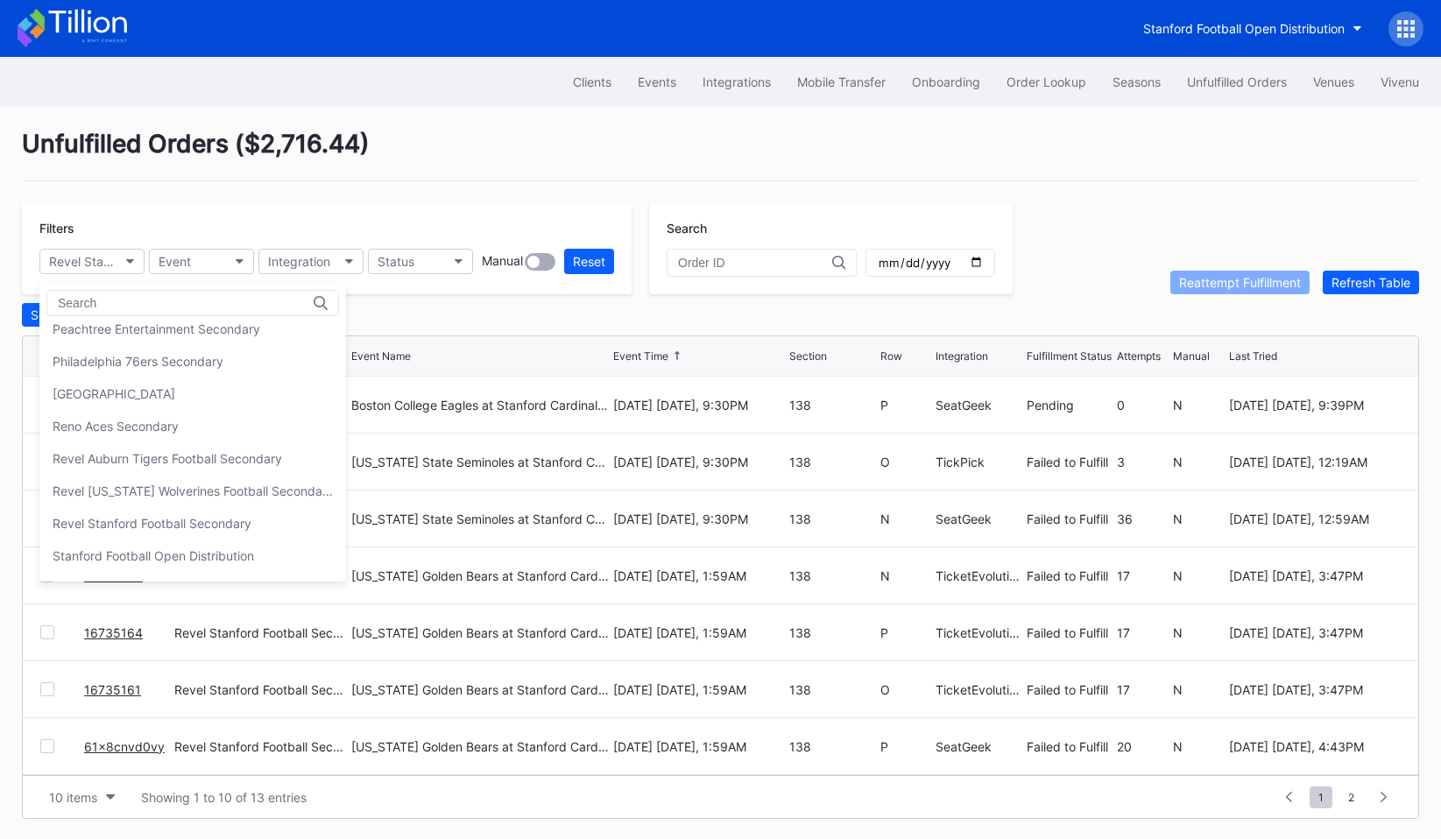
scroll to position [558, 0]
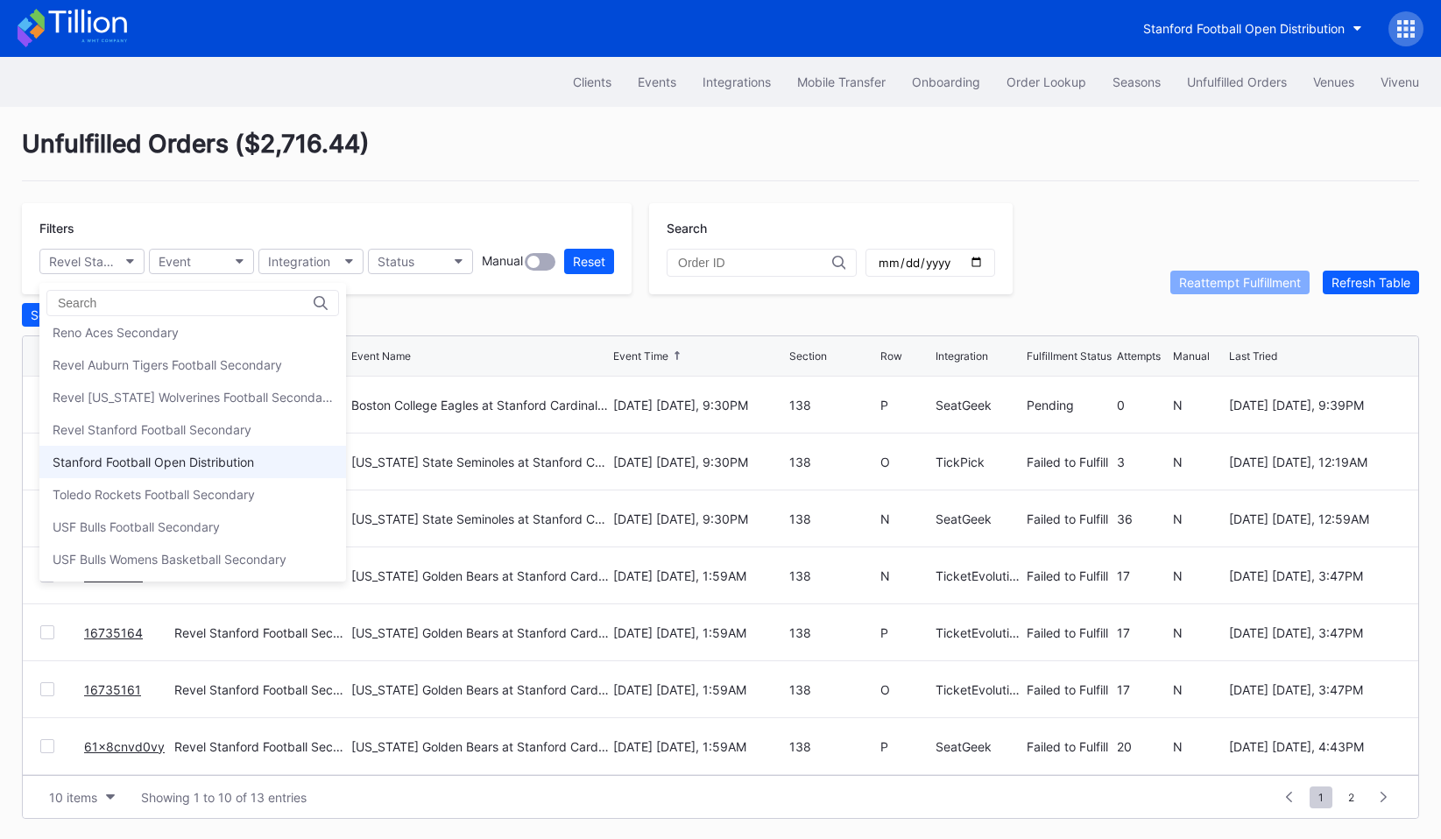
click at [160, 456] on div "Stanford Football Open Distribution" at bounding box center [153, 462] width 201 height 15
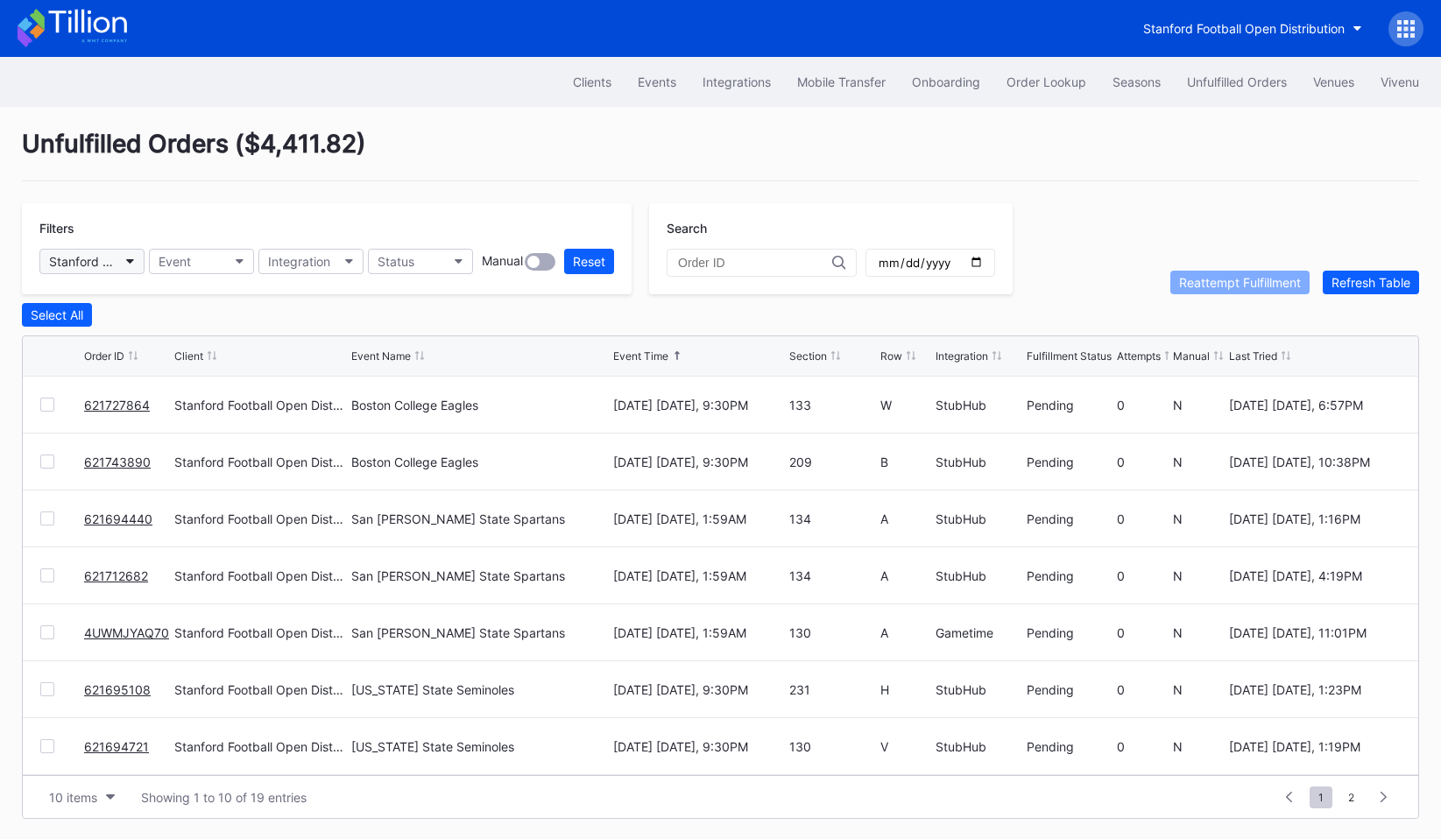
click at [131, 259] on icon "button" at bounding box center [130, 261] width 9 height 5
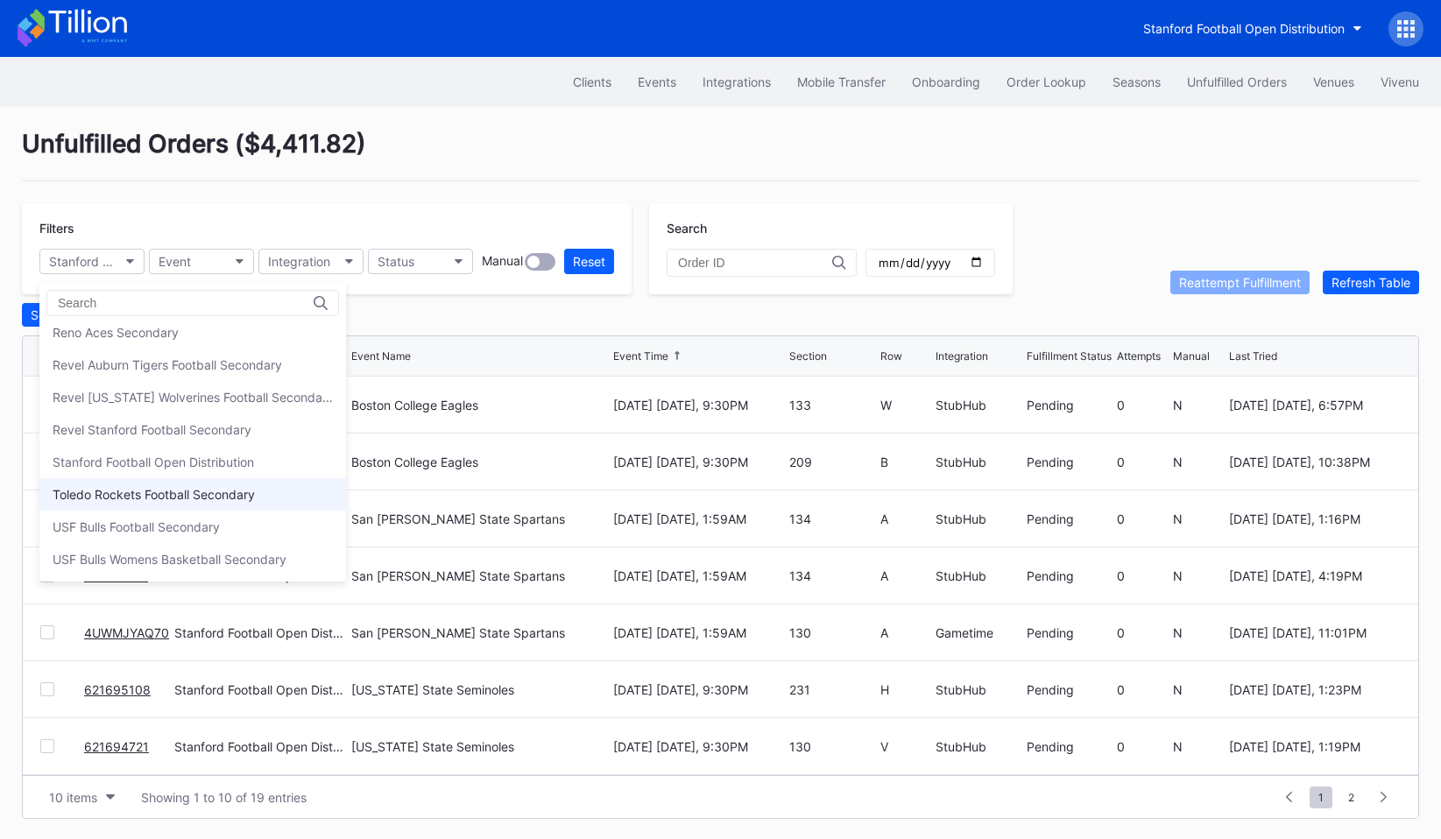
click at [159, 494] on div "Toledo Rockets Football Secondary" at bounding box center [154, 494] width 202 height 15
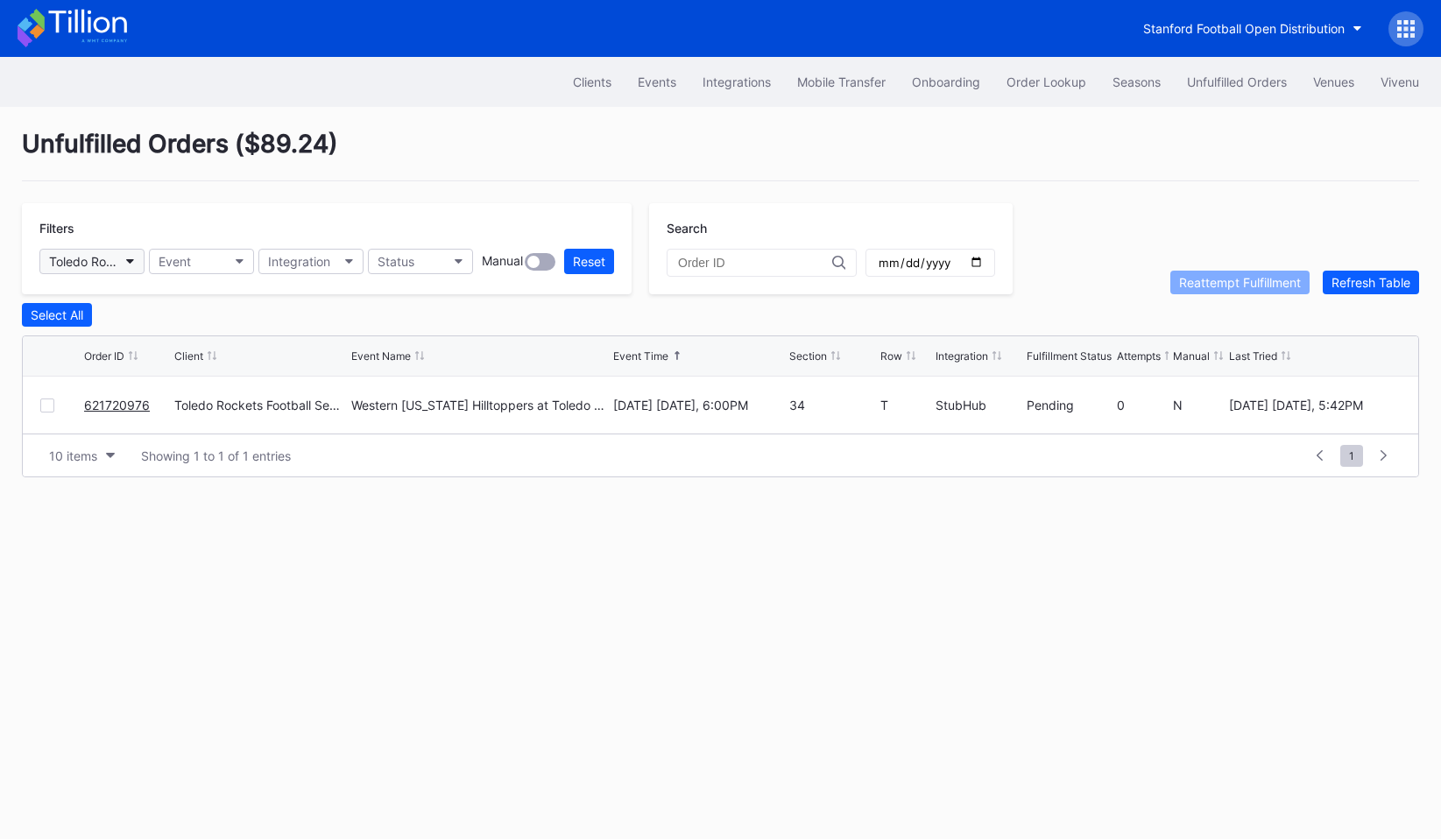
click at [123, 258] on button "Toledo Rockets Football Secondary" at bounding box center [91, 261] width 105 height 25
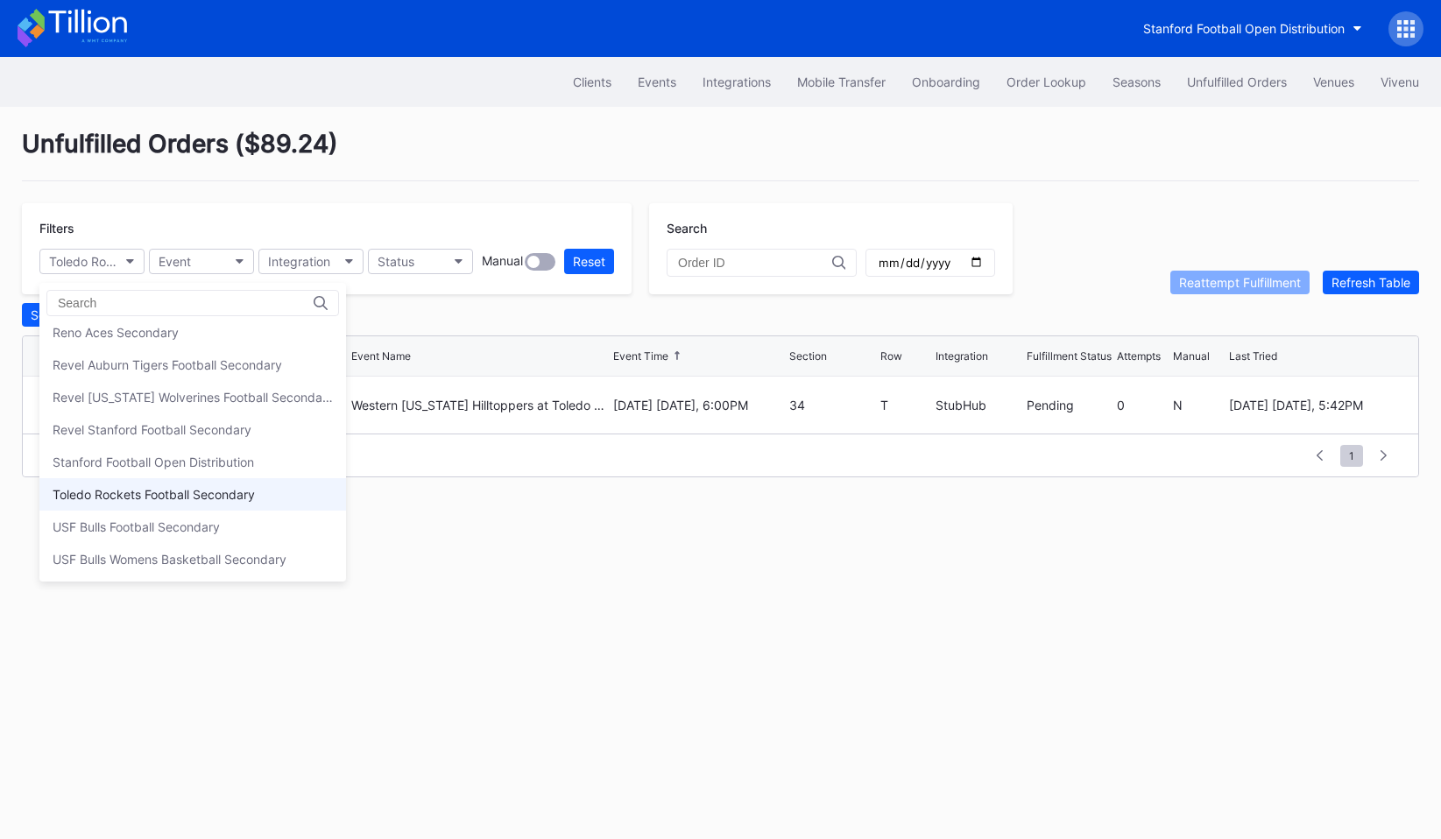
click at [147, 492] on div "Toledo Rockets Football Secondary" at bounding box center [154, 494] width 202 height 15
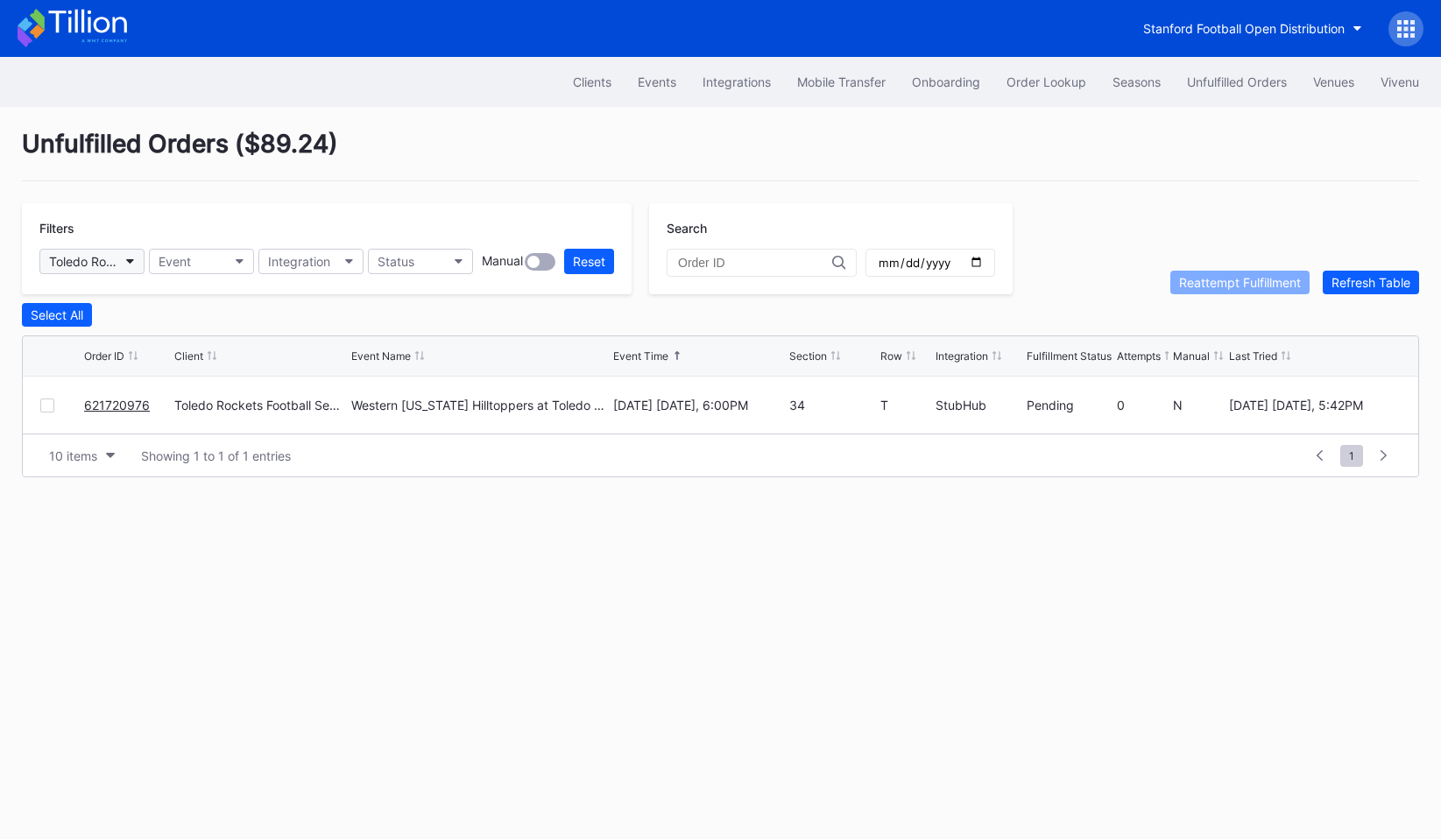
click at [104, 265] on div "Toledo Rockets Football Secondary" at bounding box center [83, 261] width 68 height 15
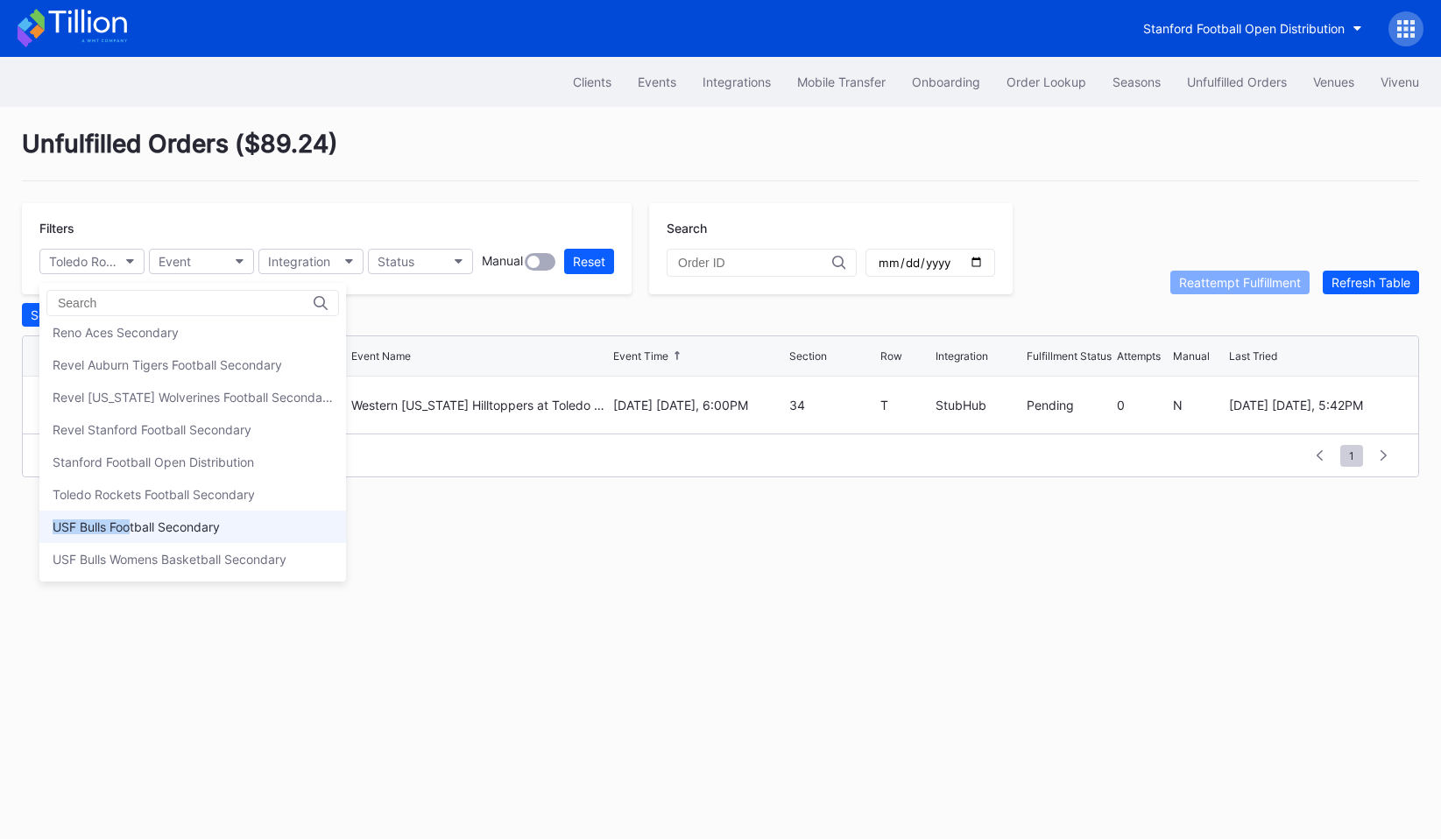
drag, startPoint x: 135, startPoint y: 507, endPoint x: 133, endPoint y: 531, distance: 23.7
click at [133, 531] on div "Beairdco Cirque du Soleil Aspire Secondary Cirque du Soleil LUZIA Montreal Seco…" at bounding box center [192, 448] width 307 height 251
click at [133, 531] on div "USF Bulls Football Secondary" at bounding box center [136, 526] width 167 height 15
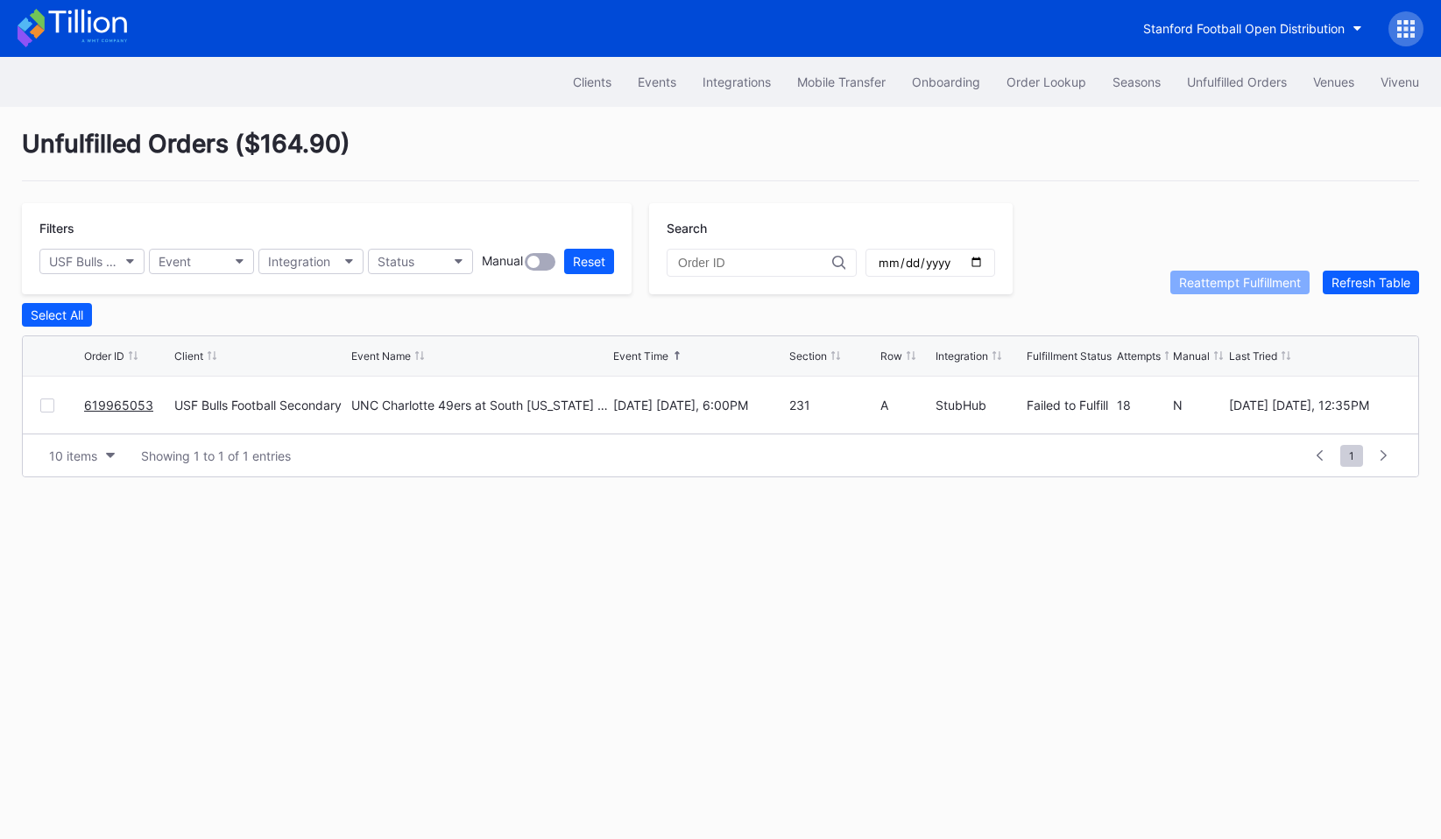
click at [81, 275] on div "Filters USF Bulls Football Secondary Event Integration Status Manual Reset" at bounding box center [327, 248] width 610 height 91
click at [81, 270] on button "USF Bulls Football Secondary" at bounding box center [91, 261] width 105 height 25
click at [97, 250] on button "USF Bulls Football Secondary" at bounding box center [91, 261] width 105 height 25
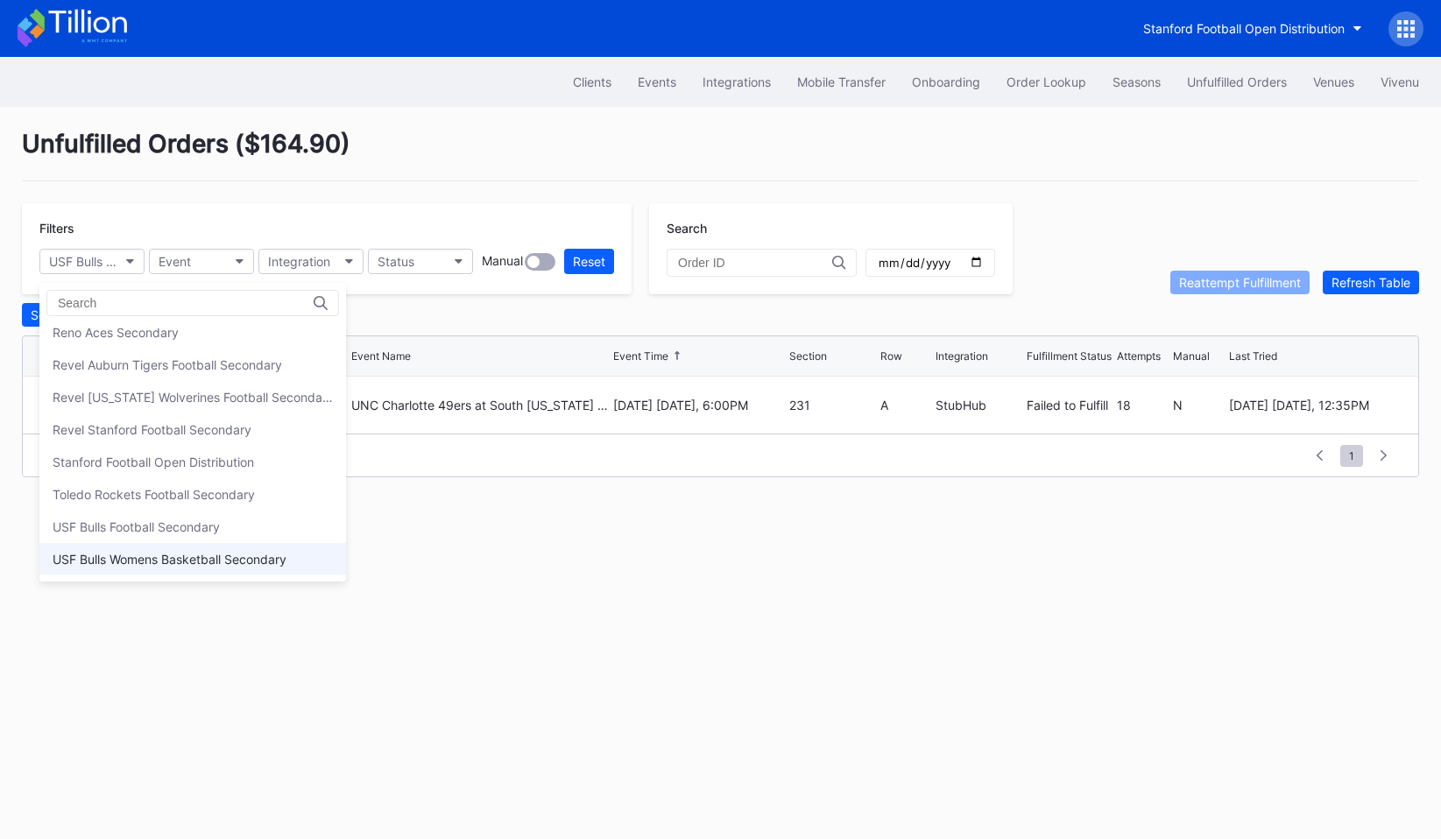
click at [151, 562] on div "USF Bulls Womens Basketball Secondary" at bounding box center [170, 559] width 234 height 15
